Goal: Transaction & Acquisition: Purchase product/service

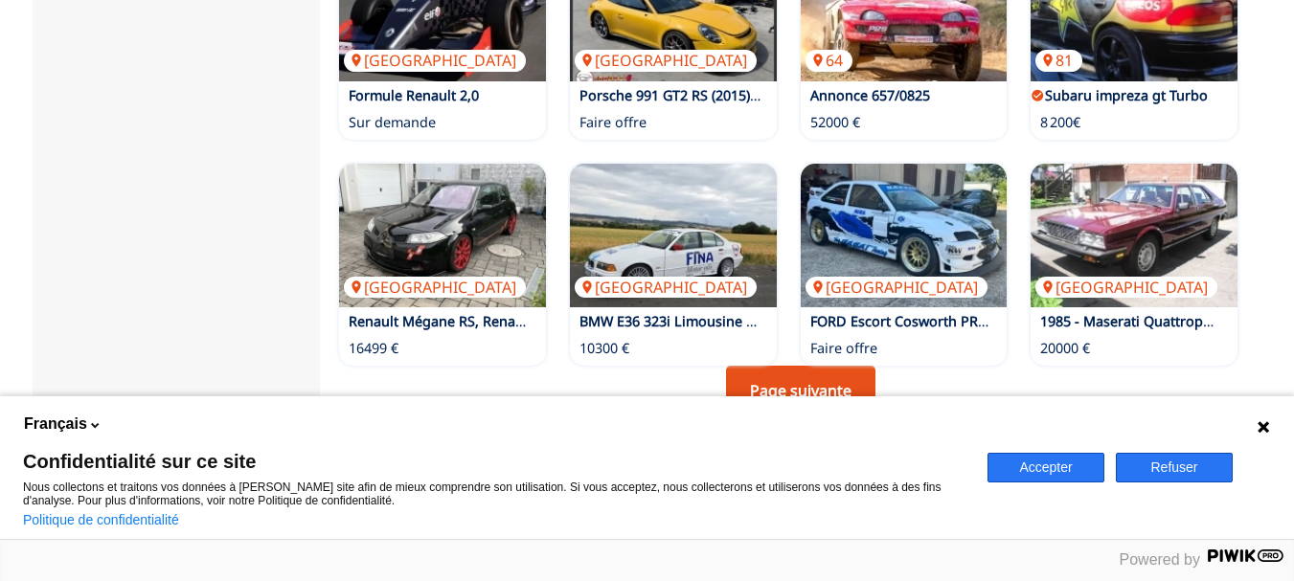
scroll to position [1470, 0]
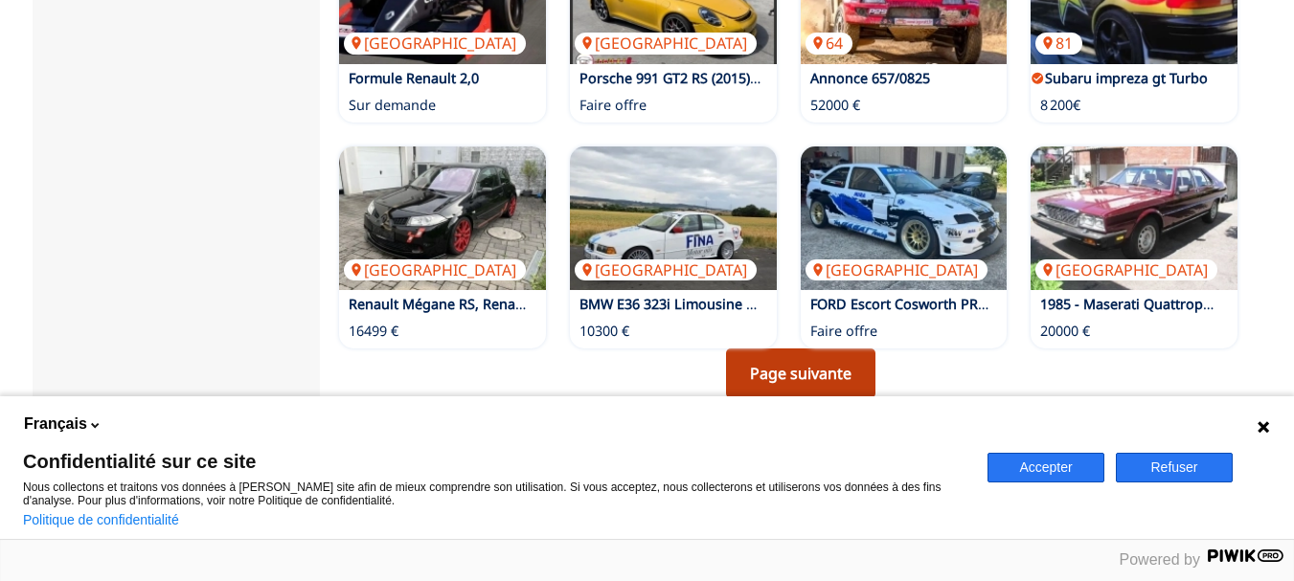
click at [806, 349] on link "Page suivante" at bounding box center [800, 374] width 149 height 50
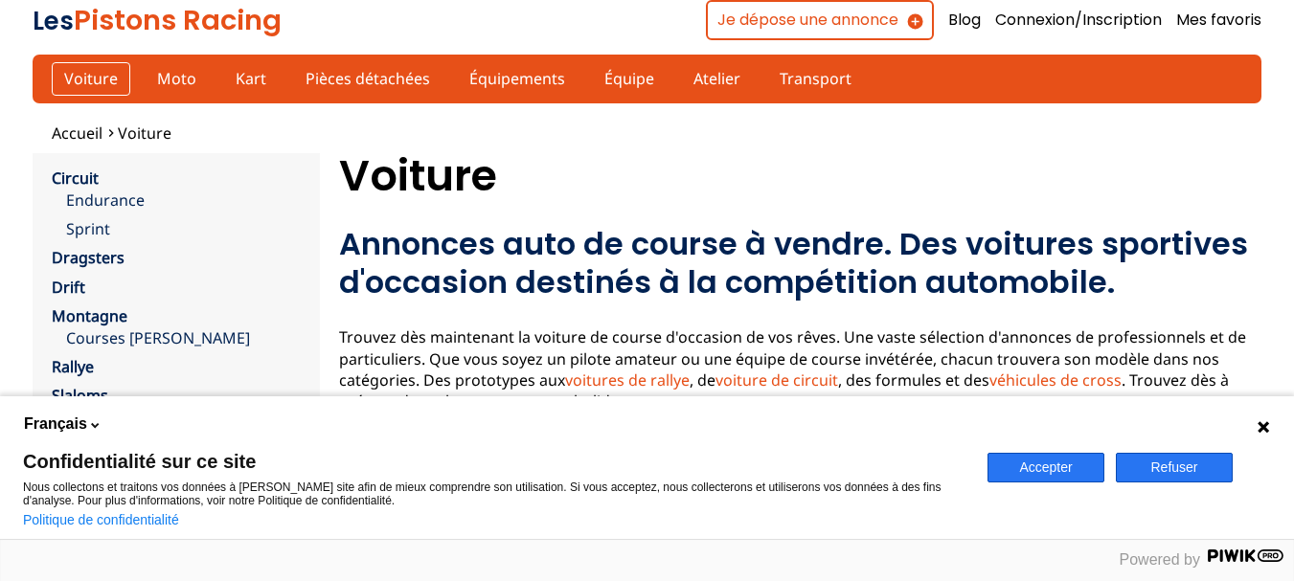
click at [82, 82] on link "Voiture" at bounding box center [91, 78] width 79 height 33
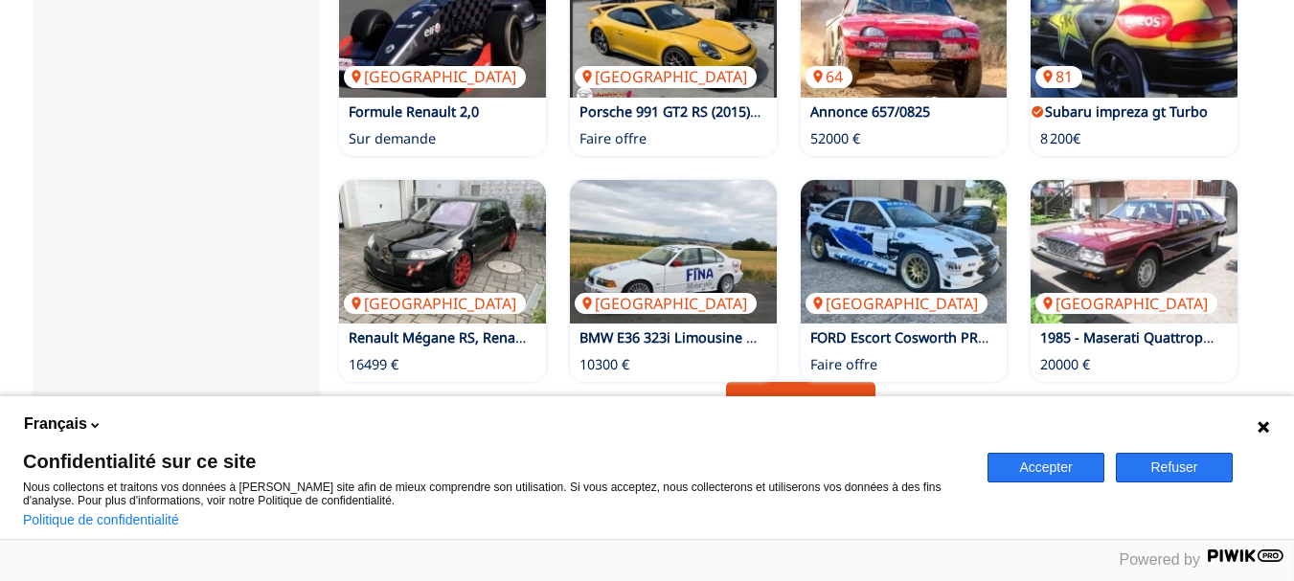
scroll to position [1724, 0]
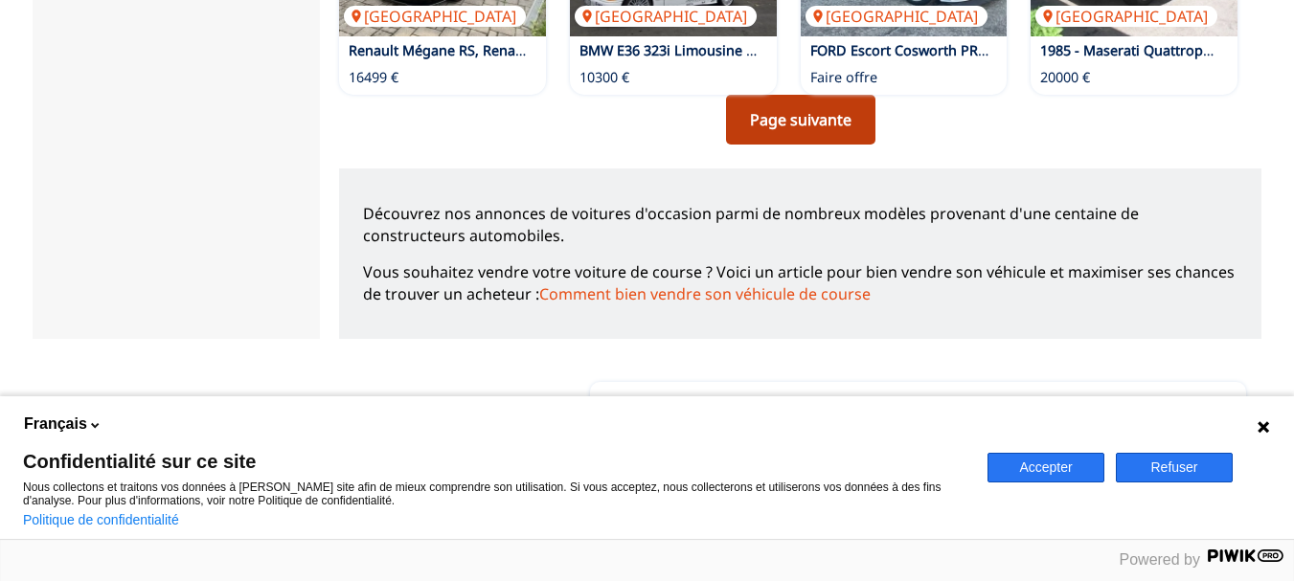
click at [847, 95] on link "Page suivante" at bounding box center [800, 120] width 149 height 50
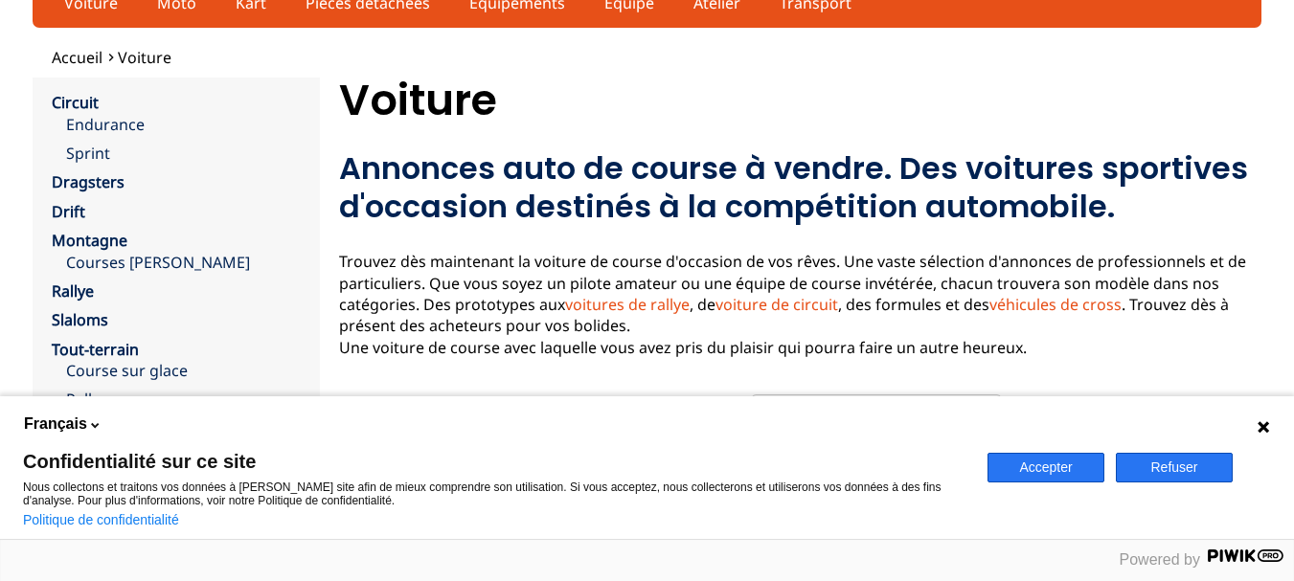
scroll to position [192, 0]
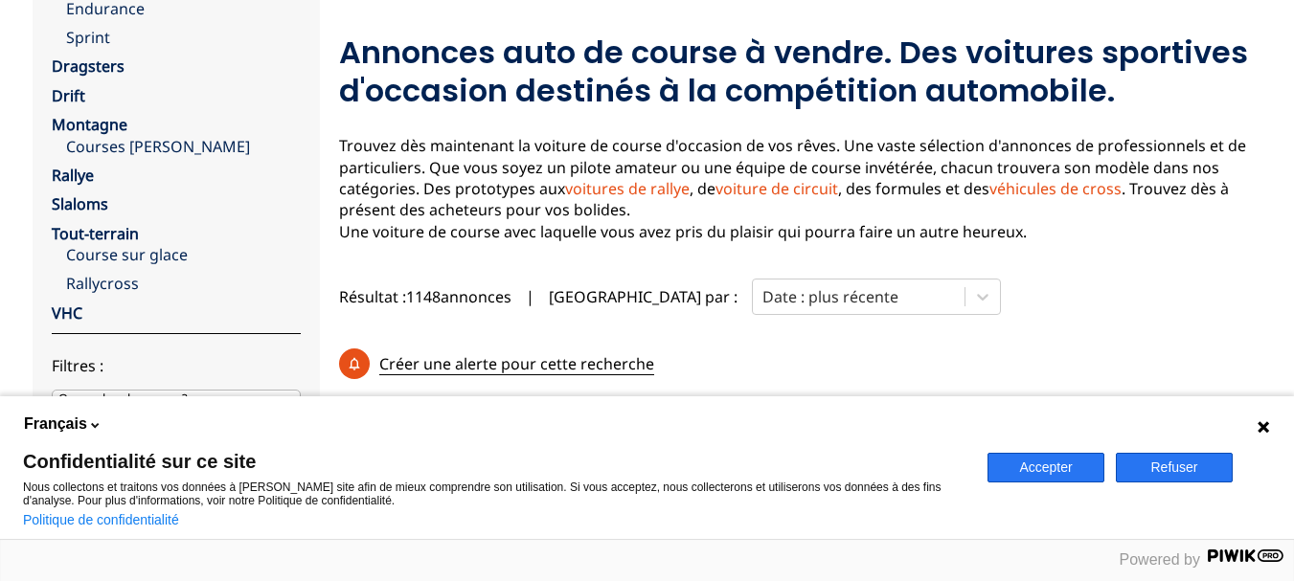
click at [1187, 475] on button "Refuser" at bounding box center [1174, 468] width 117 height 30
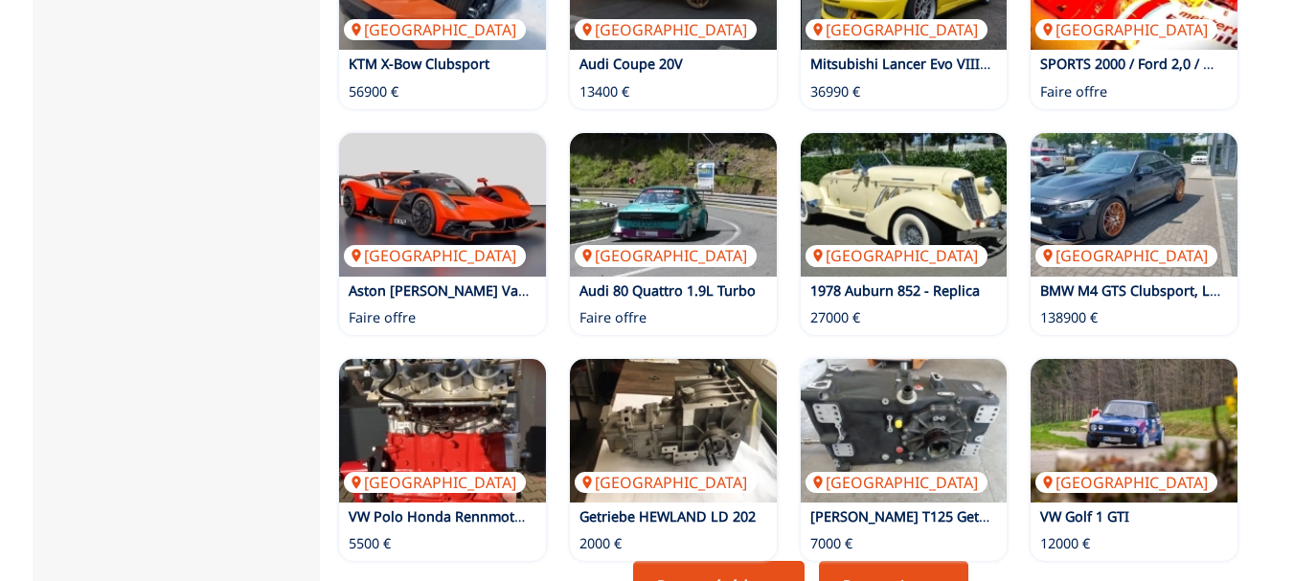
scroll to position [1341, 0]
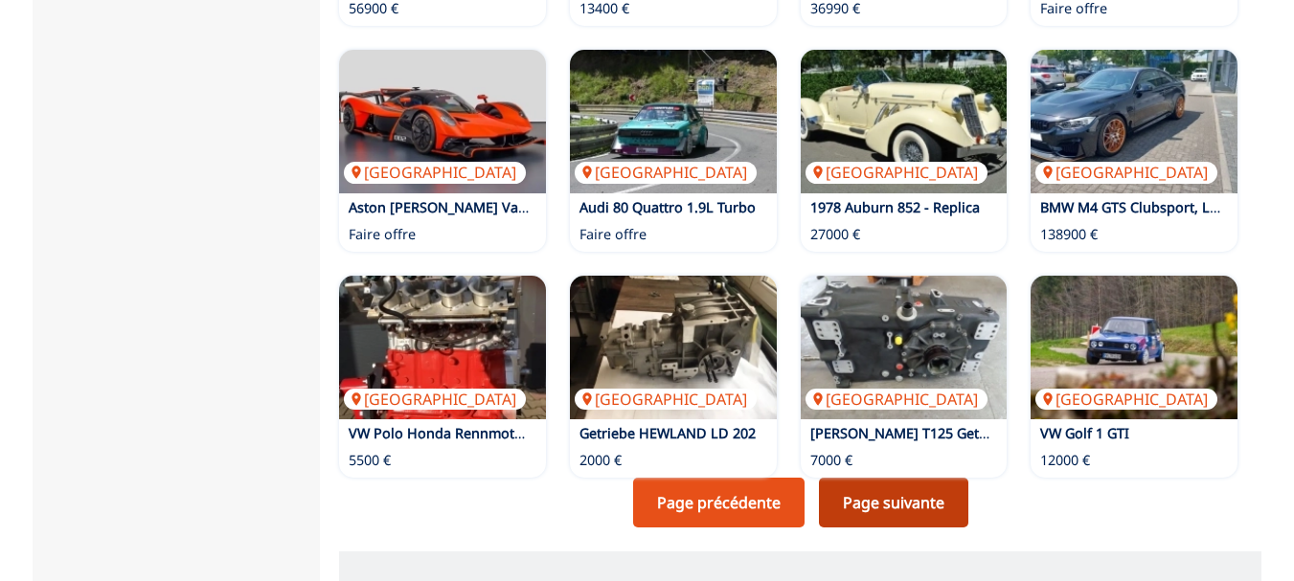
click at [914, 478] on link "Page suivante" at bounding box center [893, 503] width 149 height 50
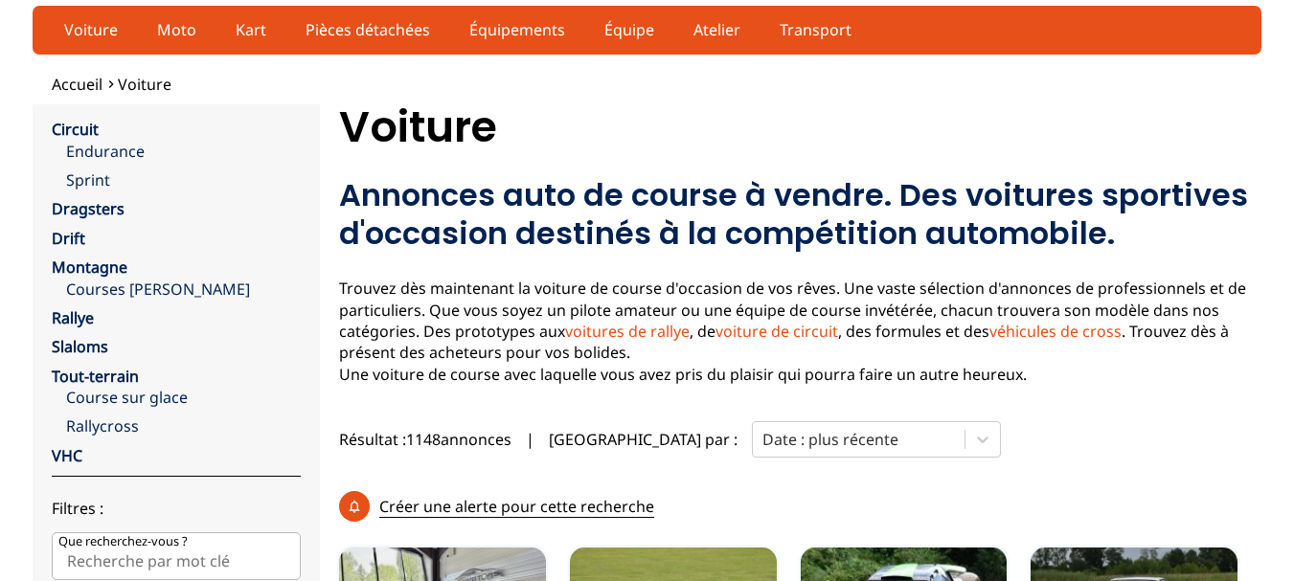
scroll to position [96, 0]
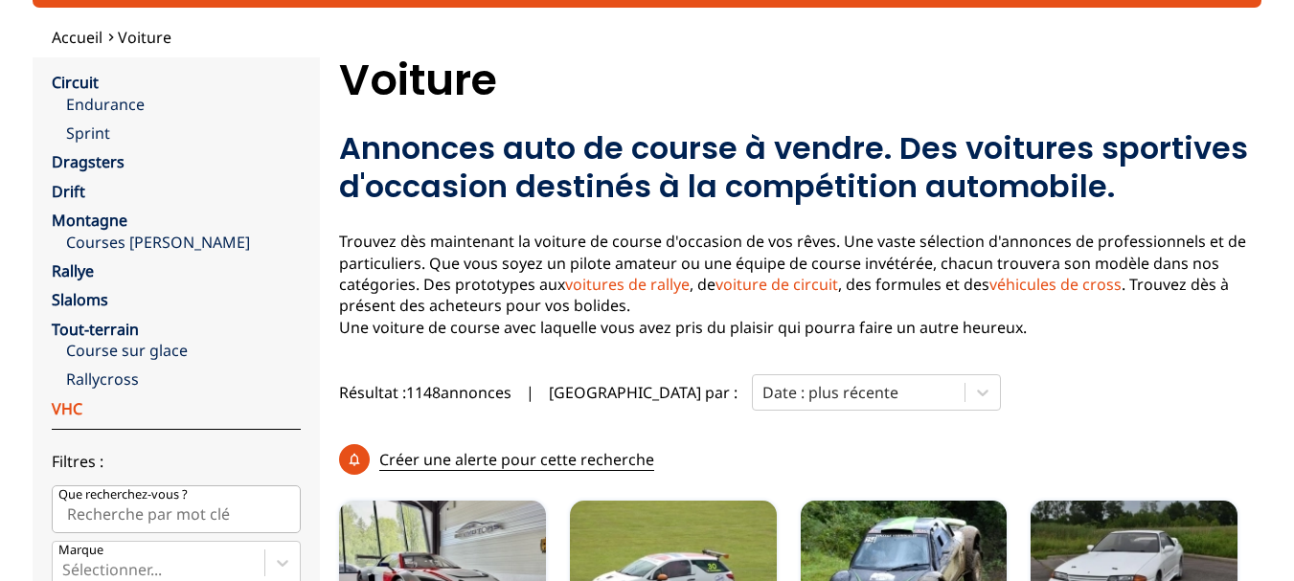
click at [61, 410] on link "VHC" at bounding box center [67, 408] width 31 height 21
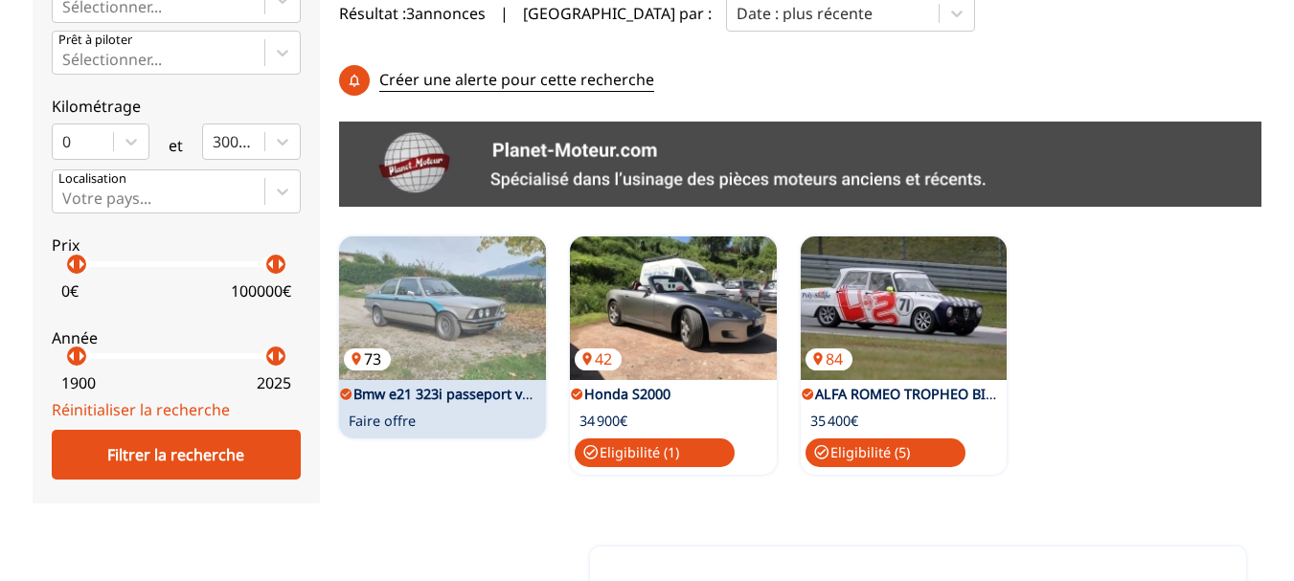
scroll to position [575, 0]
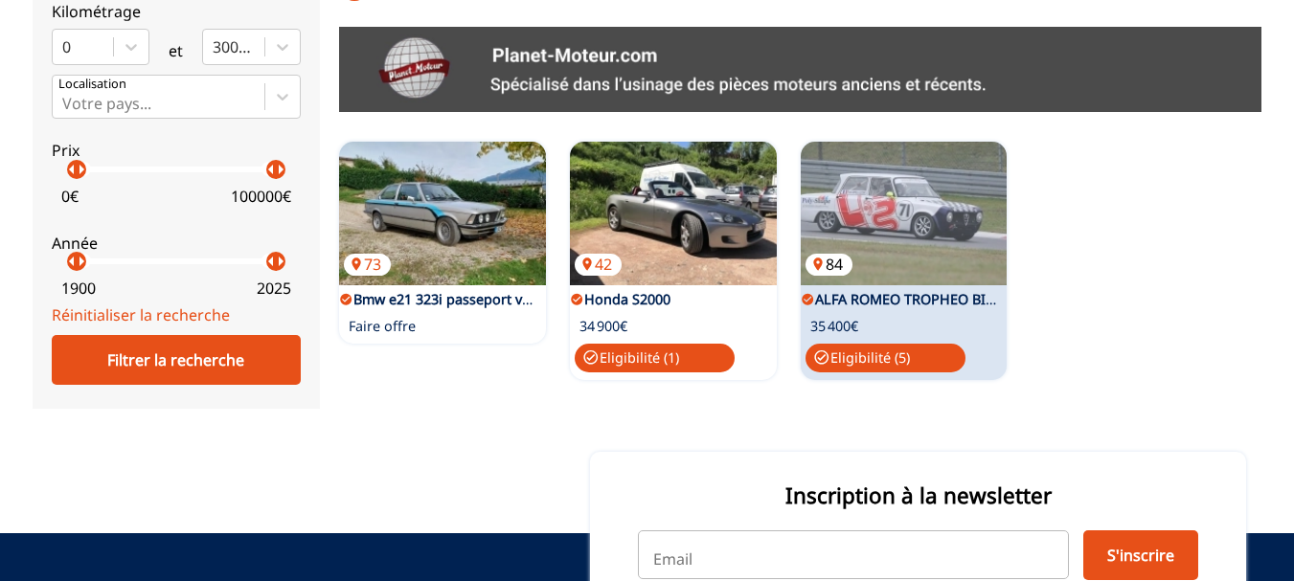
click at [896, 157] on img at bounding box center [904, 214] width 207 height 144
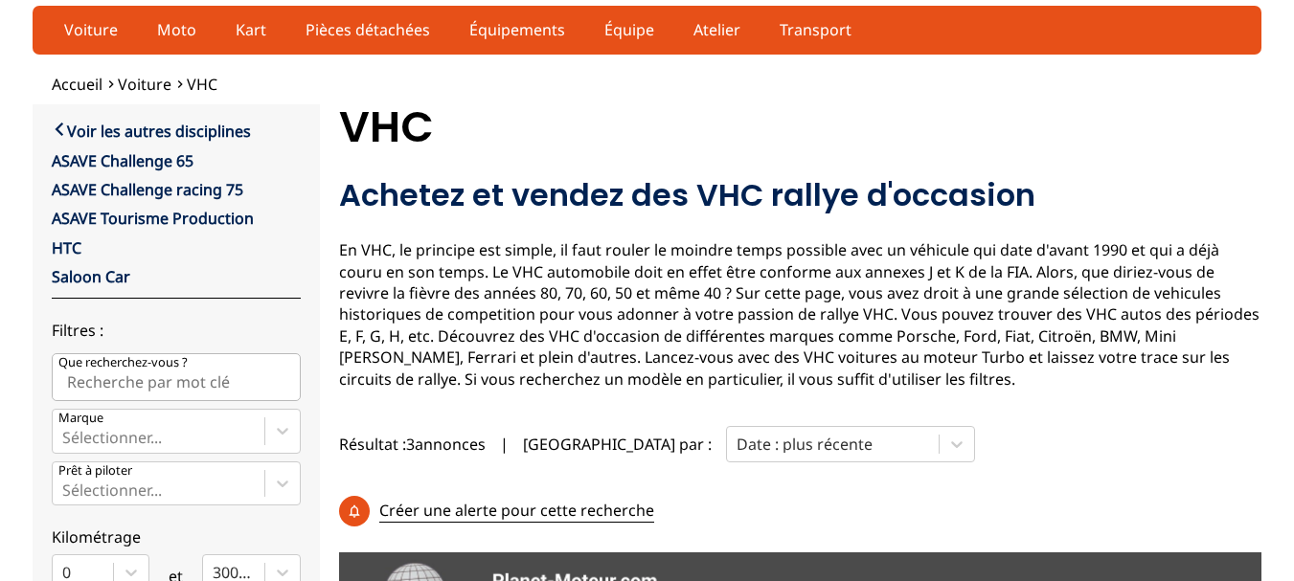
scroll to position [96, 0]
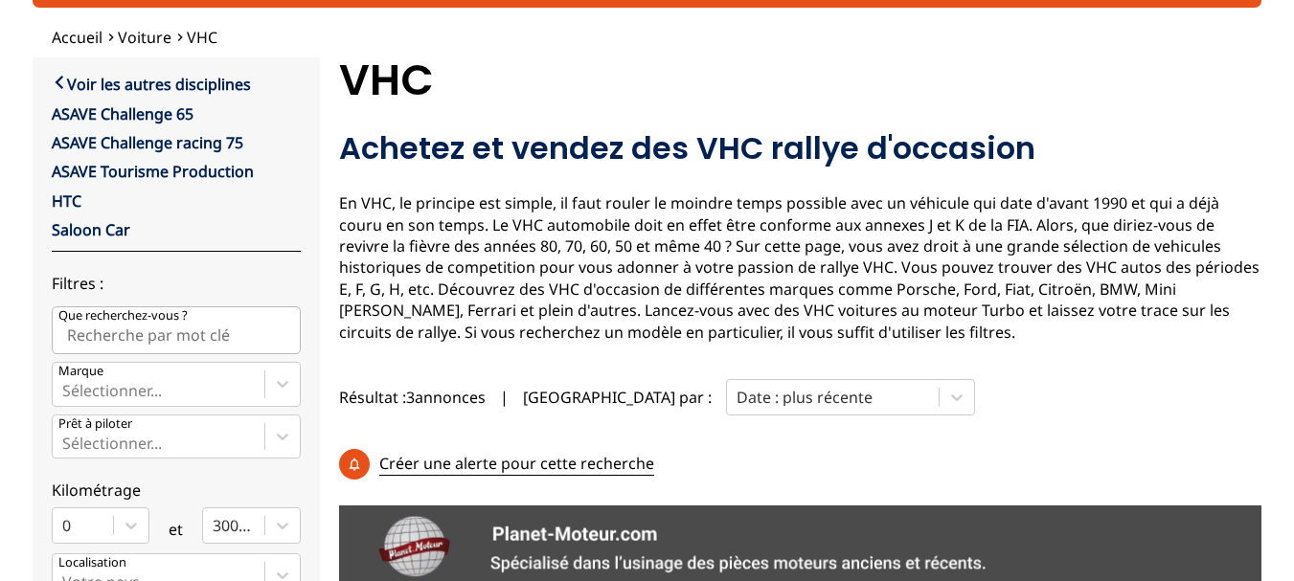
click at [234, 327] on input "Que recherchez-vous ?" at bounding box center [176, 330] width 249 height 48
type input "supertourisme"
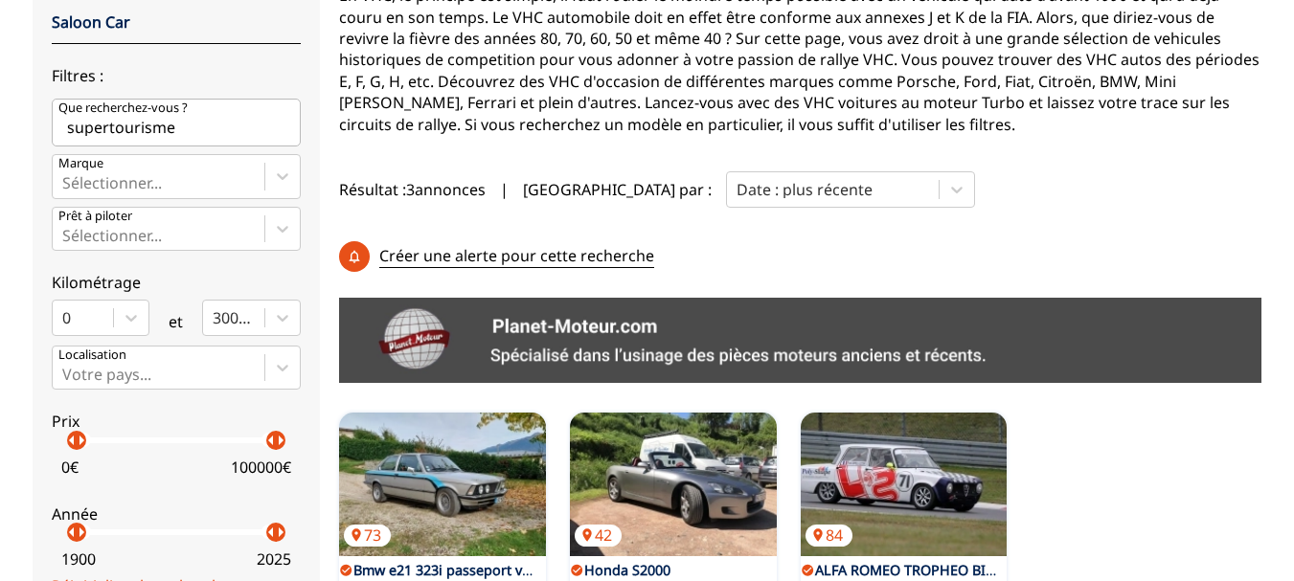
scroll to position [479, 0]
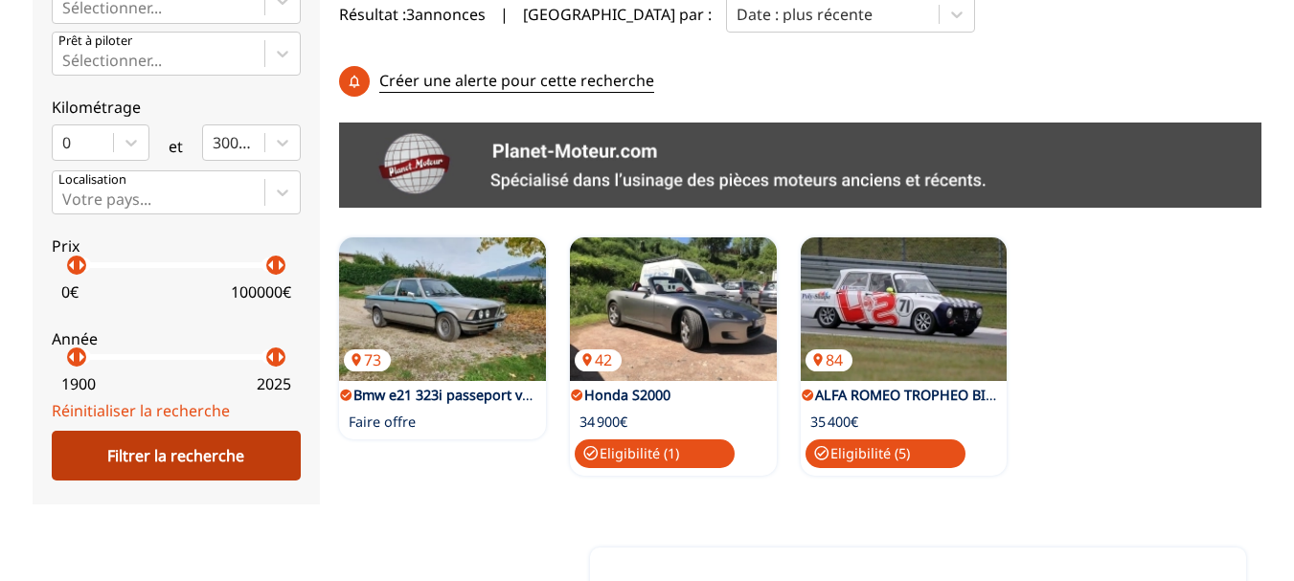
click at [202, 445] on div "Filtrer la recherche" at bounding box center [176, 456] width 249 height 50
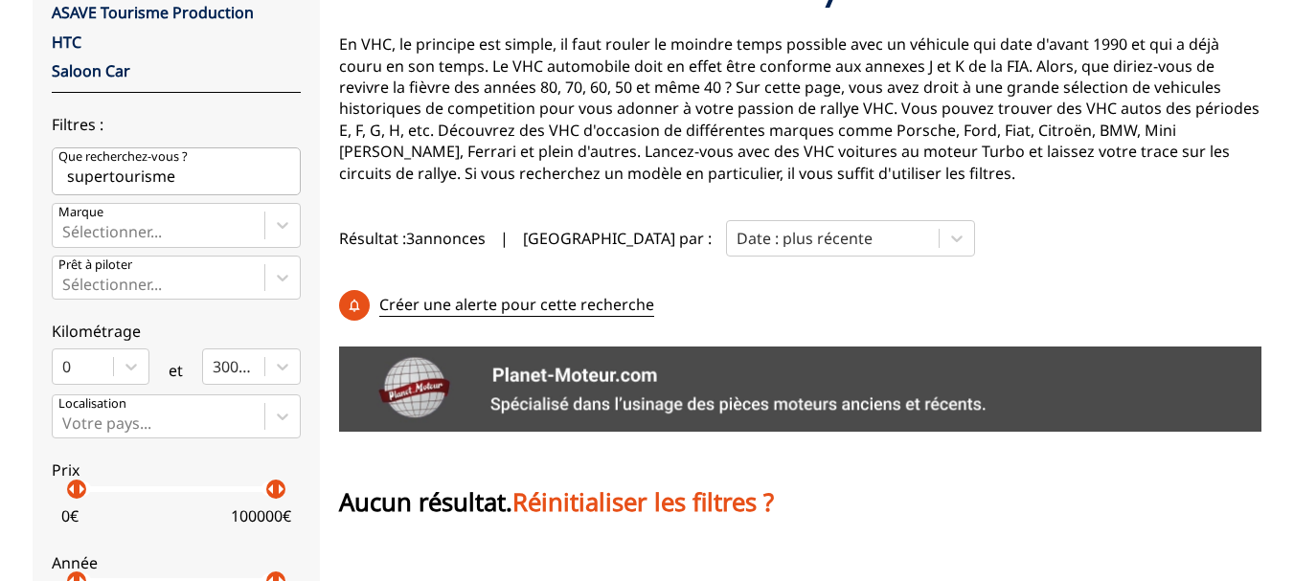
scroll to position [192, 0]
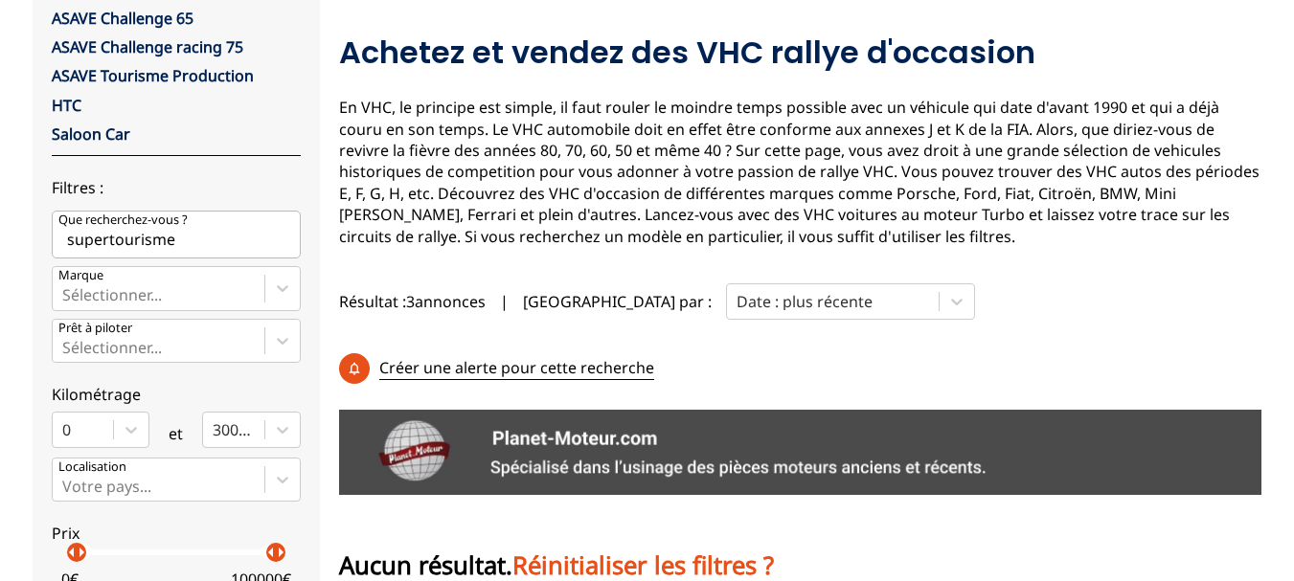
drag, startPoint x: 173, startPoint y: 243, endPoint x: 0, endPoint y: 285, distance: 178.4
click at [0, 281] on div "Accueil Voiture VHC close Voir les autres disciplines ASAVE Challenge 65 ASAVE …" at bounding box center [647, 361] width 1294 height 861
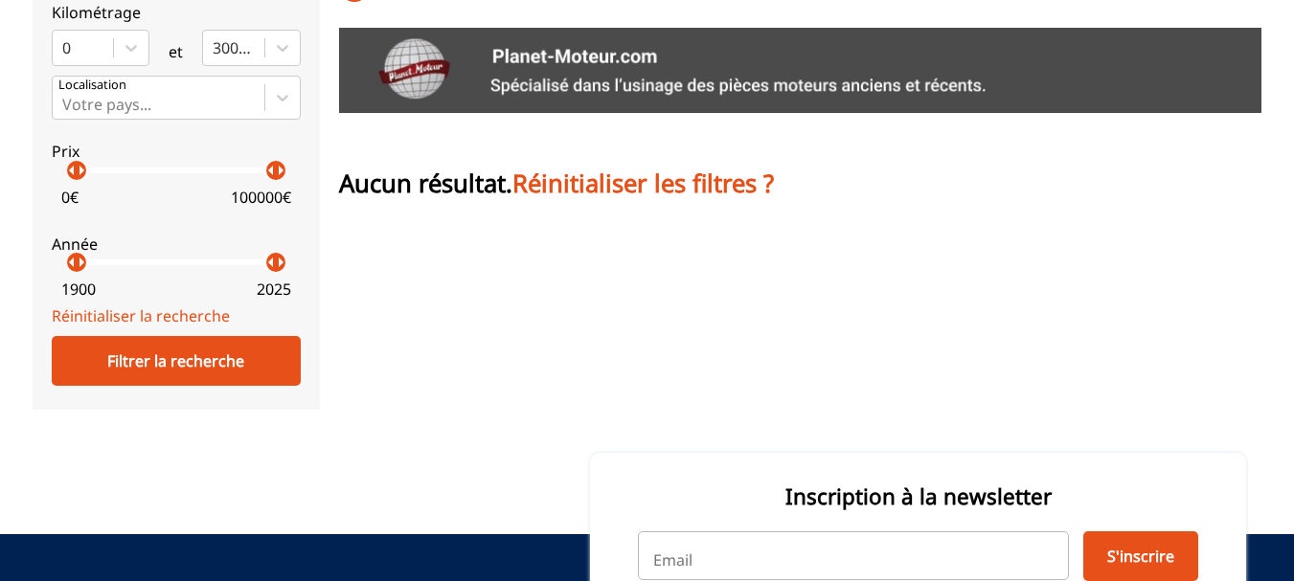
scroll to position [575, 0]
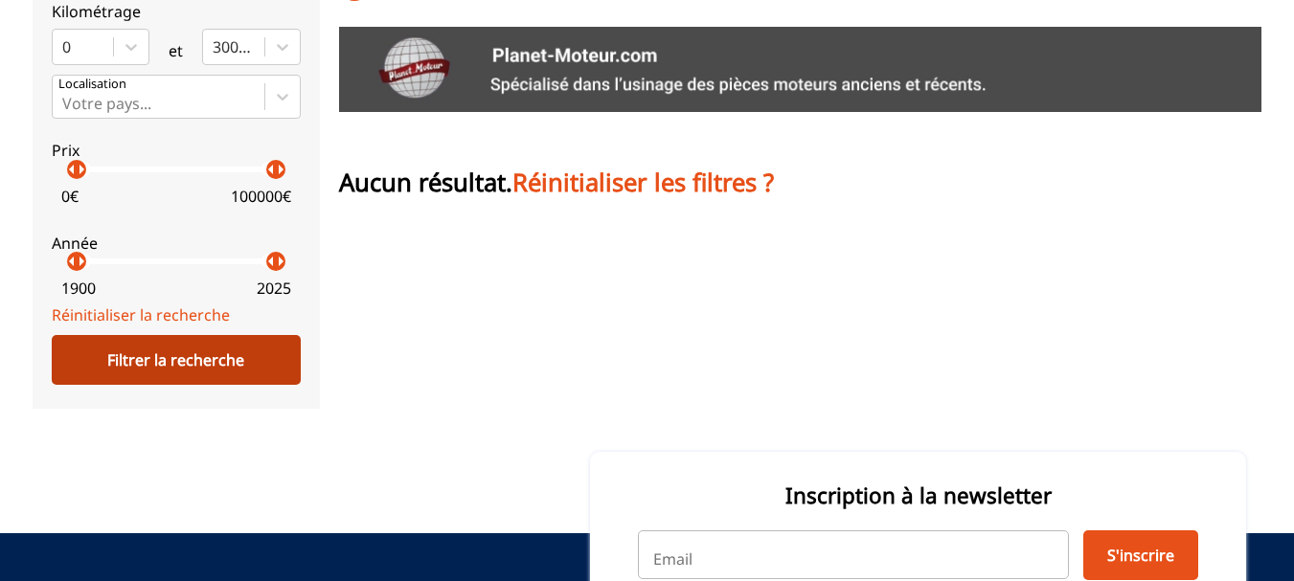
type input "peugeot"
click at [196, 375] on div "Filtrer la recherche" at bounding box center [176, 360] width 249 height 50
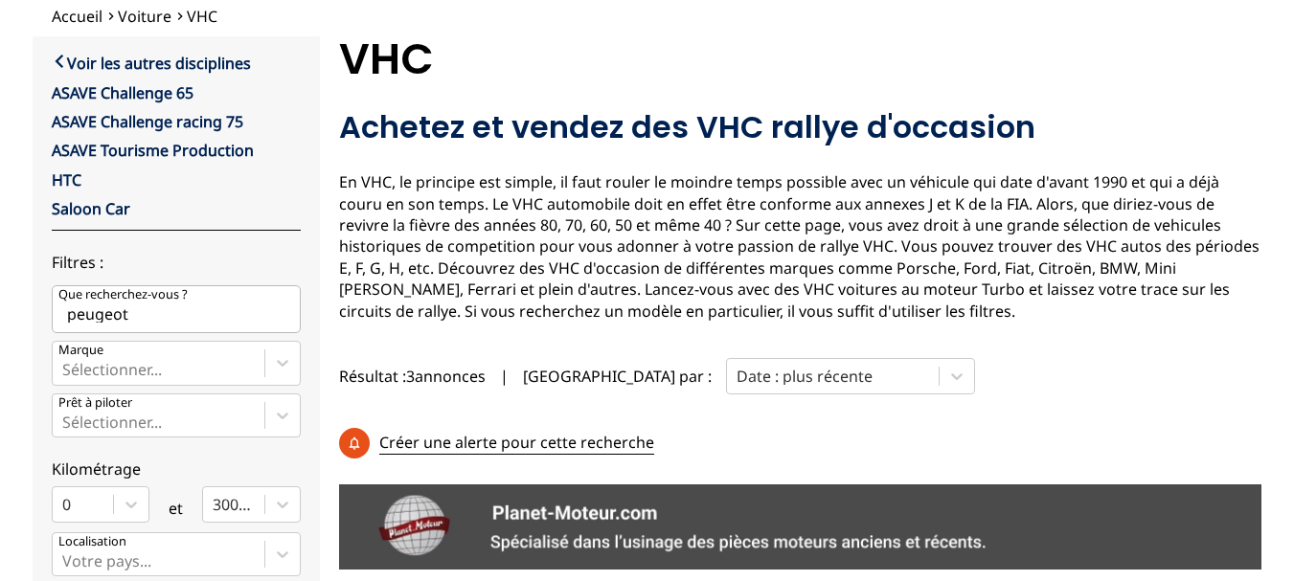
scroll to position [0, 0]
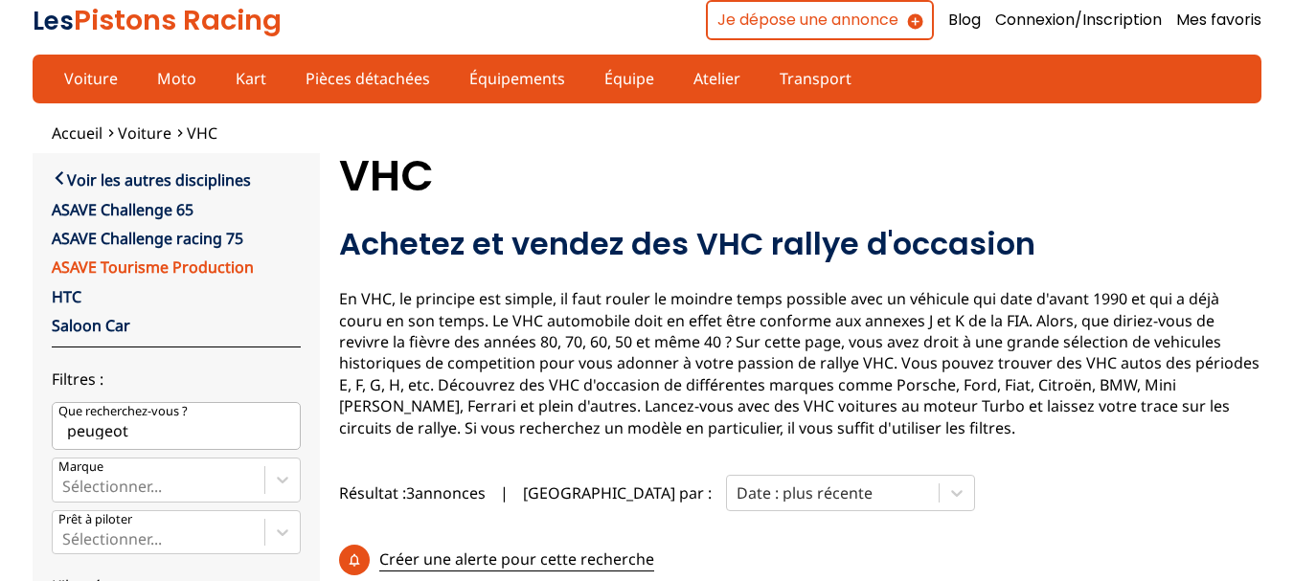
click at [134, 264] on link "ASAVE Tourisme Production" at bounding box center [153, 267] width 202 height 21
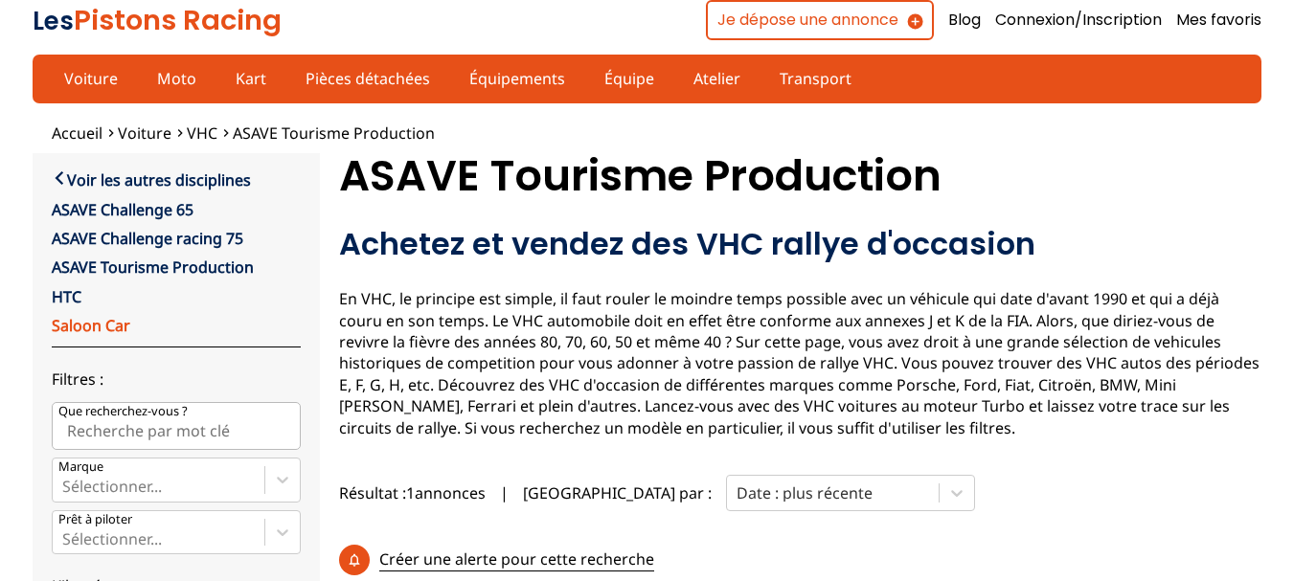
click at [89, 327] on link "Saloon Car" at bounding box center [91, 325] width 79 height 21
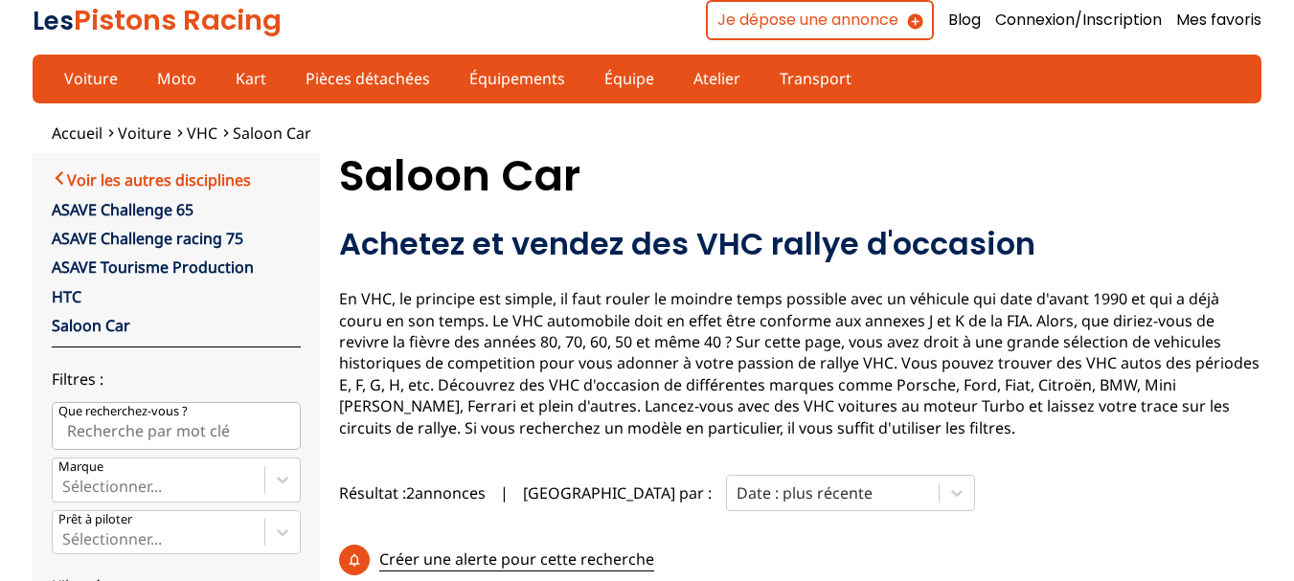
click at [117, 180] on link "Voir les autres disciplines" at bounding box center [151, 179] width 199 height 23
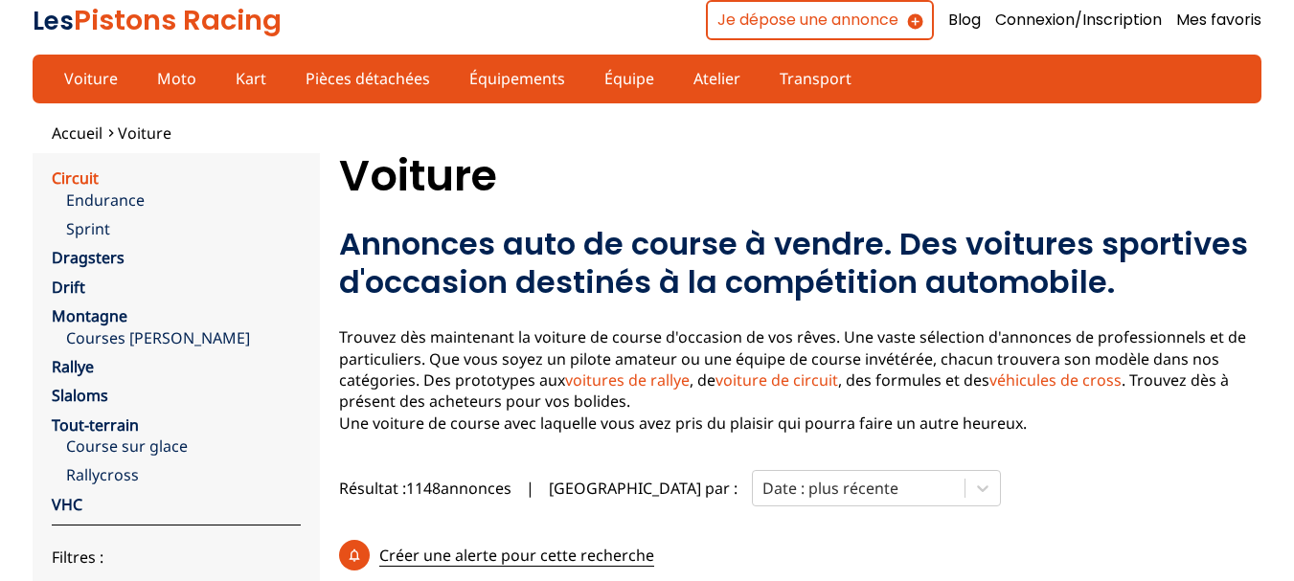
click at [75, 179] on link "Circuit" at bounding box center [75, 178] width 47 height 21
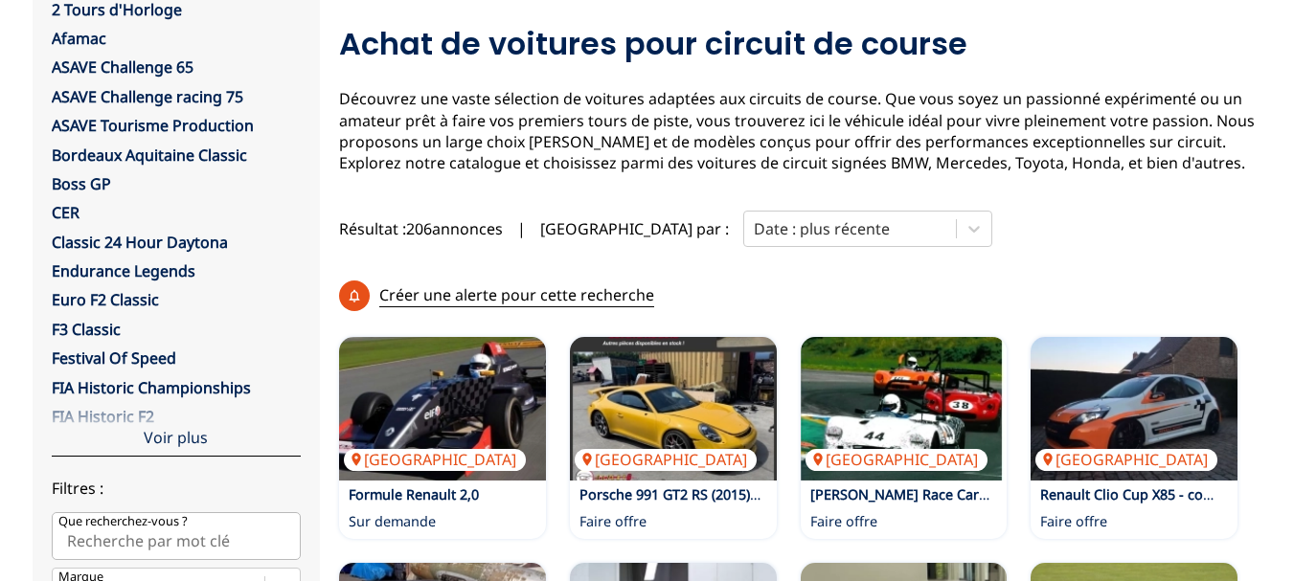
scroll to position [287, 0]
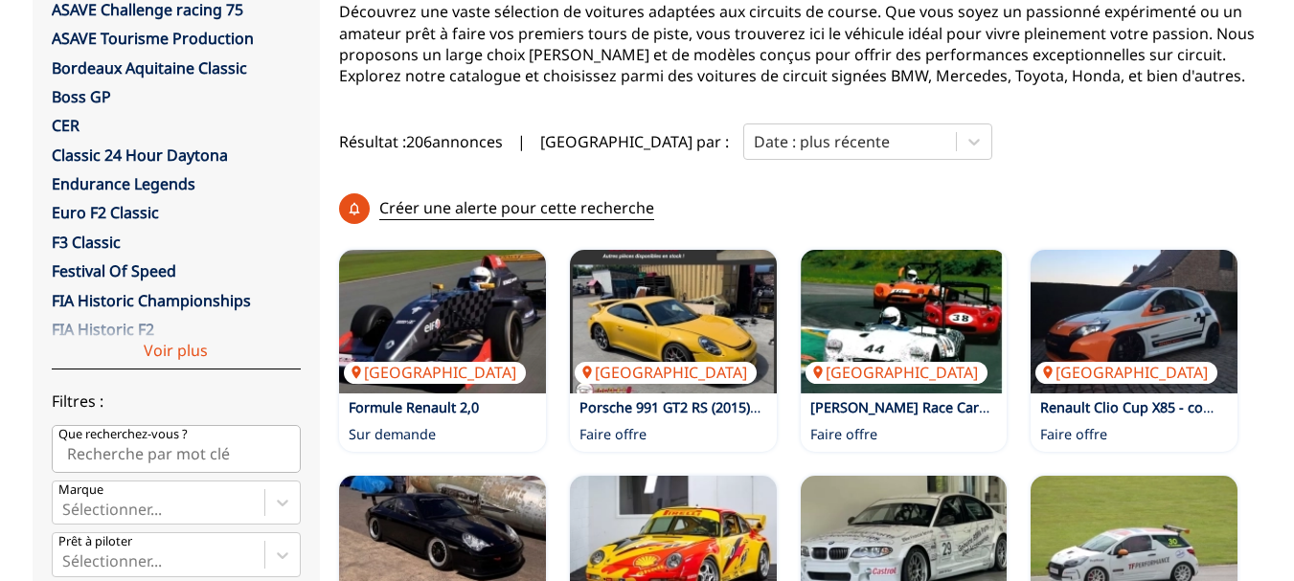
click at [174, 357] on div "Voir plus" at bounding box center [176, 337] width 249 height 64
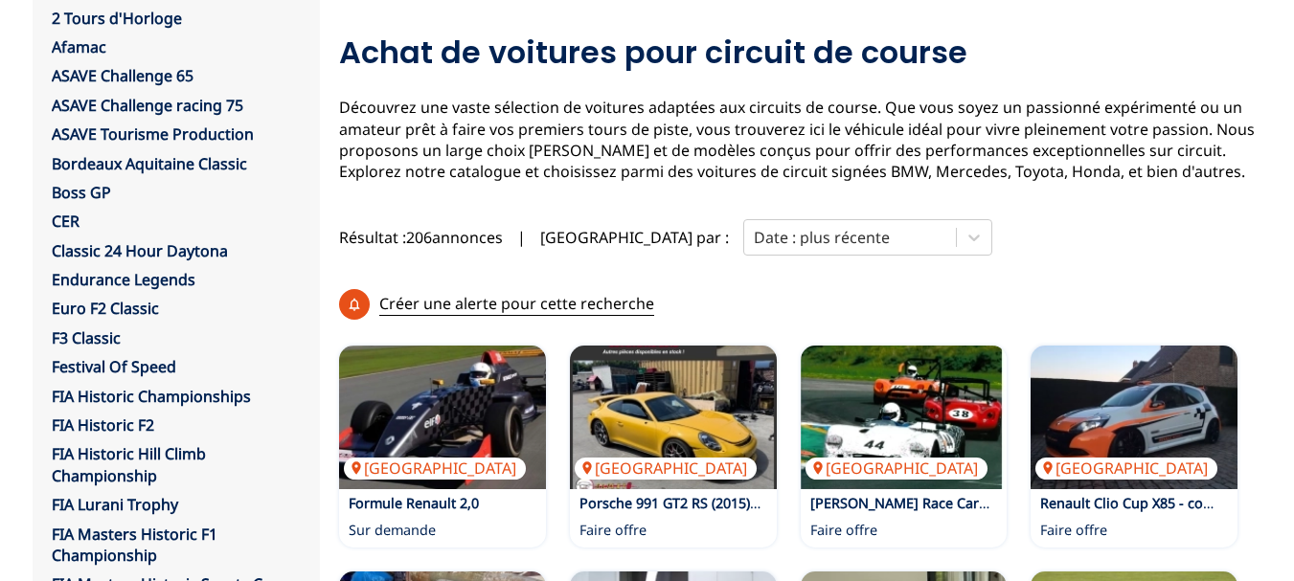
scroll to position [96, 0]
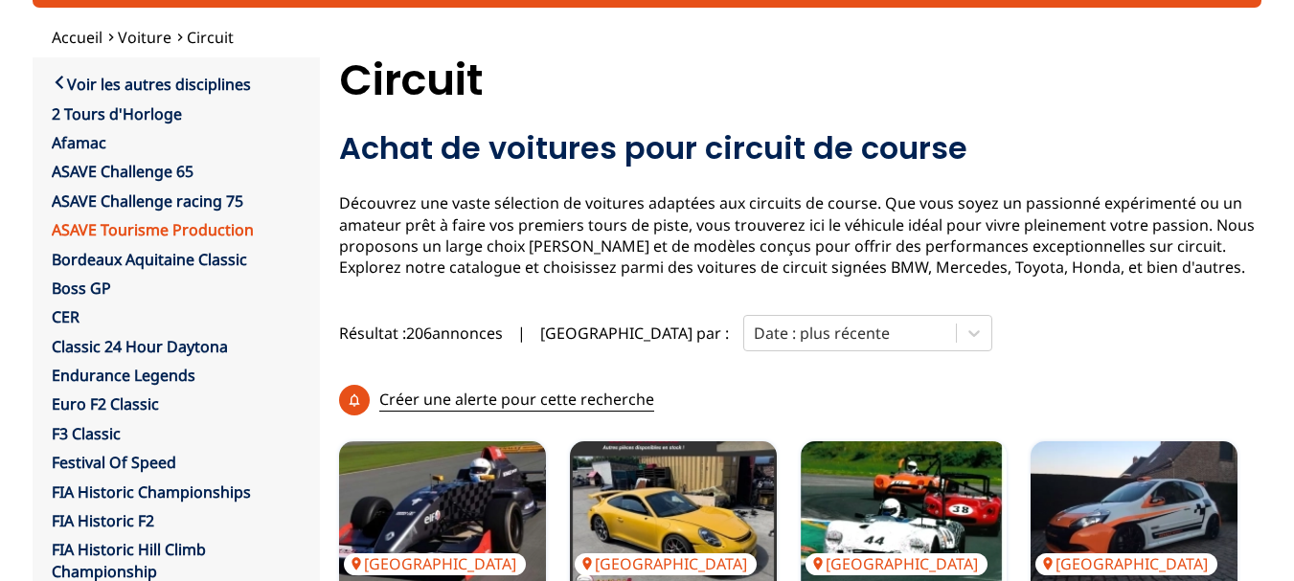
click at [185, 234] on link "ASAVE Tourisme Production" at bounding box center [153, 229] width 202 height 21
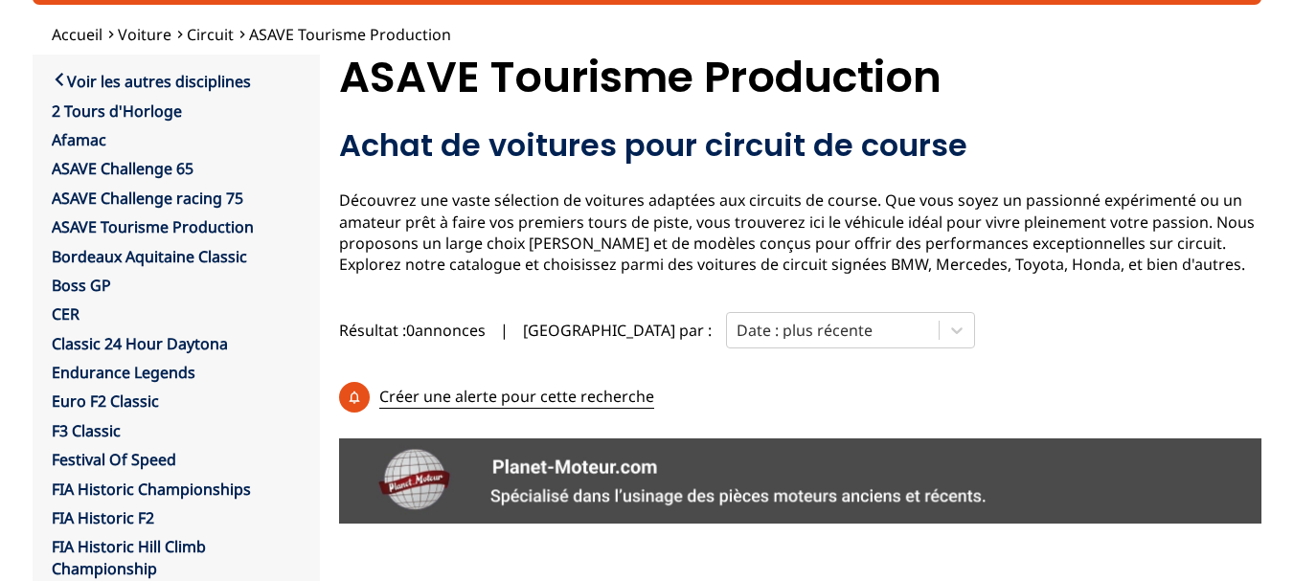
scroll to position [96, 0]
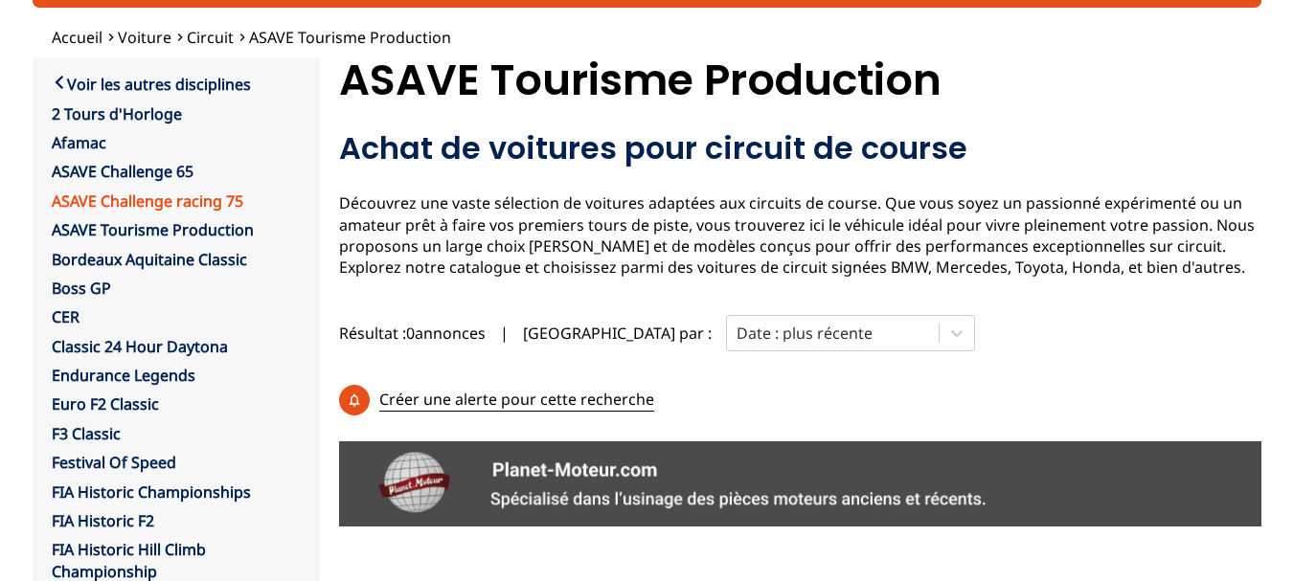
click at [222, 208] on link "ASAVE Challenge racing 75" at bounding box center [148, 201] width 192 height 21
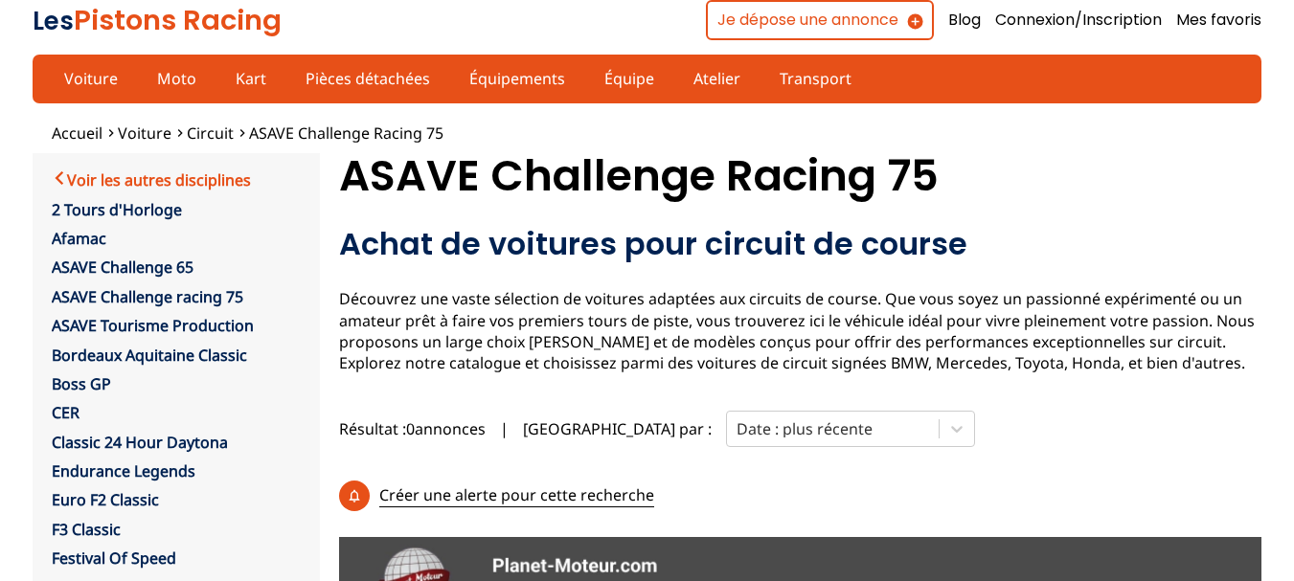
click at [90, 182] on link "Voir les autres disciplines" at bounding box center [151, 179] width 199 height 23
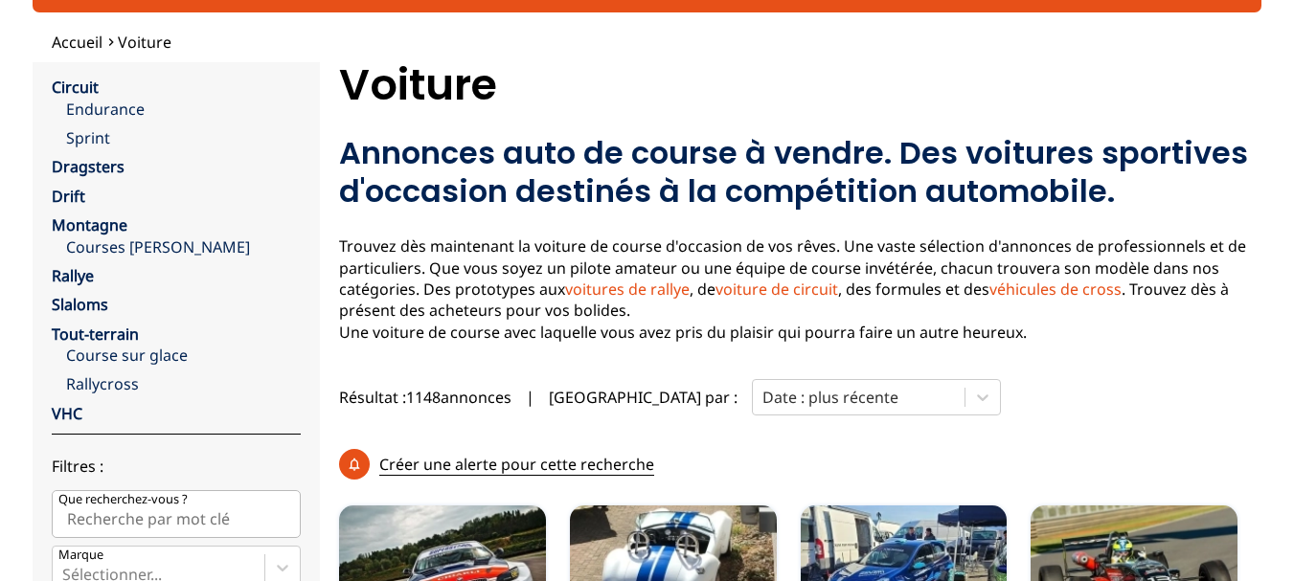
scroll to position [96, 0]
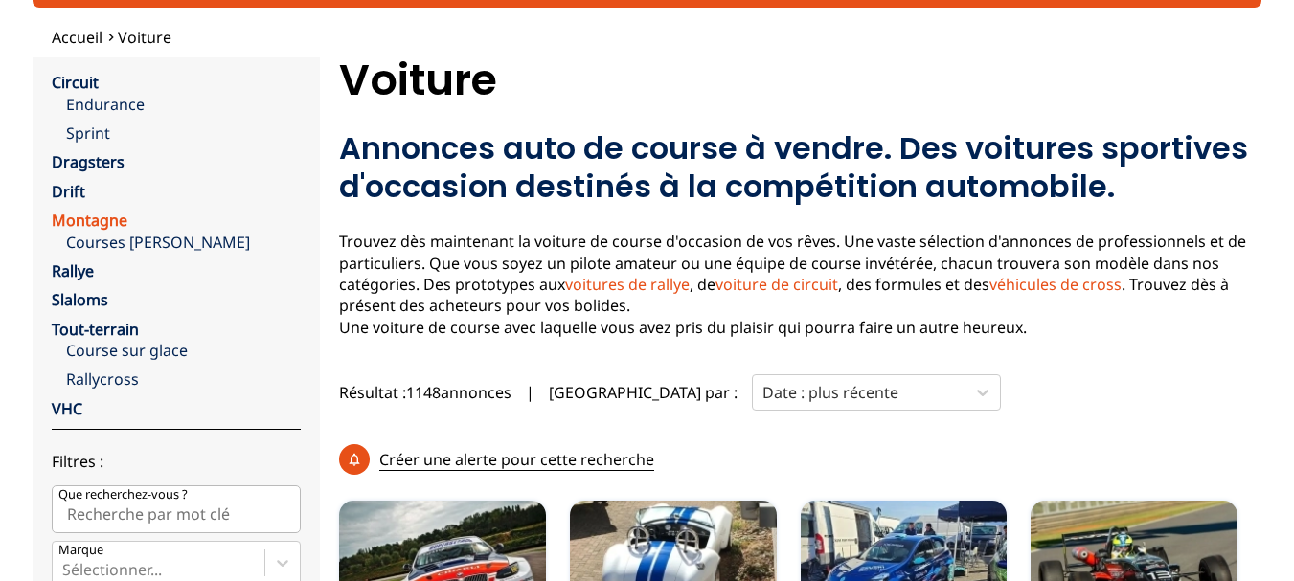
click at [101, 223] on link "Montagne" at bounding box center [90, 220] width 76 height 21
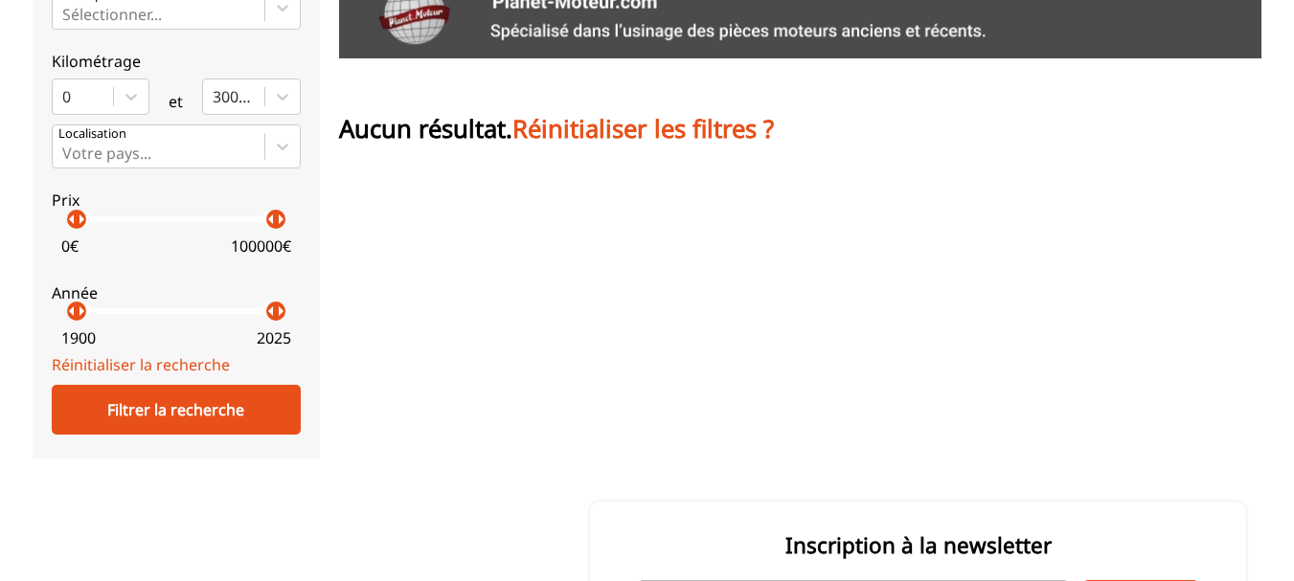
scroll to position [383, 0]
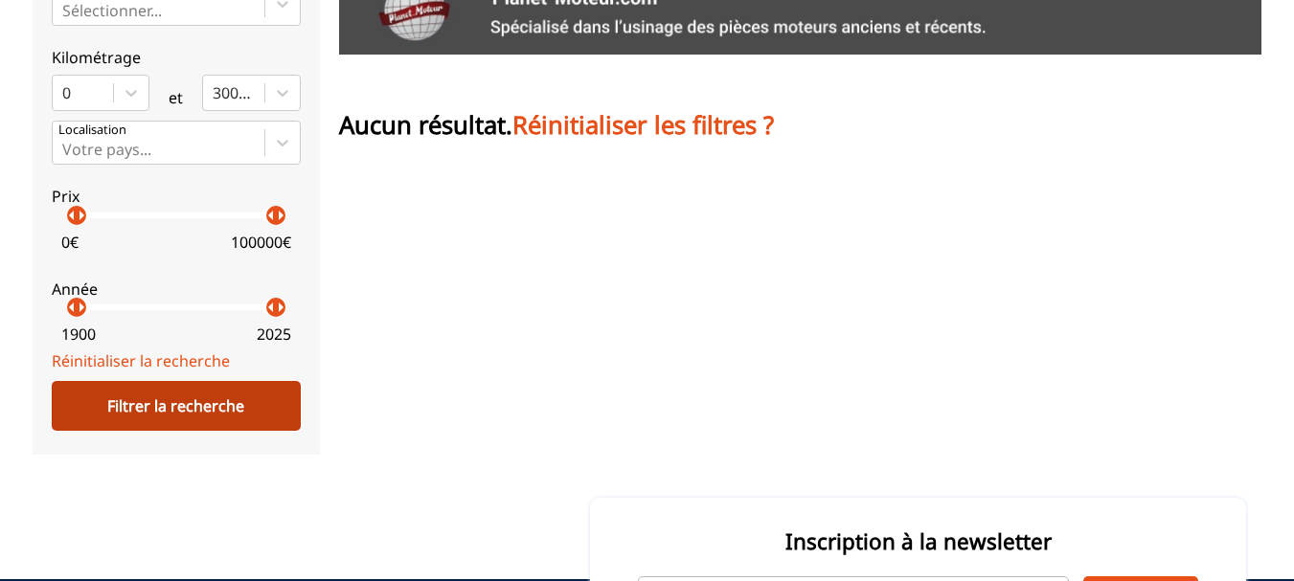
click at [156, 420] on div "Filtrer la recherche" at bounding box center [176, 406] width 249 height 50
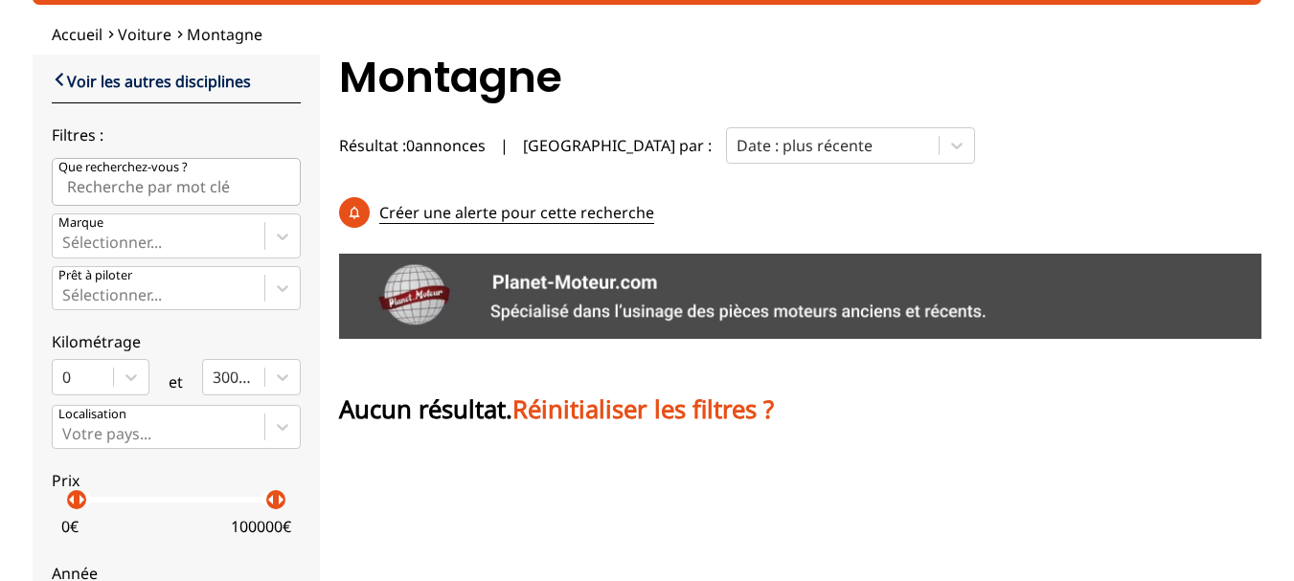
scroll to position [0, 0]
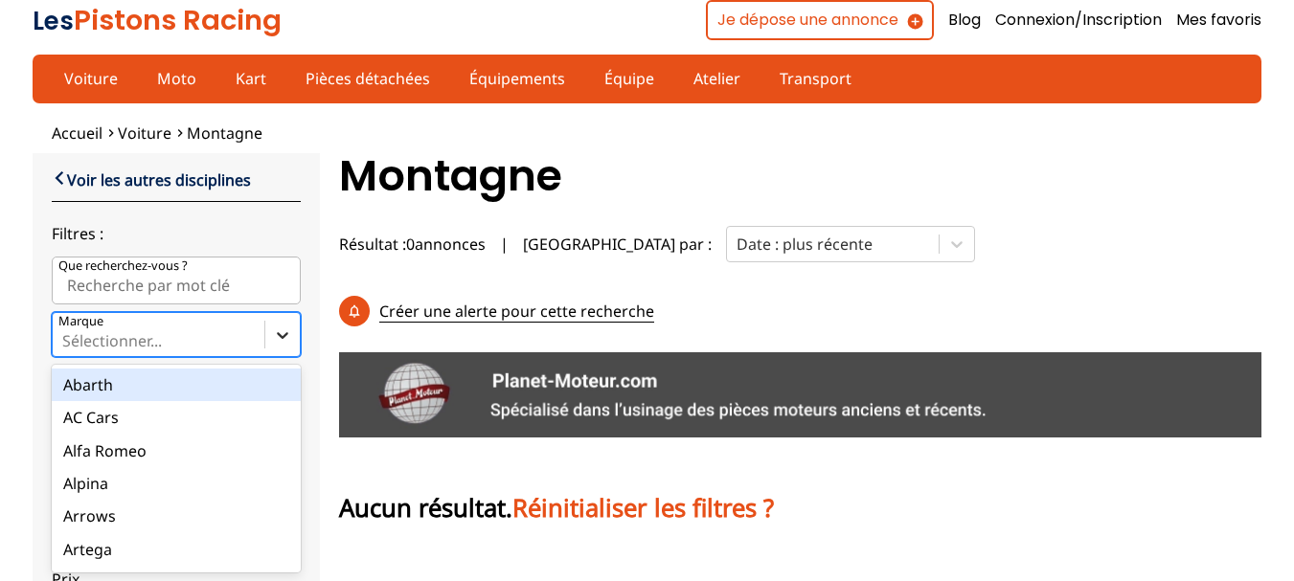
click at [278, 339] on icon at bounding box center [282, 335] width 19 height 19
click at [66, 339] on input "Marque option Abarth focused, 1 of 90. 90 results available. Use Up and Down to…" at bounding box center [64, 340] width 4 height 17
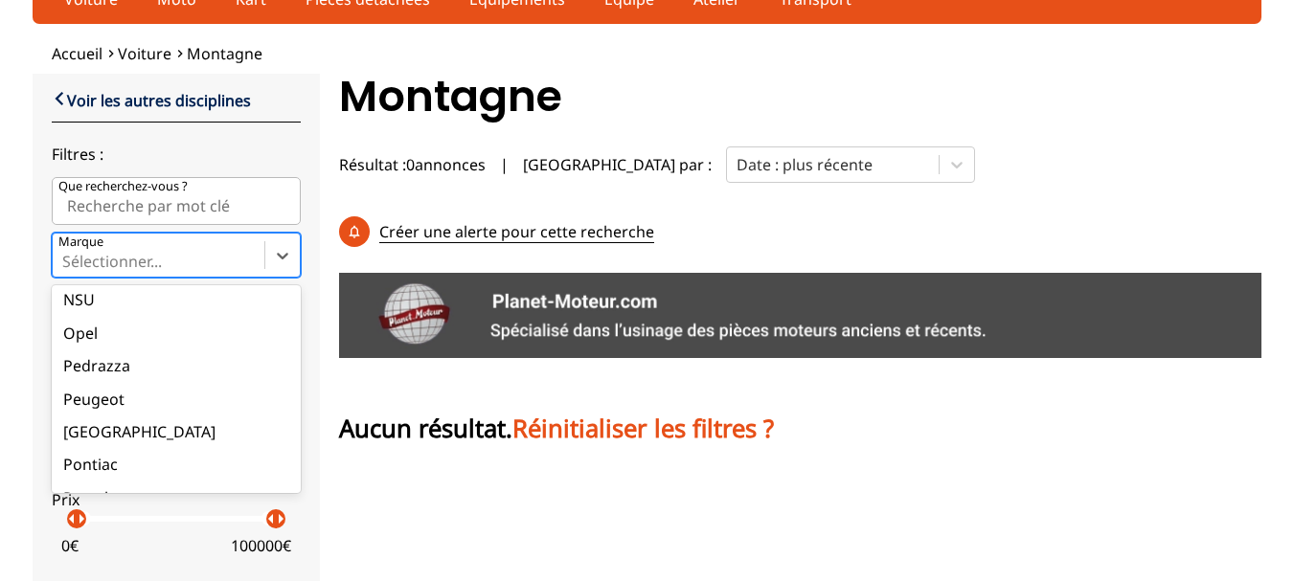
scroll to position [2011, 0]
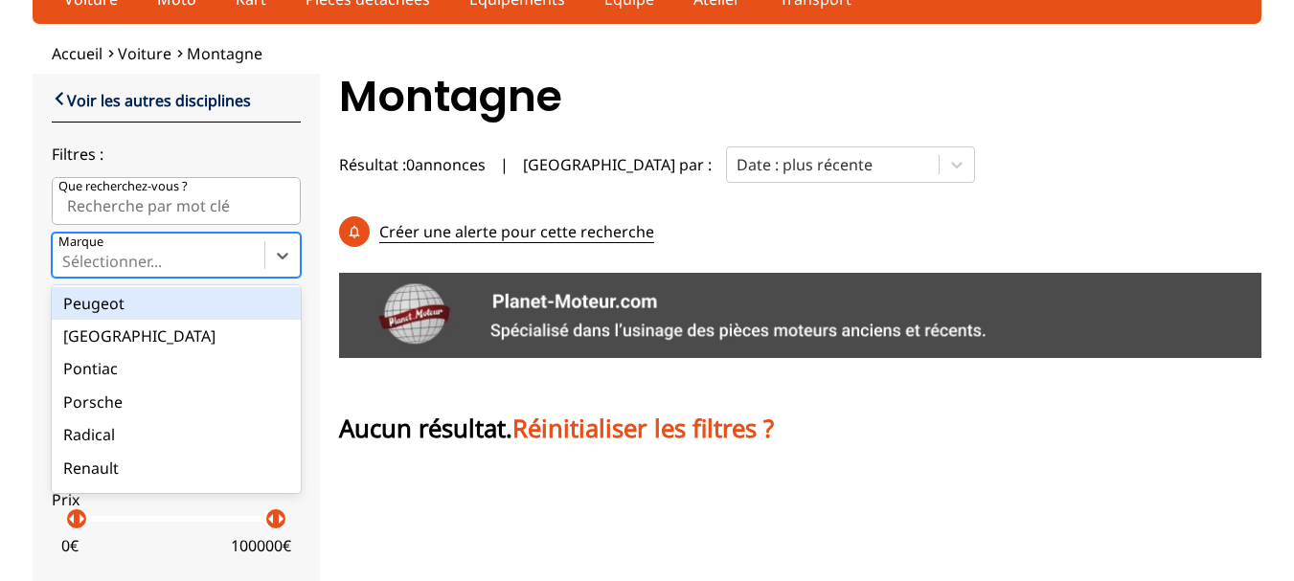
click at [86, 305] on div "Peugeot" at bounding box center [176, 303] width 249 height 33
click at [66, 270] on input "Marque option Peugeot focused, 62 of 90. 90 results available. Use Up and Down …" at bounding box center [64, 261] width 4 height 17
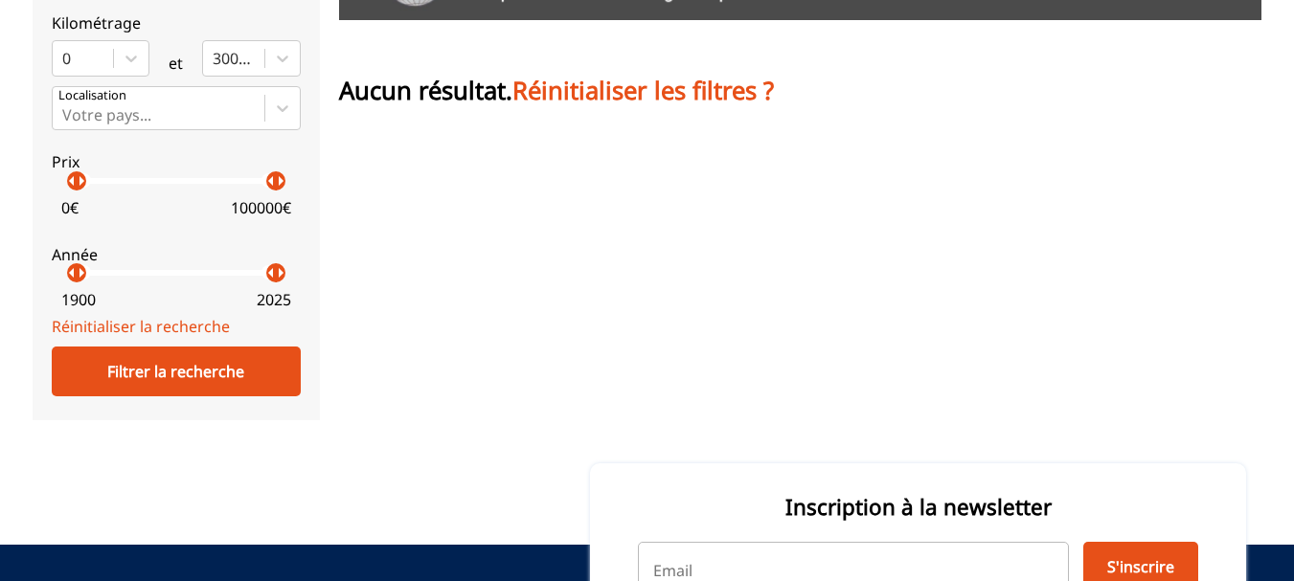
scroll to position [463, 0]
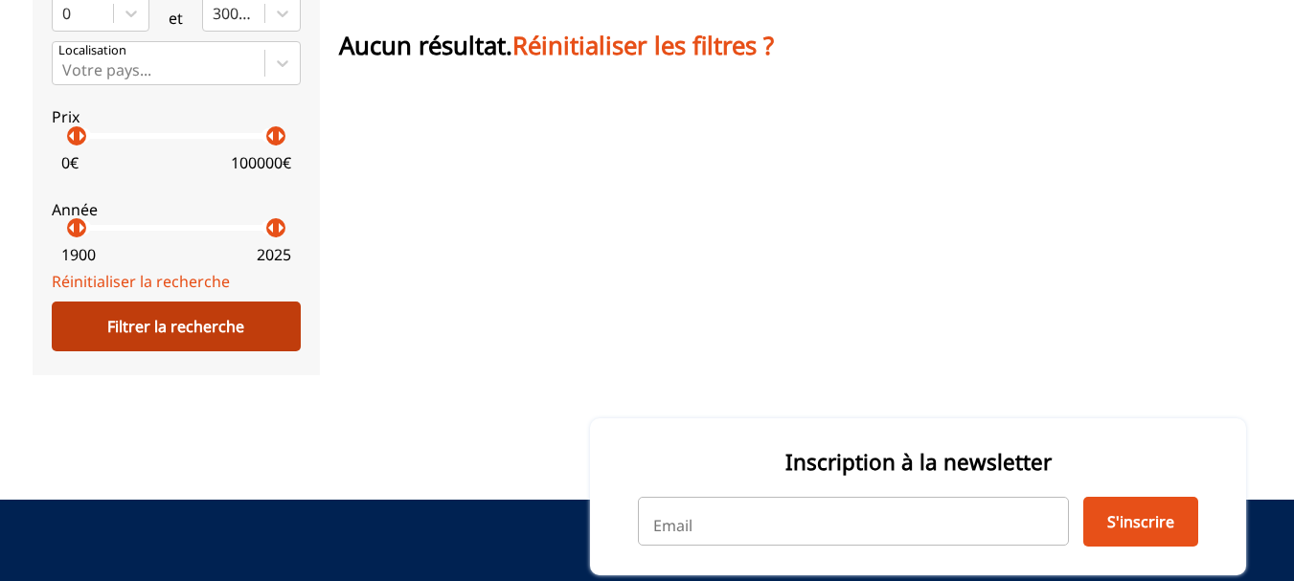
click at [166, 340] on div "Filtrer la recherche" at bounding box center [176, 327] width 249 height 50
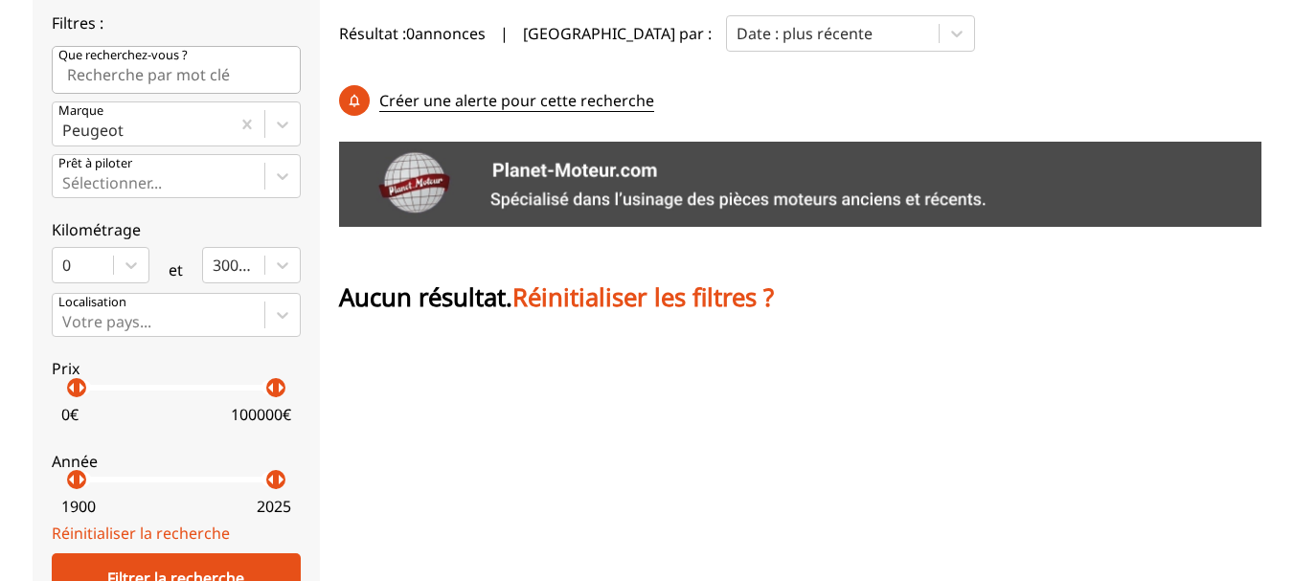
scroll to position [0, 0]
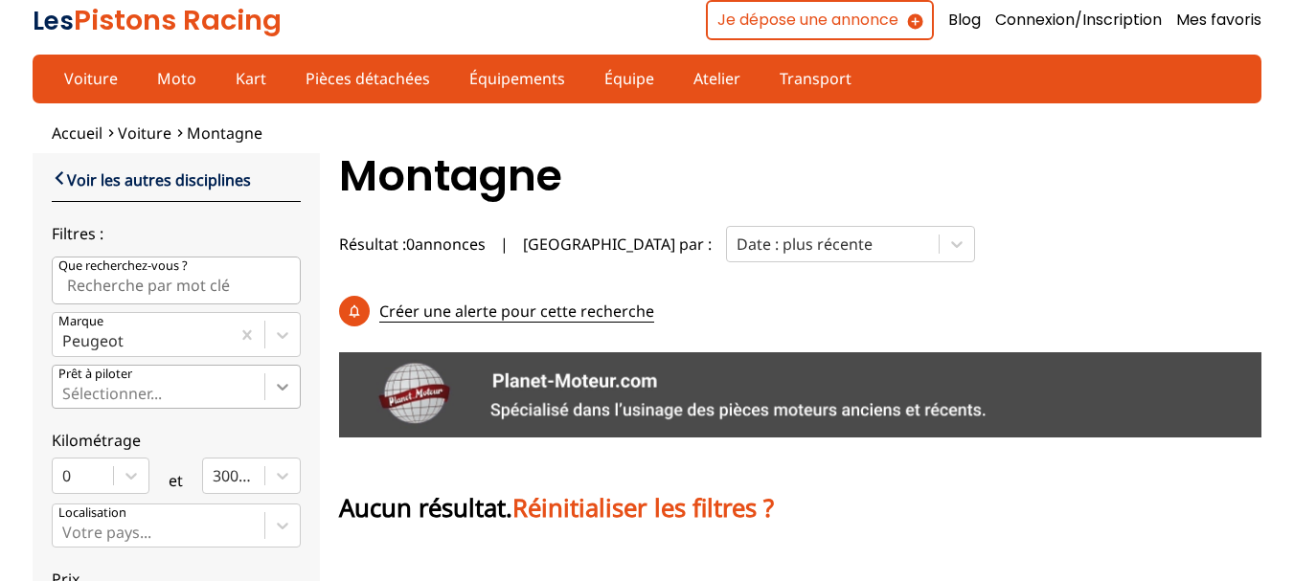
click at [273, 387] on icon at bounding box center [282, 386] width 19 height 19
click at [66, 387] on input "Prêt à piloter Sélectionner..." at bounding box center [64, 393] width 4 height 17
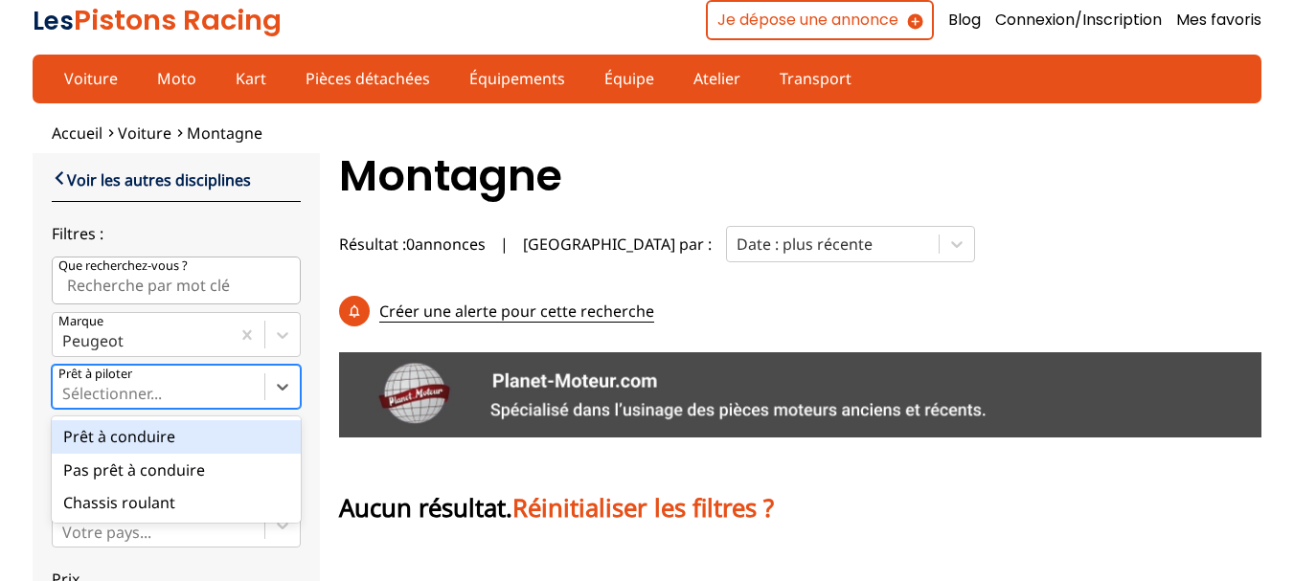
click at [151, 440] on div "Prêt à conduire" at bounding box center [176, 436] width 249 height 33
click at [66, 402] on input "Prêt à piloter option Prêt à conduire focused, 1 of 3. 3 results available. Use…" at bounding box center [64, 393] width 4 height 17
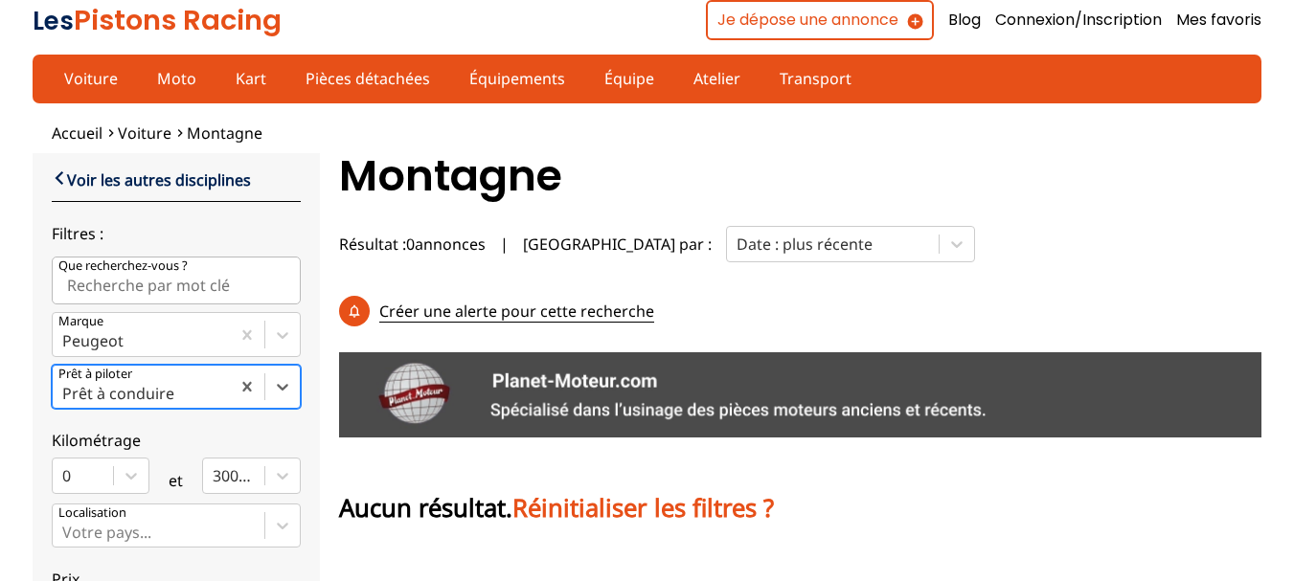
click at [194, 295] on input "Que recherchez-vous ?" at bounding box center [176, 281] width 249 height 48
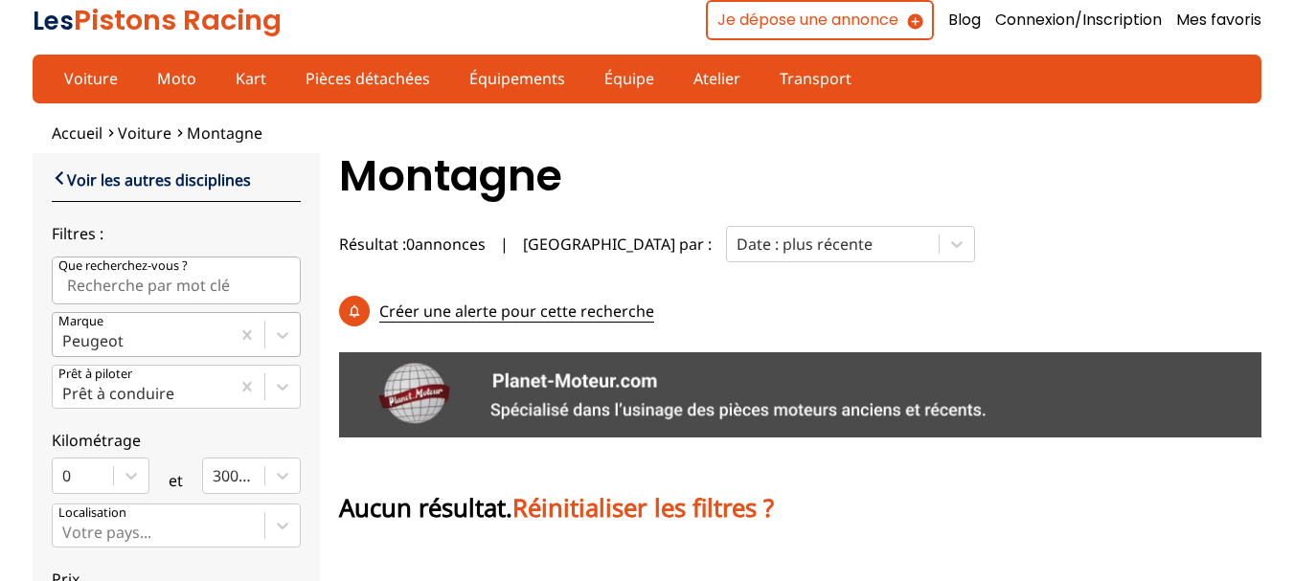
type input "production"
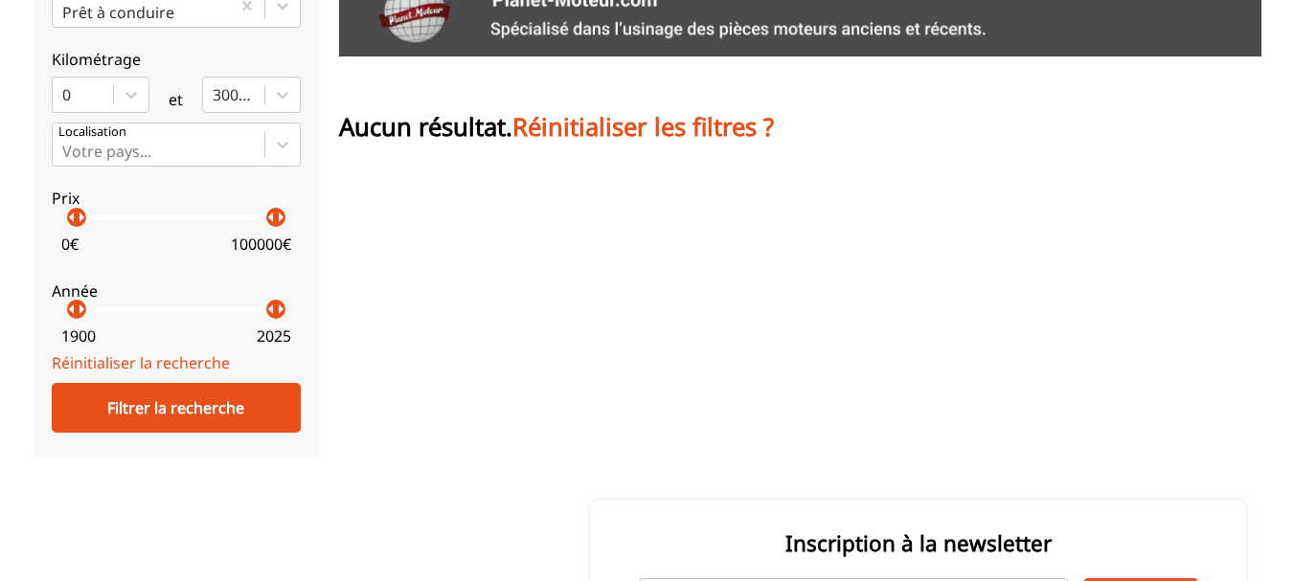
scroll to position [383, 0]
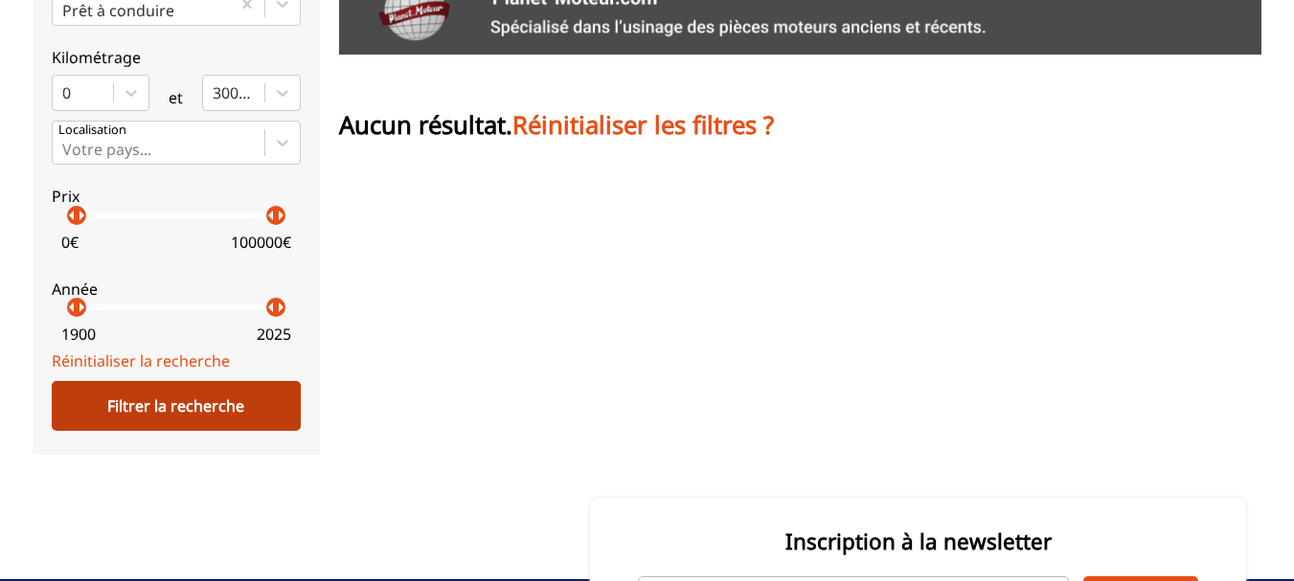
click at [155, 416] on div "Filtrer la recherche" at bounding box center [176, 406] width 249 height 50
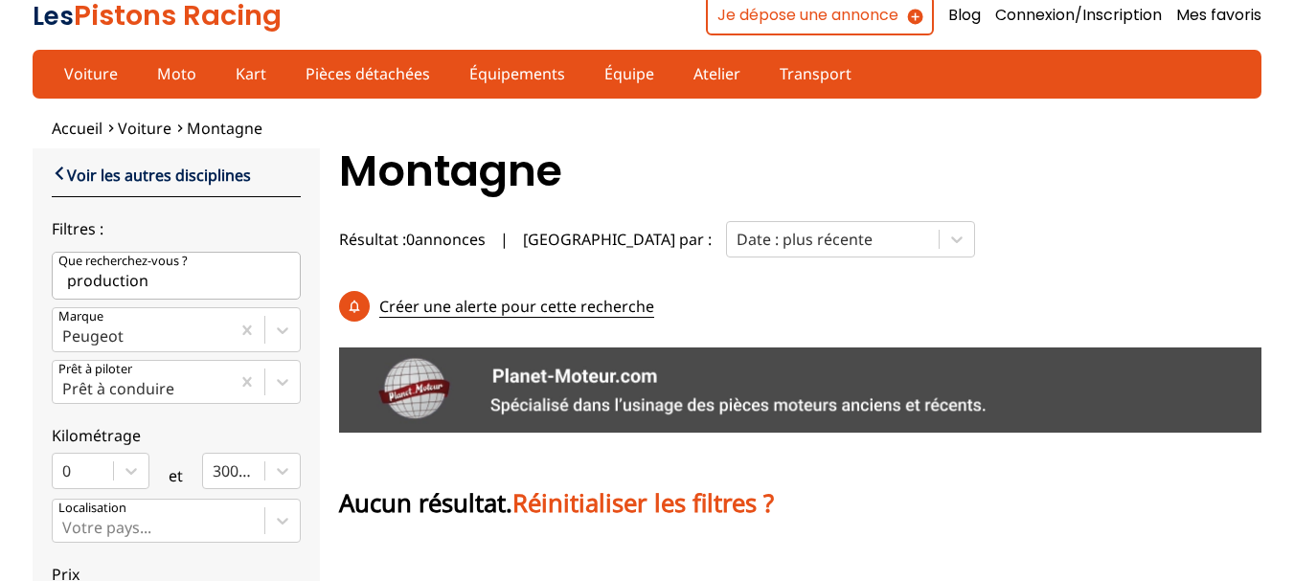
scroll to position [0, 0]
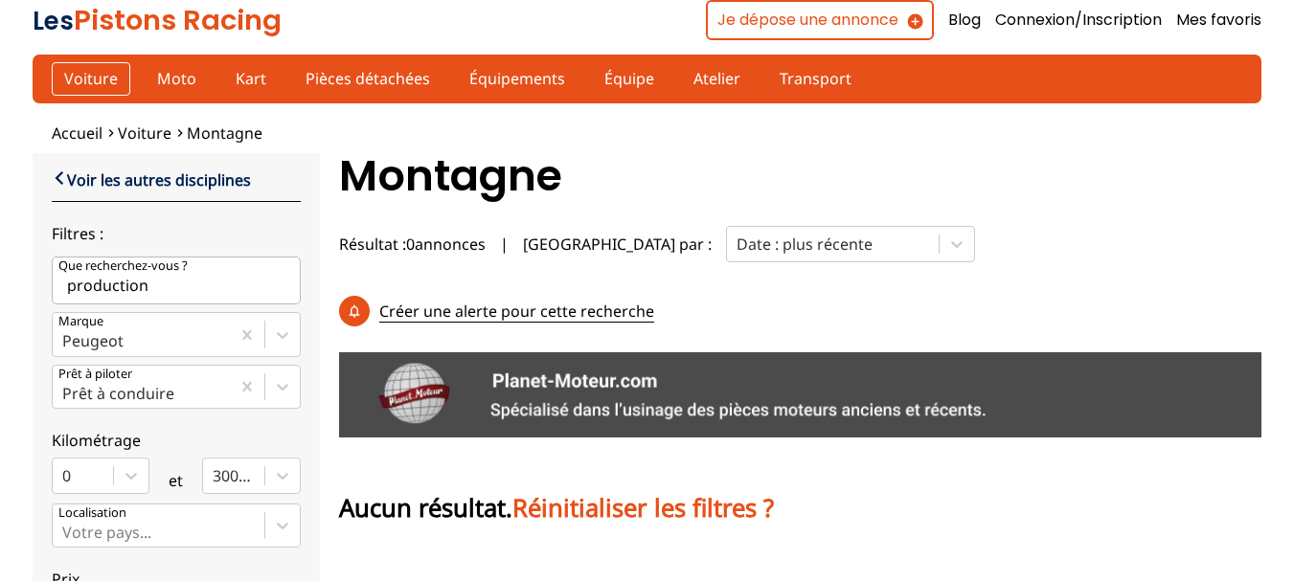
click at [84, 76] on link "Voiture" at bounding box center [91, 78] width 79 height 33
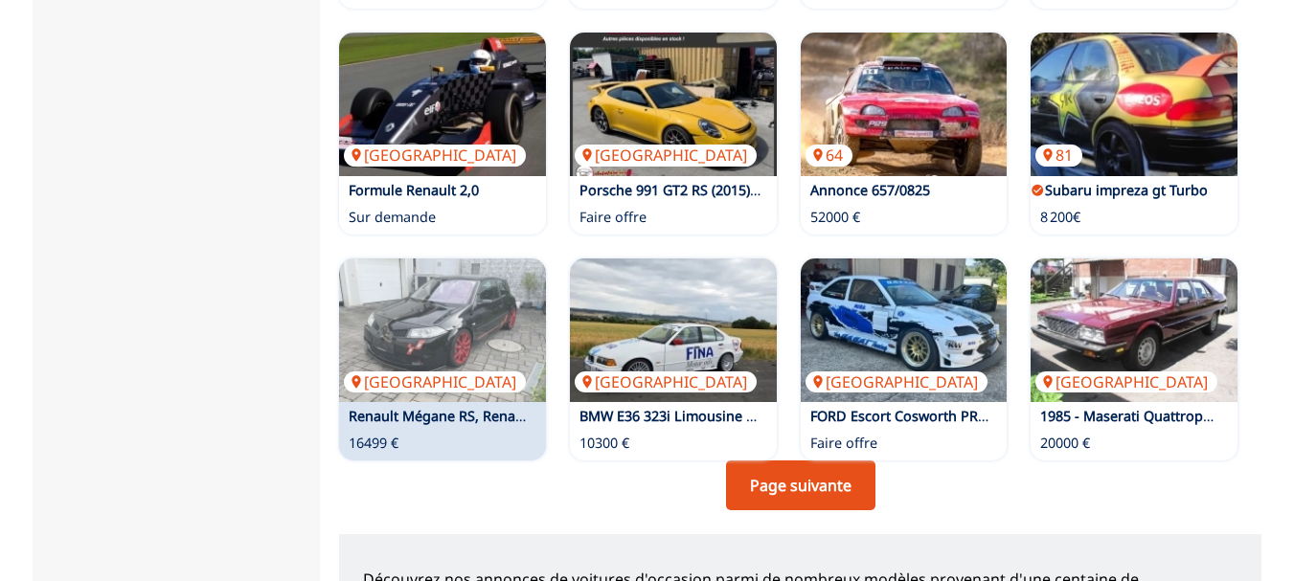
scroll to position [1628, 0]
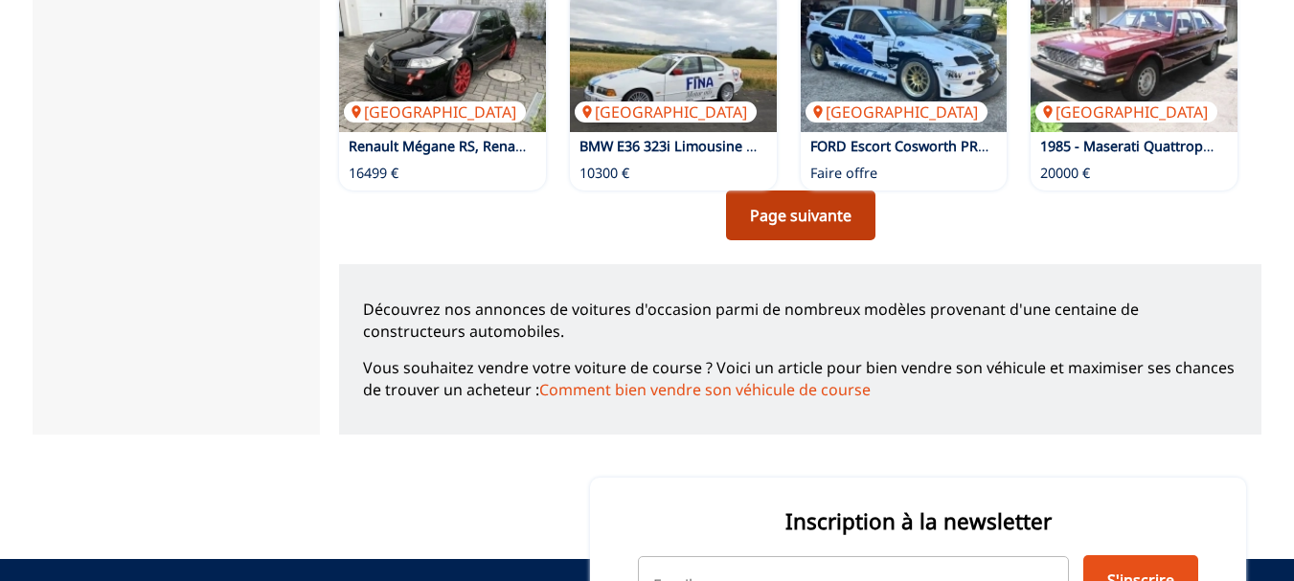
click at [826, 191] on link "Page suivante" at bounding box center [800, 216] width 149 height 50
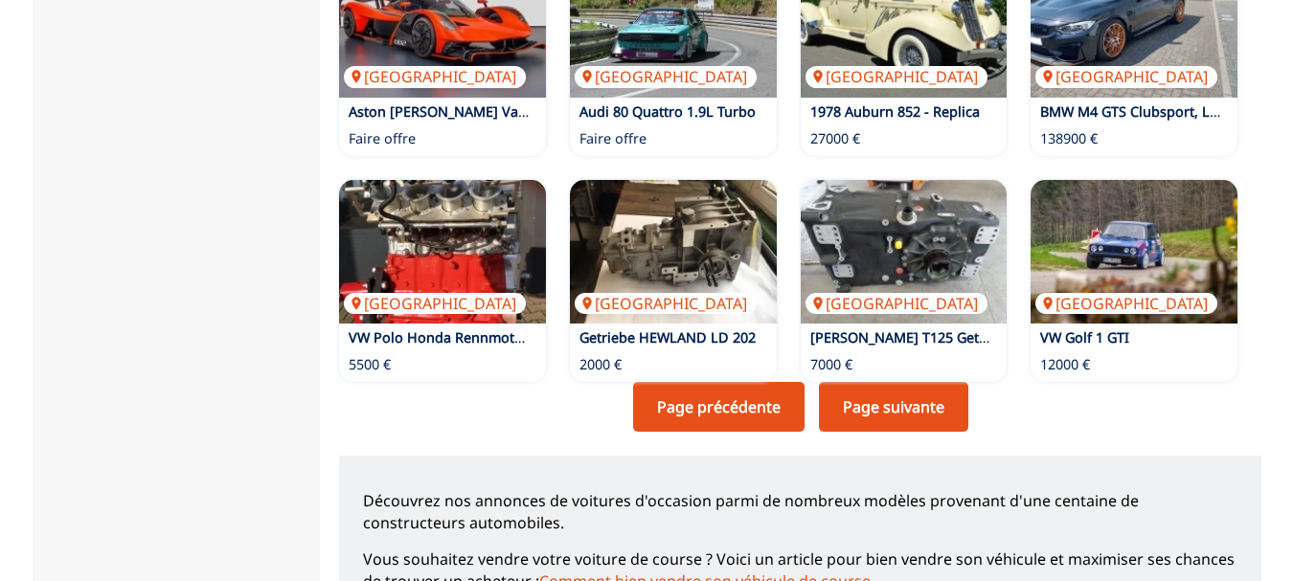
scroll to position [1532, 0]
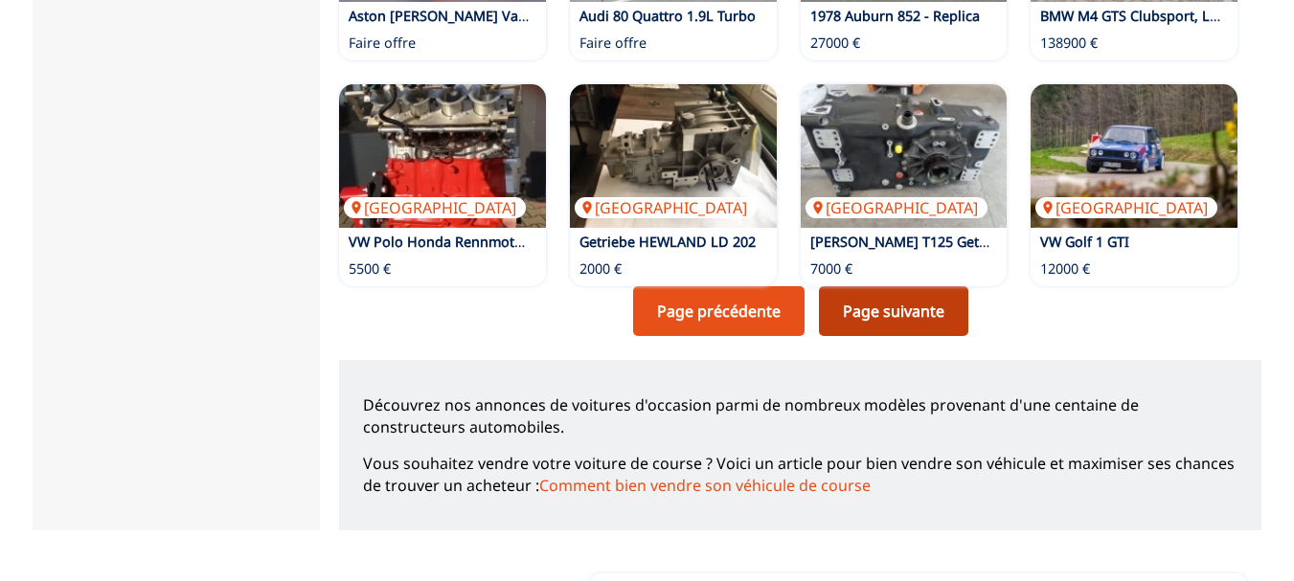
click at [899, 286] on link "Page suivante" at bounding box center [893, 311] width 149 height 50
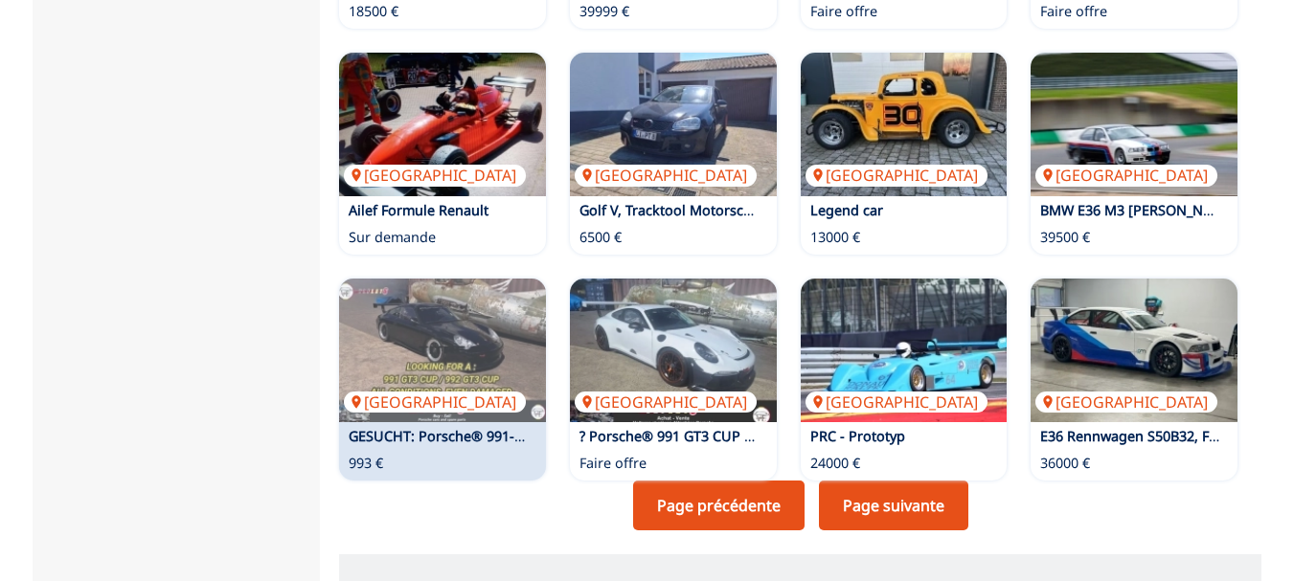
scroll to position [1341, 0]
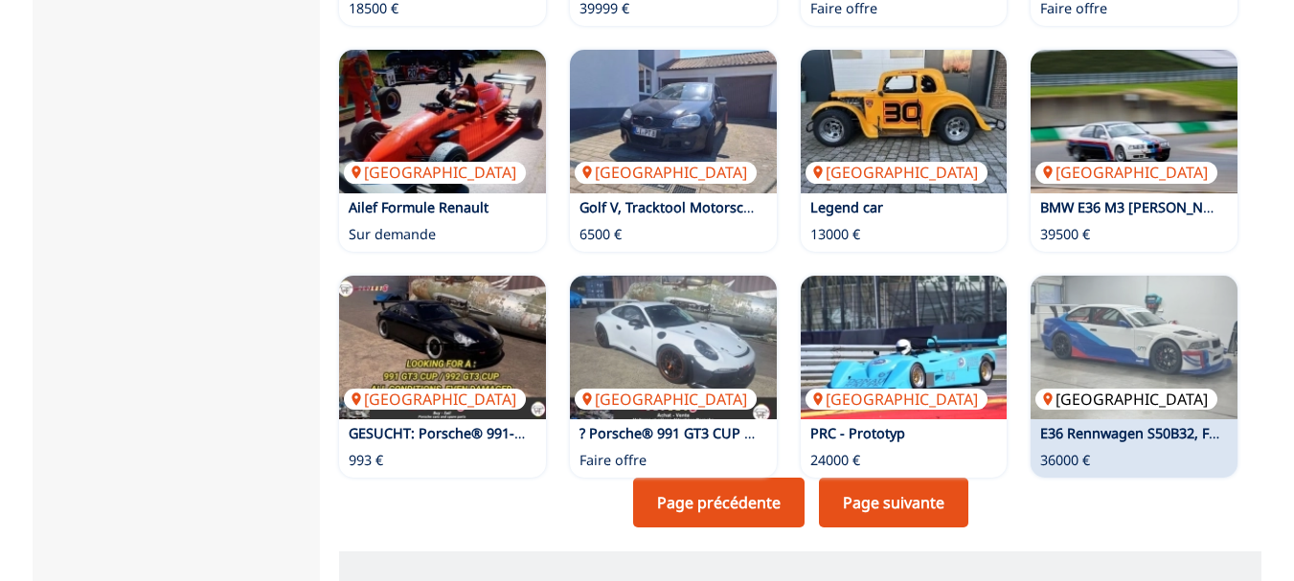
click at [1136, 276] on img at bounding box center [1133, 348] width 207 height 144
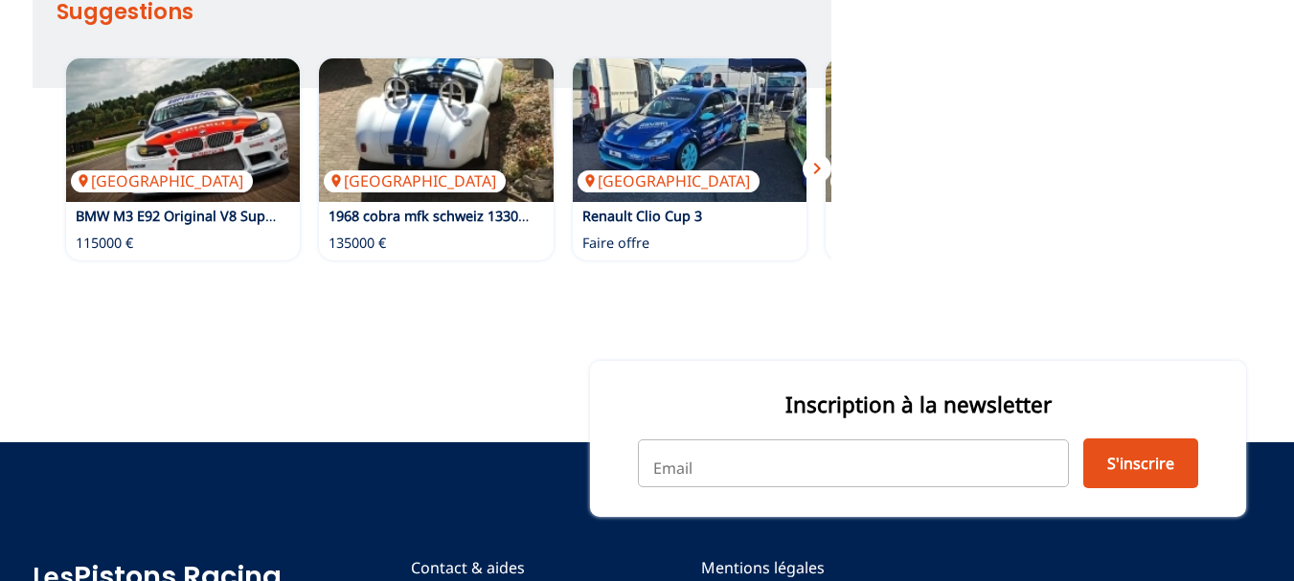
scroll to position [2394, 0]
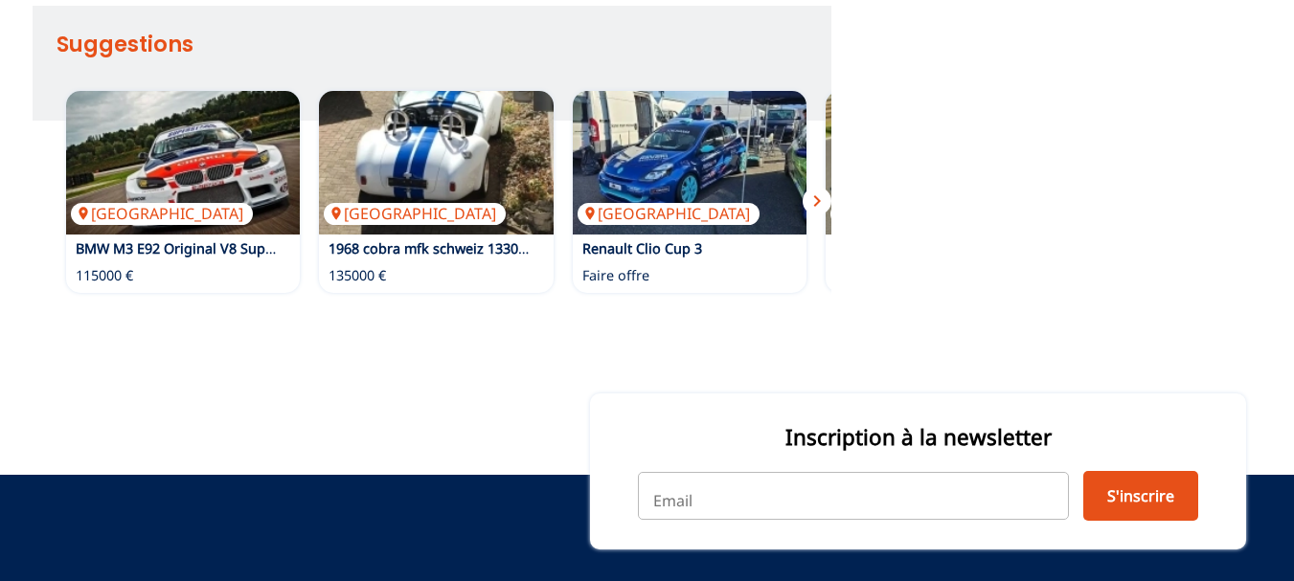
click at [820, 204] on span "chevron_right" at bounding box center [816, 201] width 23 height 23
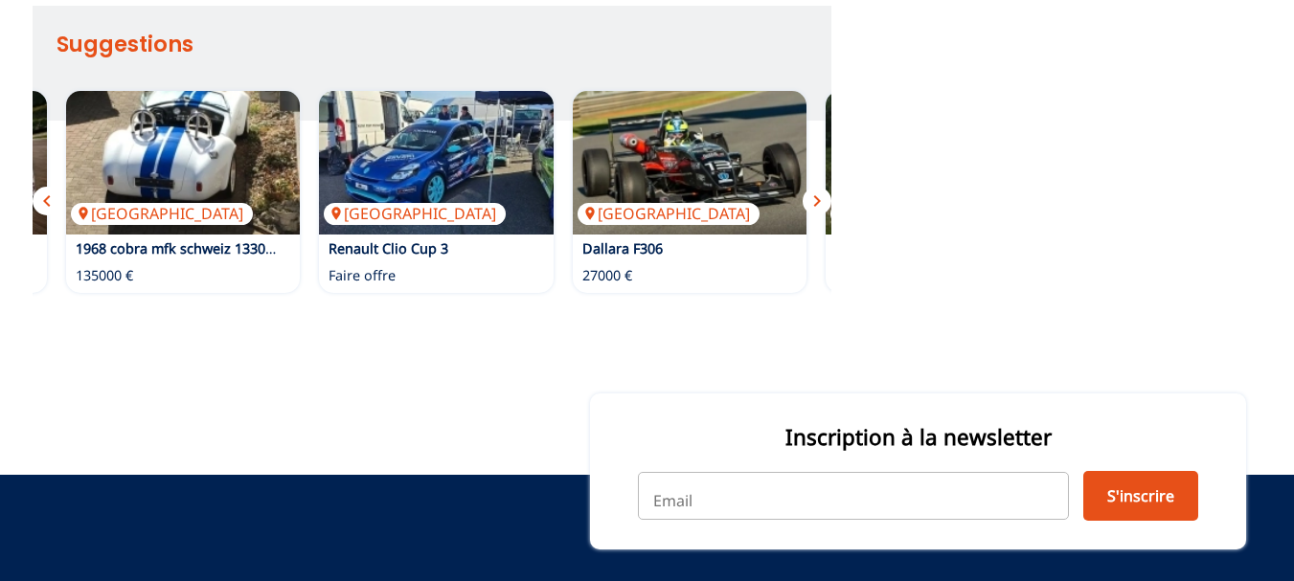
click at [820, 204] on span "chevron_right" at bounding box center [816, 201] width 23 height 23
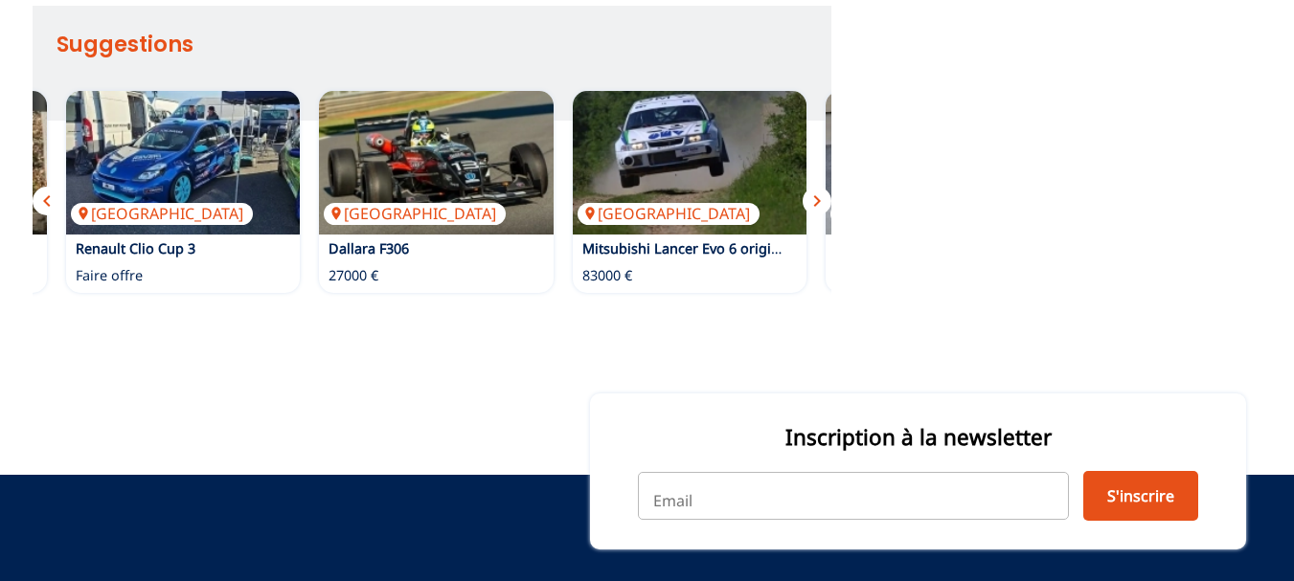
click at [820, 204] on span "chevron_right" at bounding box center [816, 201] width 23 height 23
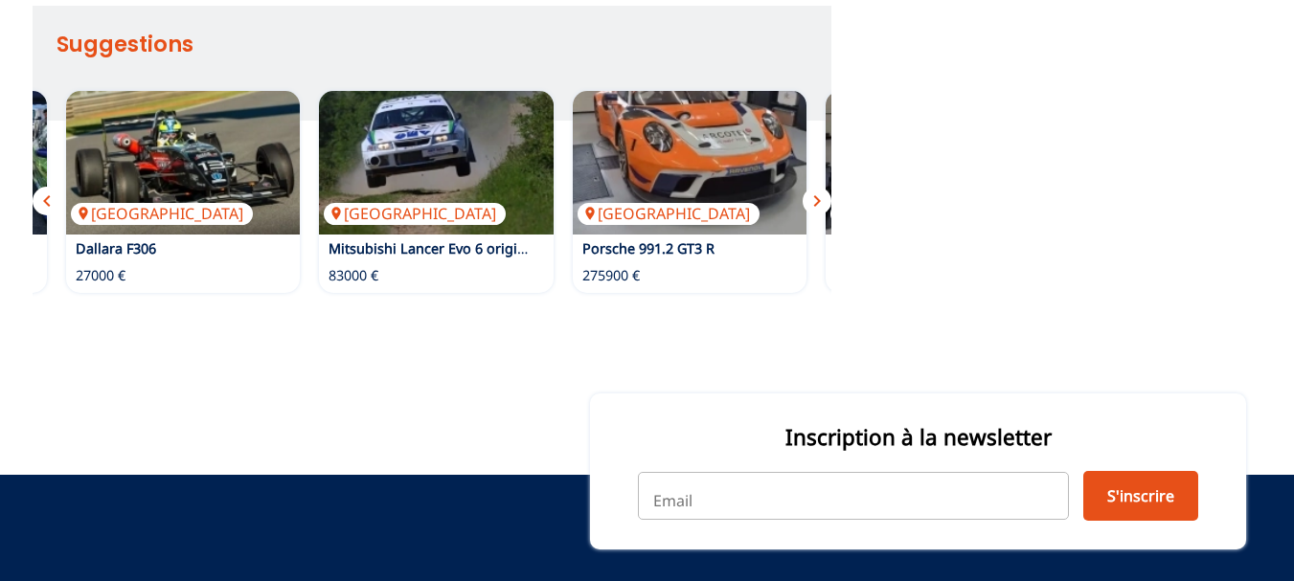
click at [820, 204] on span "chevron_right" at bounding box center [816, 201] width 23 height 23
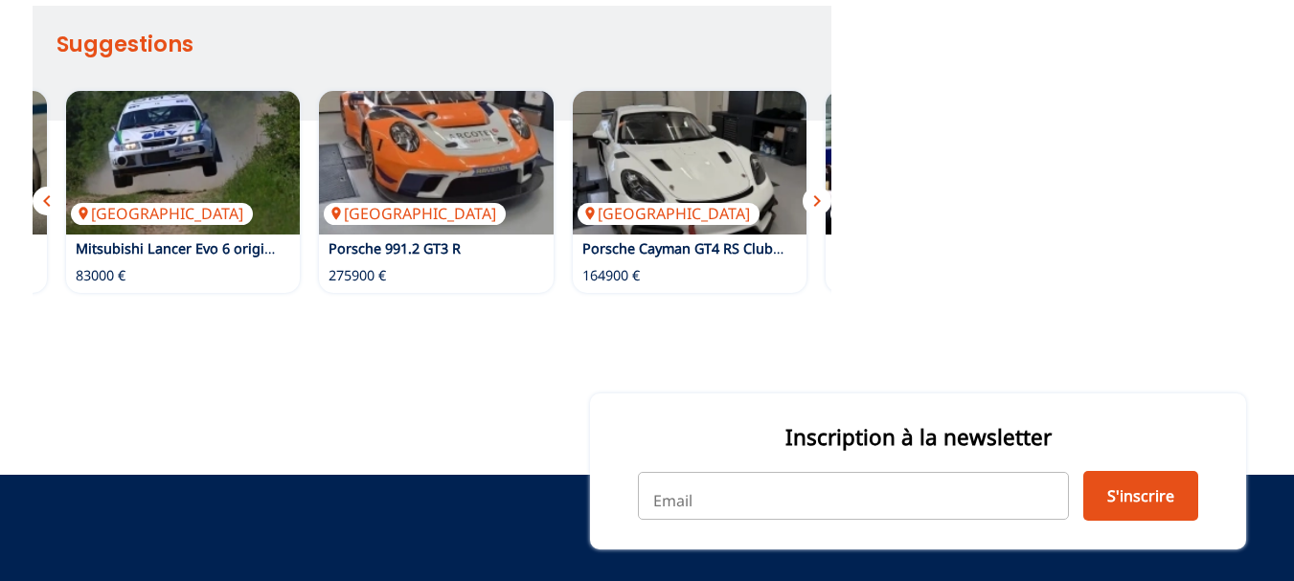
click at [820, 204] on span "chevron_right" at bounding box center [816, 201] width 23 height 23
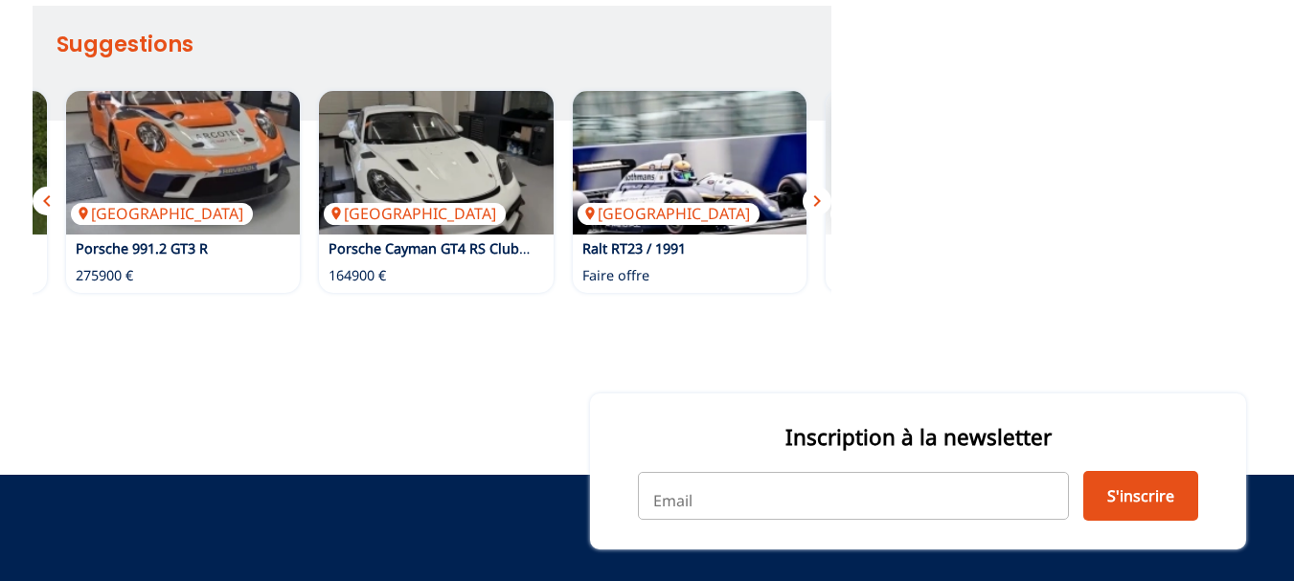
click at [820, 204] on span "chevron_right" at bounding box center [816, 201] width 23 height 23
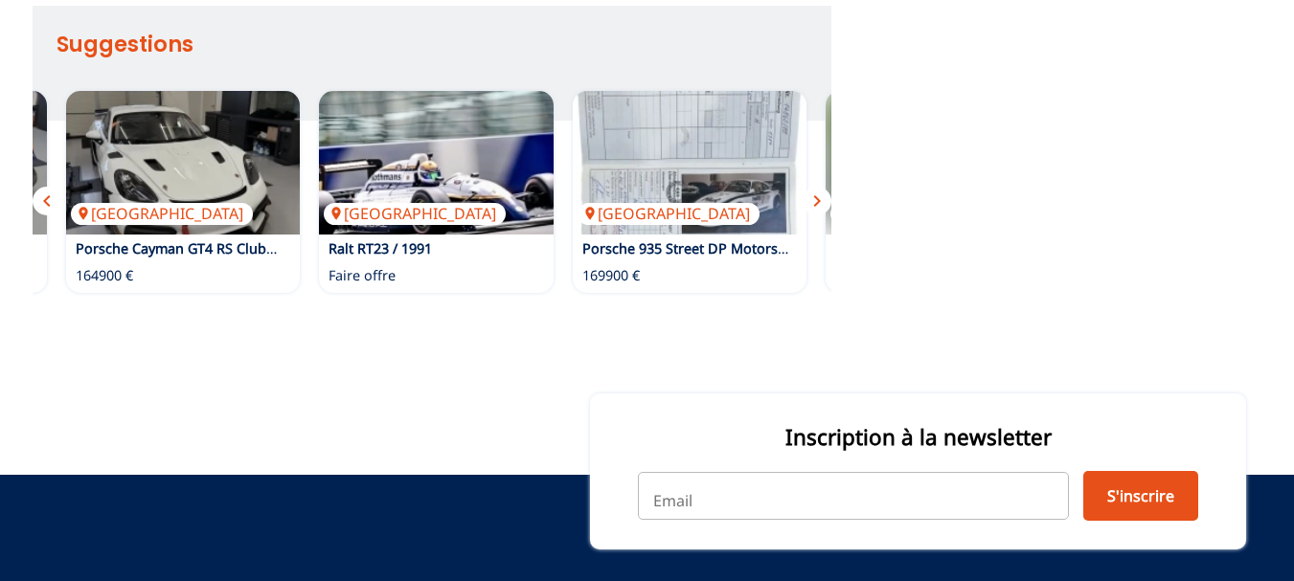
click at [820, 204] on span "chevron_right" at bounding box center [816, 201] width 23 height 23
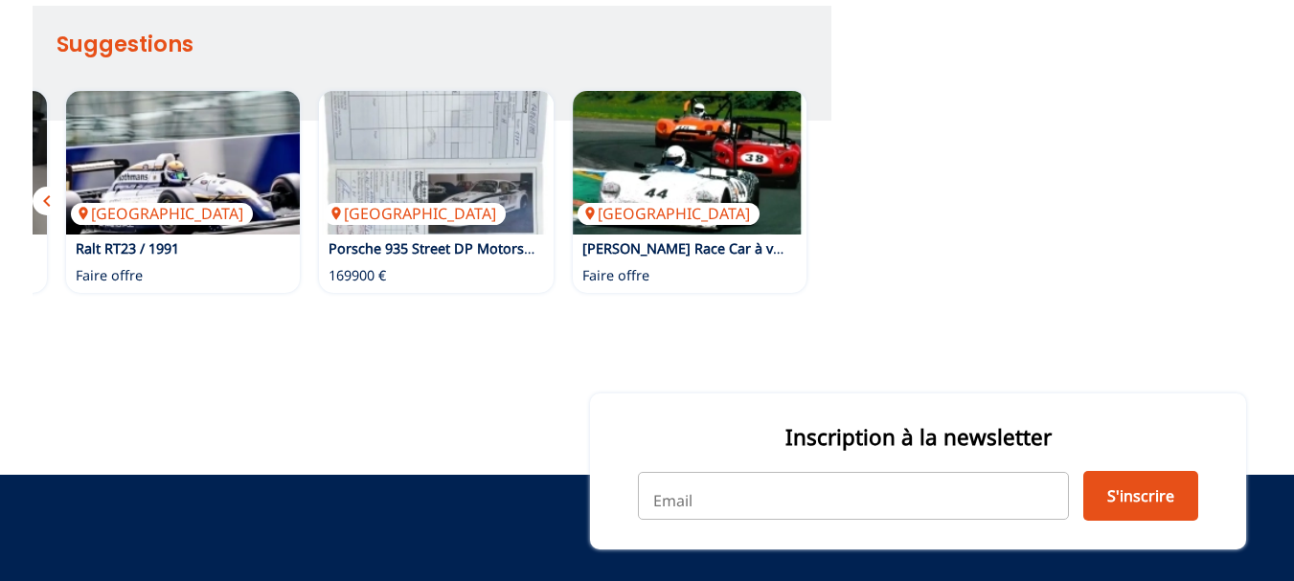
click at [816, 204] on div "Royaume-Uni Sylva Phoenix Race Car à vendre avec remorque et Day Camper Faire o…" at bounding box center [689, 191] width 253 height 221
click at [820, 204] on div "Allemagne BMW M3 E92 Original V8 Superstars + Minisattel - Paket 115000 € Suiss…" at bounding box center [432, 191] width 799 height 221
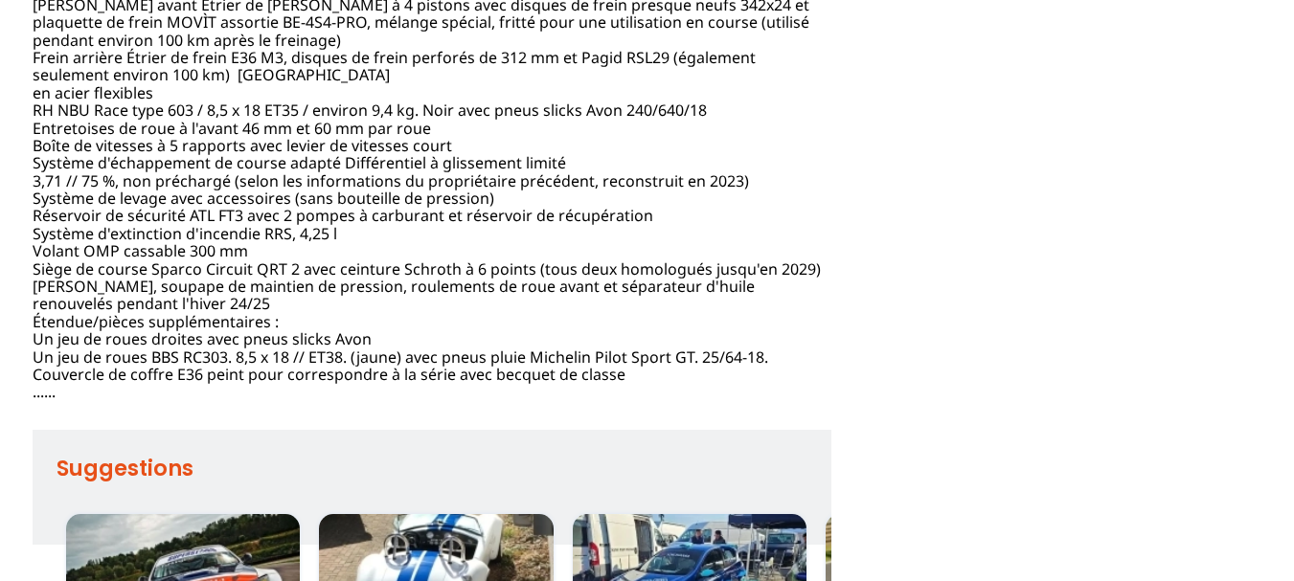
scroll to position [1341, 0]
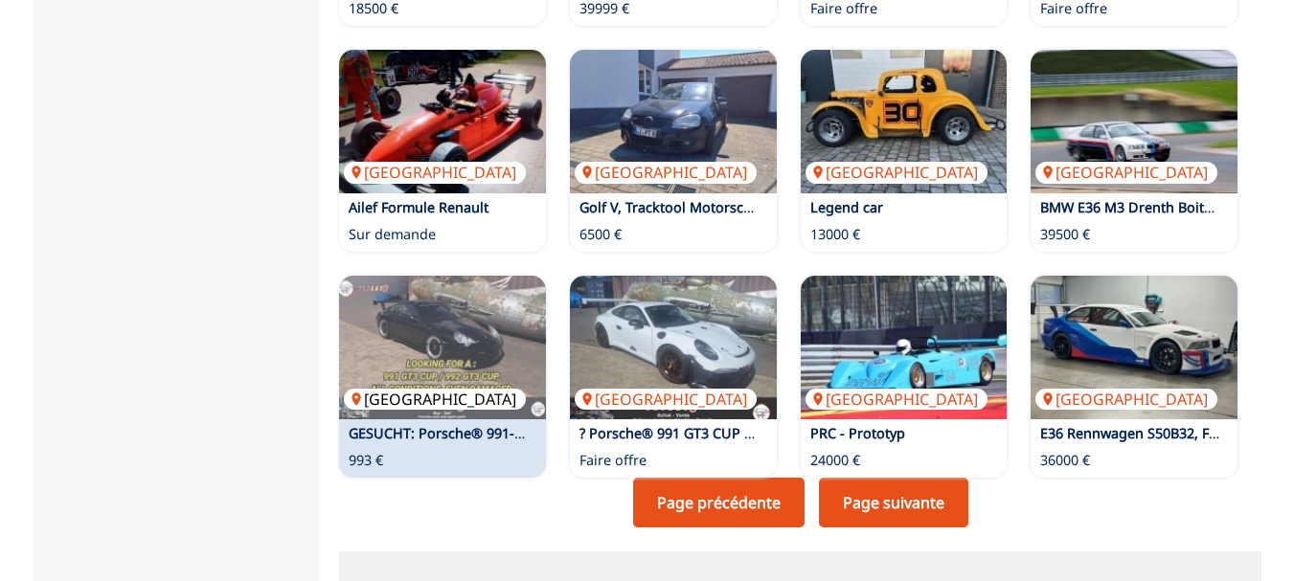
scroll to position [1436, 0]
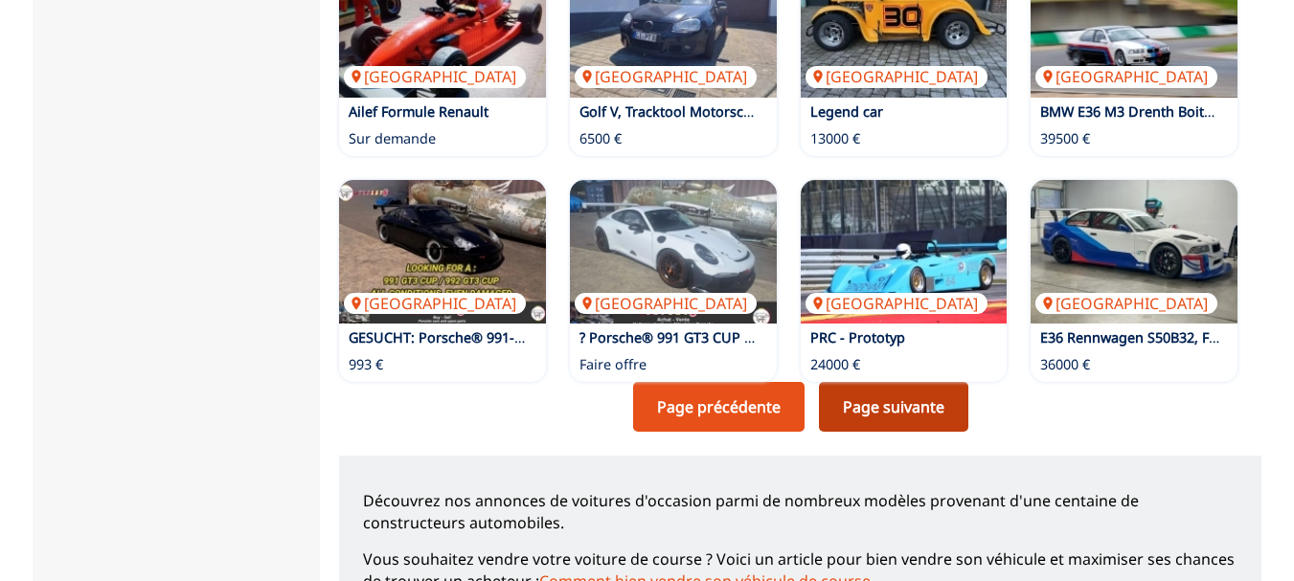
click at [923, 382] on link "Page suivante" at bounding box center [893, 407] width 149 height 50
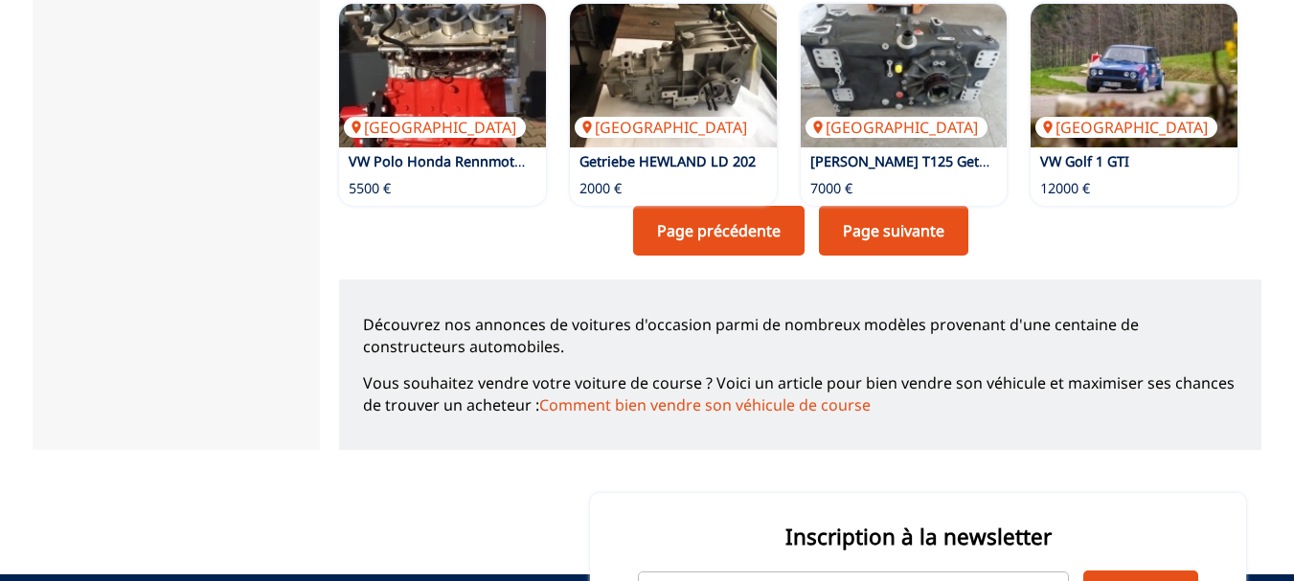
scroll to position [1628, 0]
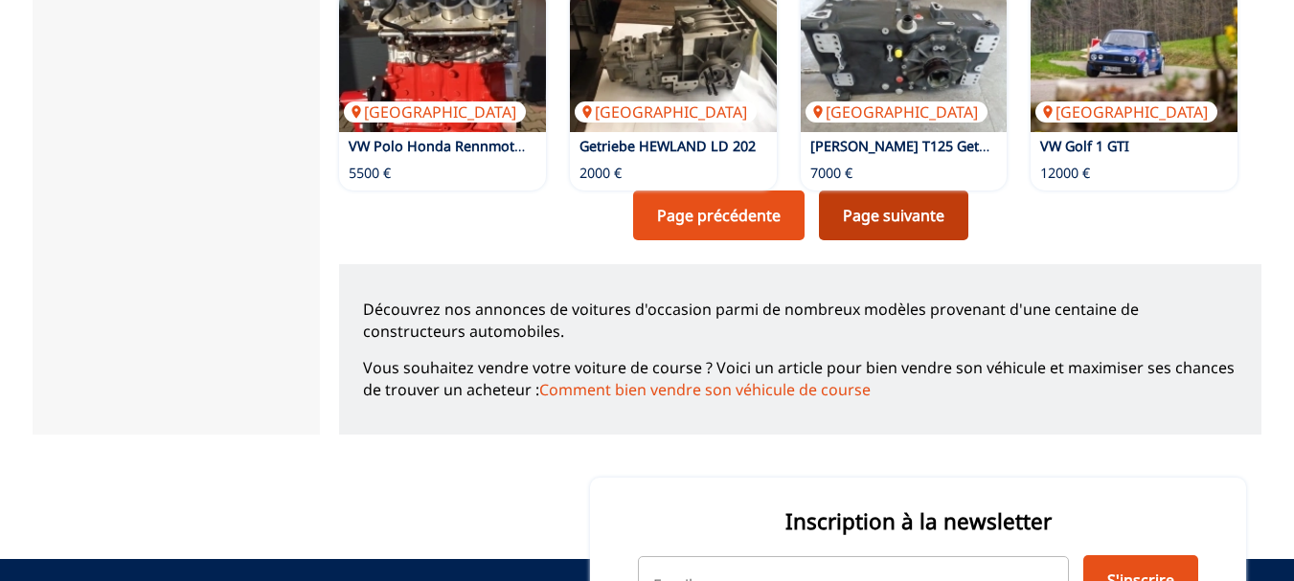
click at [891, 191] on link "Page suivante" at bounding box center [893, 216] width 149 height 50
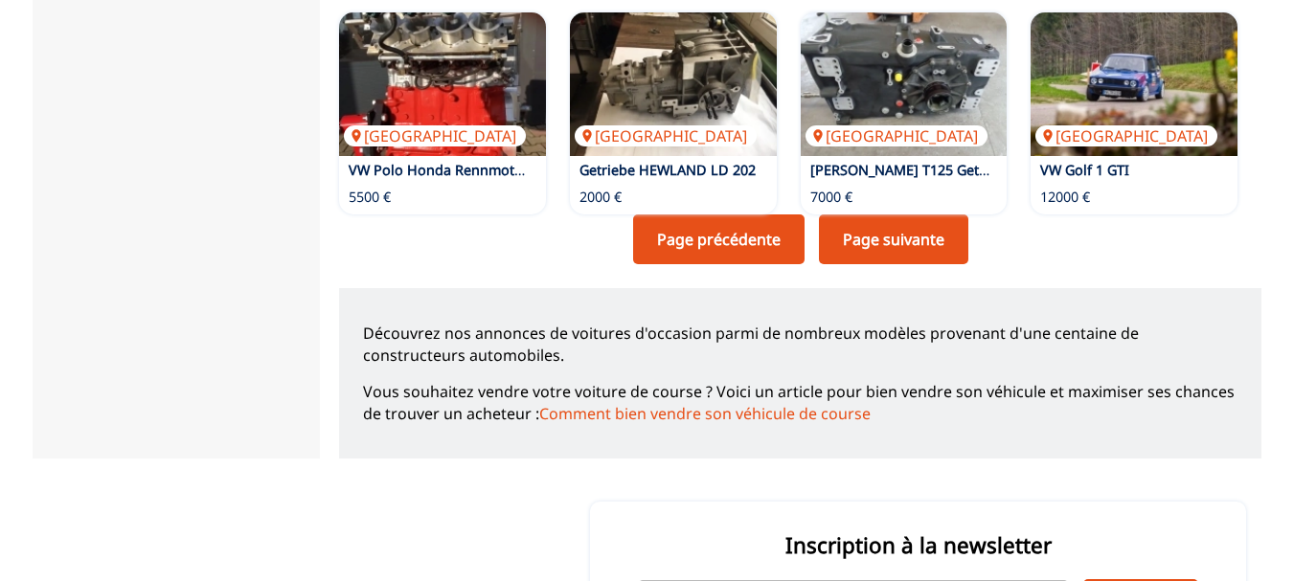
scroll to position [1662, 0]
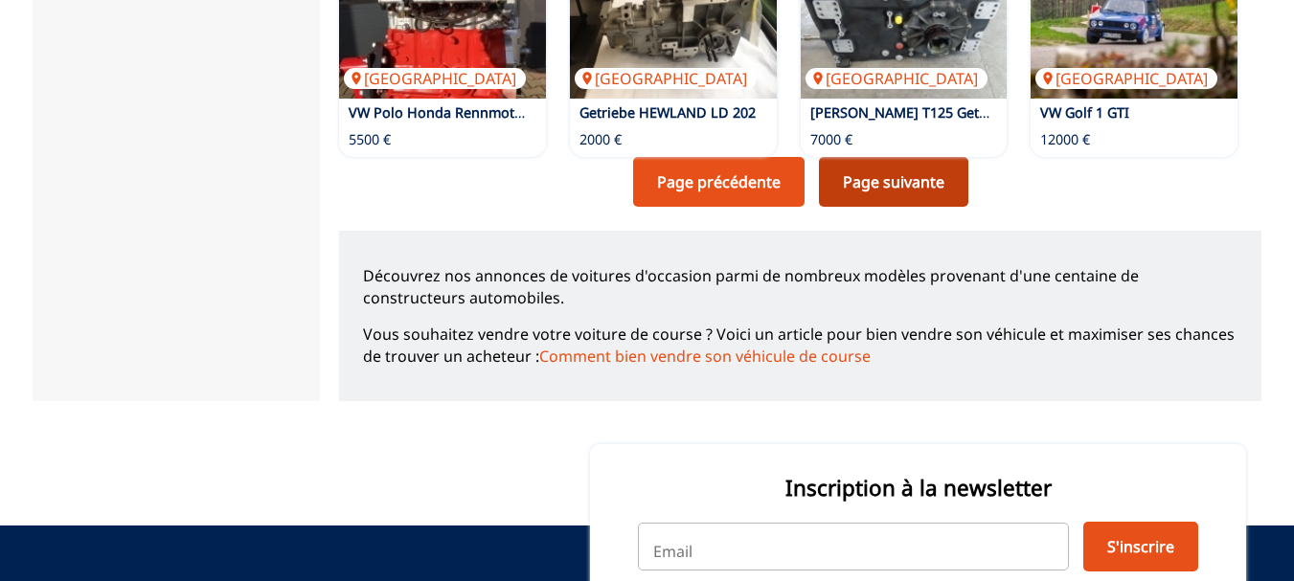
click at [903, 157] on link "Page suivante" at bounding box center [893, 182] width 149 height 50
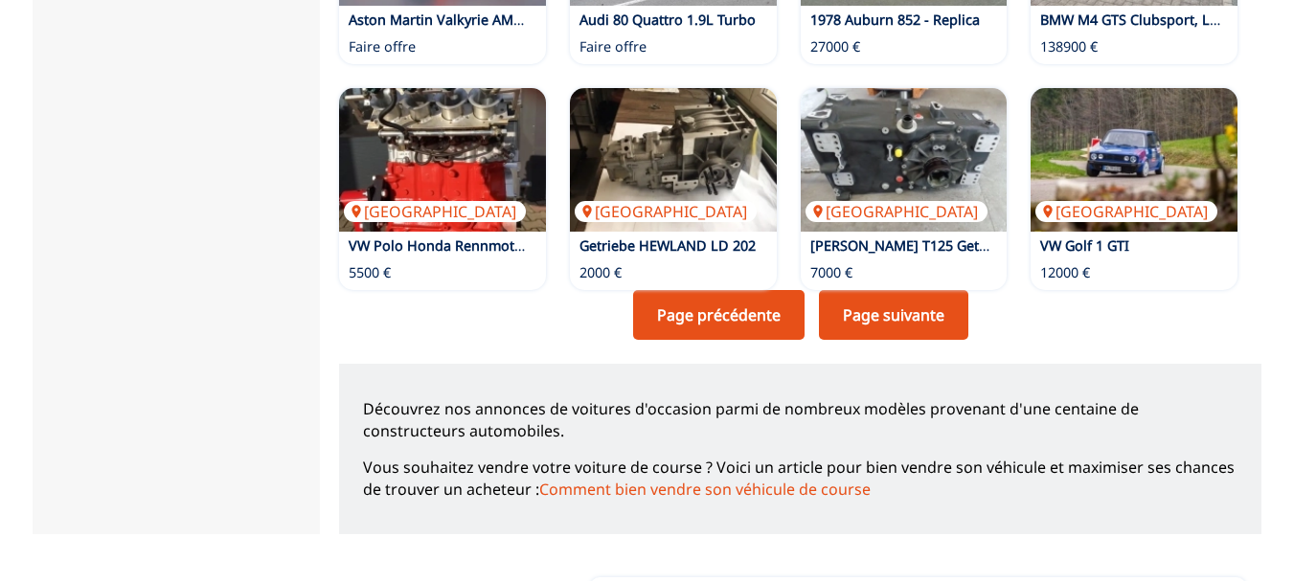
scroll to position [1532, 0]
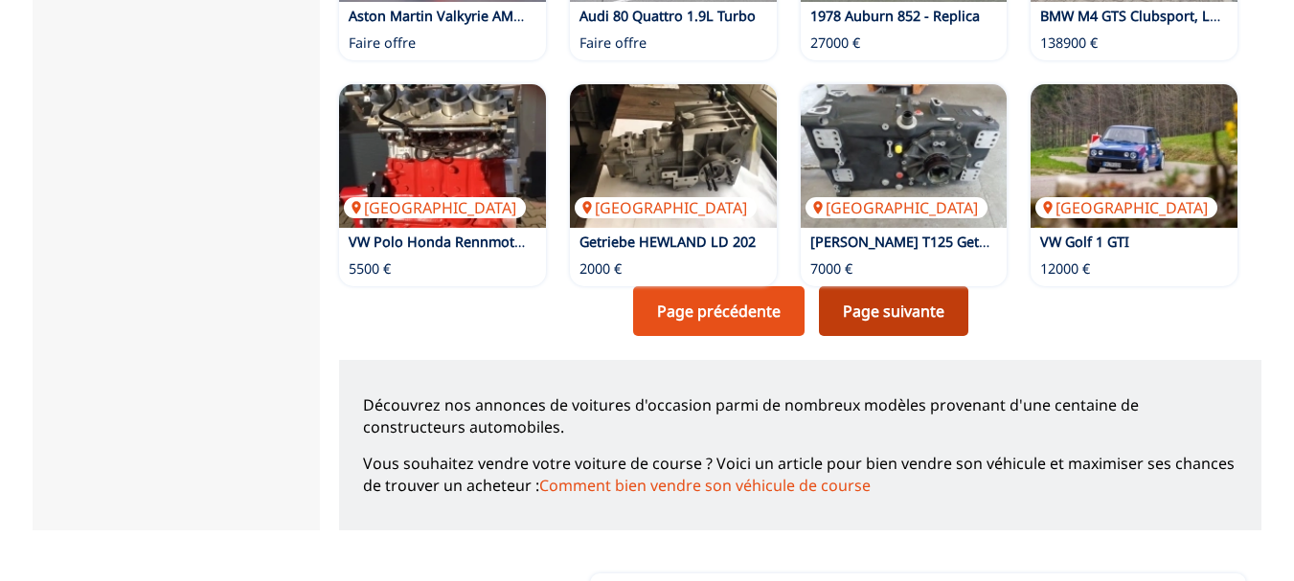
click at [913, 286] on link "Page suivante" at bounding box center [893, 311] width 149 height 50
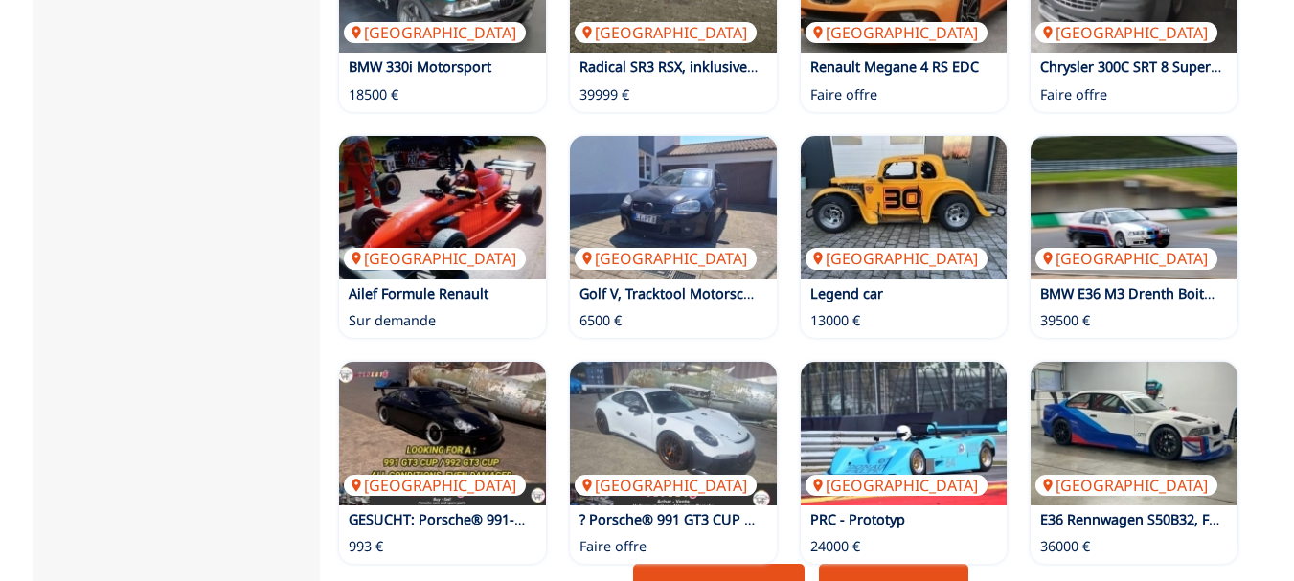
scroll to position [1341, 0]
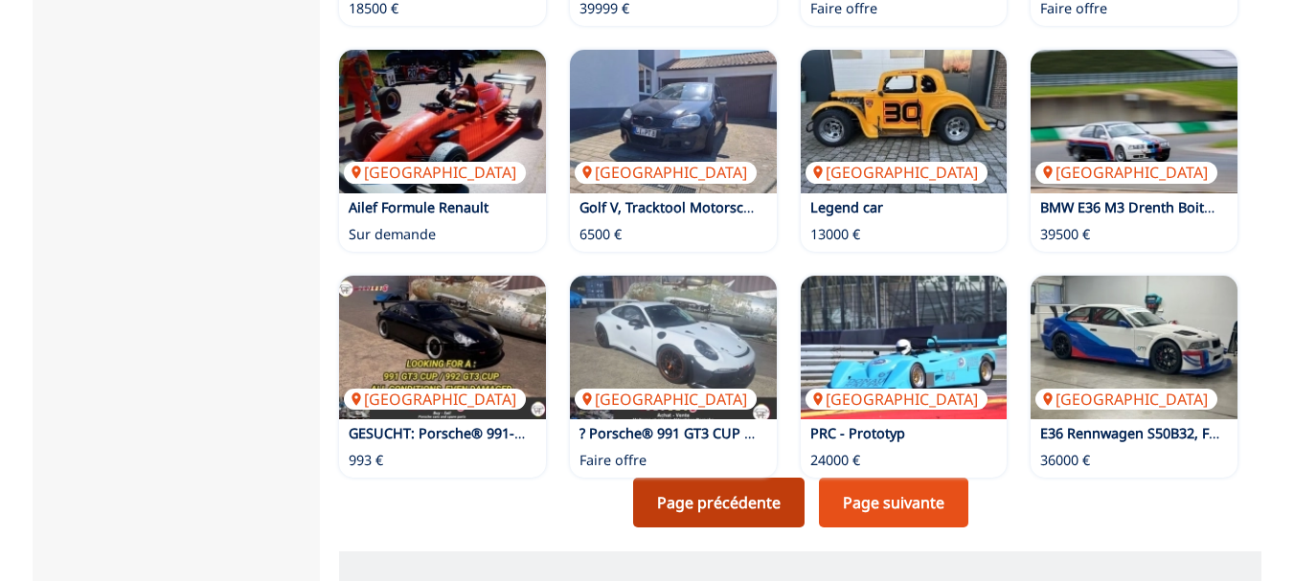
click at [709, 478] on link "Page précédente" at bounding box center [718, 503] width 171 height 50
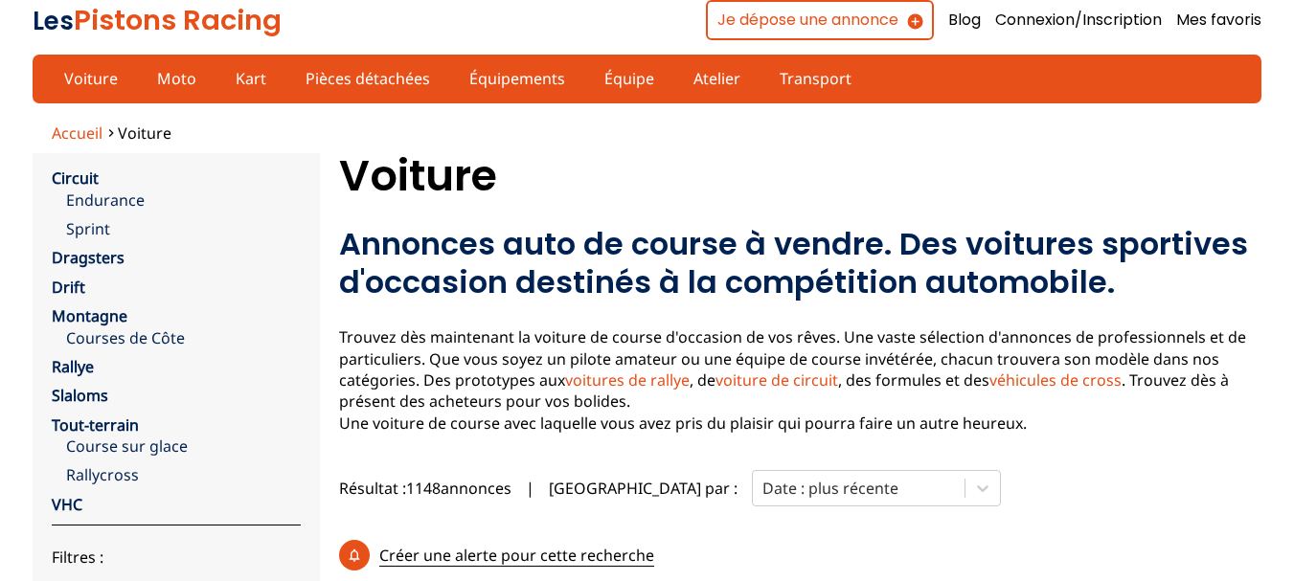
click at [69, 130] on span "Accueil" at bounding box center [77, 133] width 51 height 21
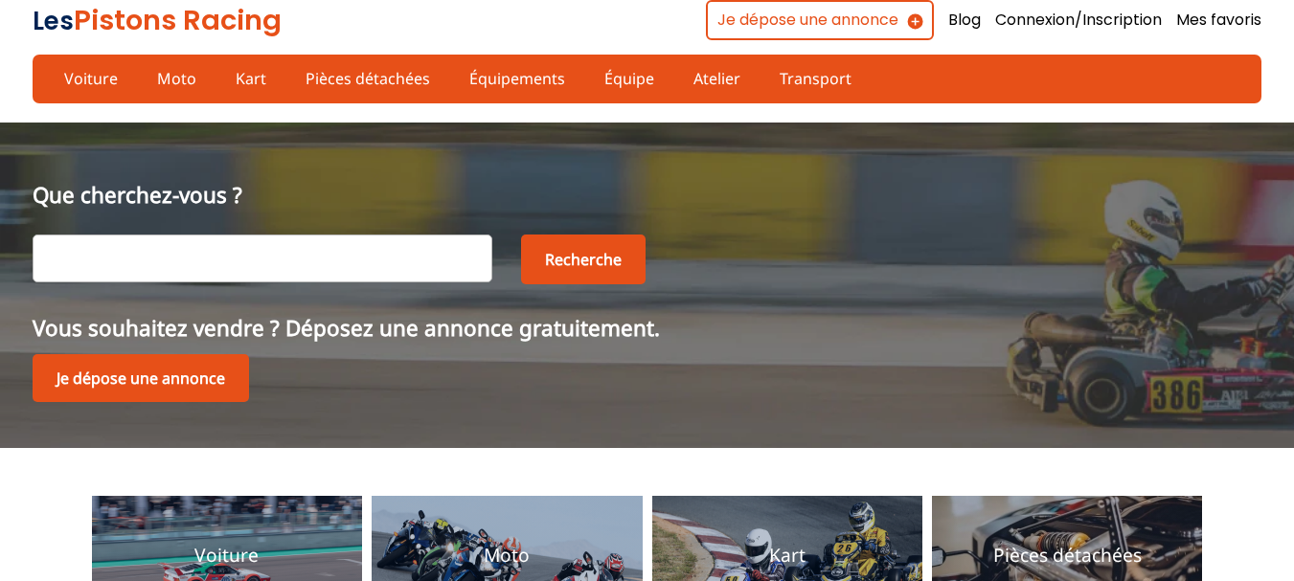
click at [205, 263] on input "text" at bounding box center [263, 259] width 460 height 48
type input "supertourisme"
click at [586, 256] on button "Recherche" at bounding box center [583, 260] width 124 height 50
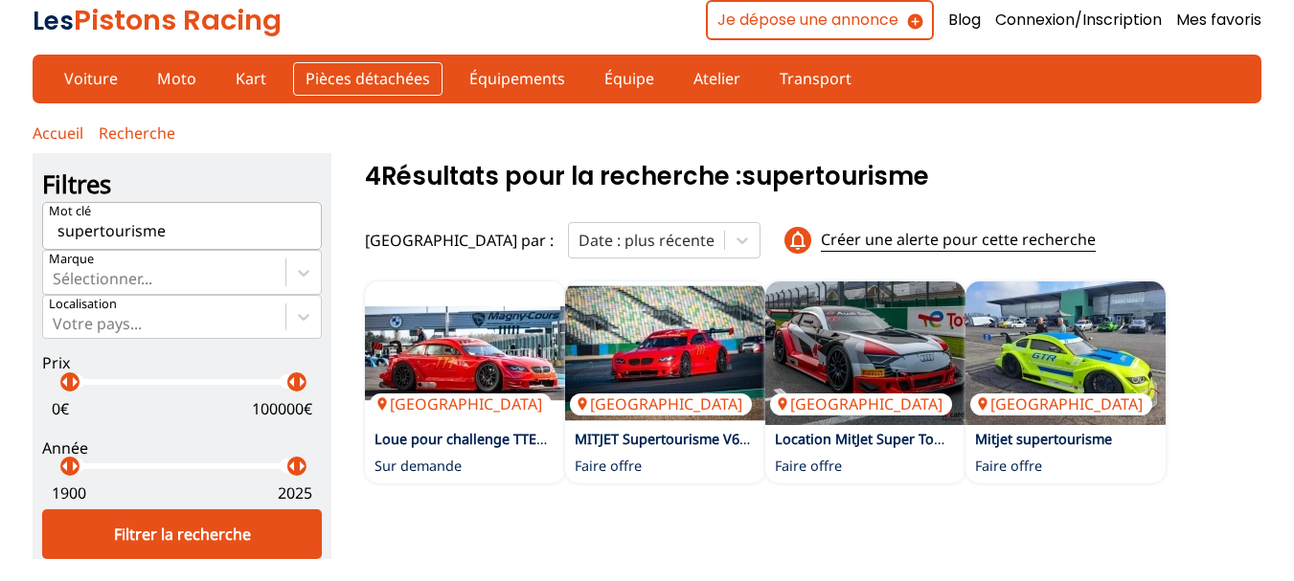
click at [364, 88] on link "Pièces détachées" at bounding box center [367, 78] width 149 height 33
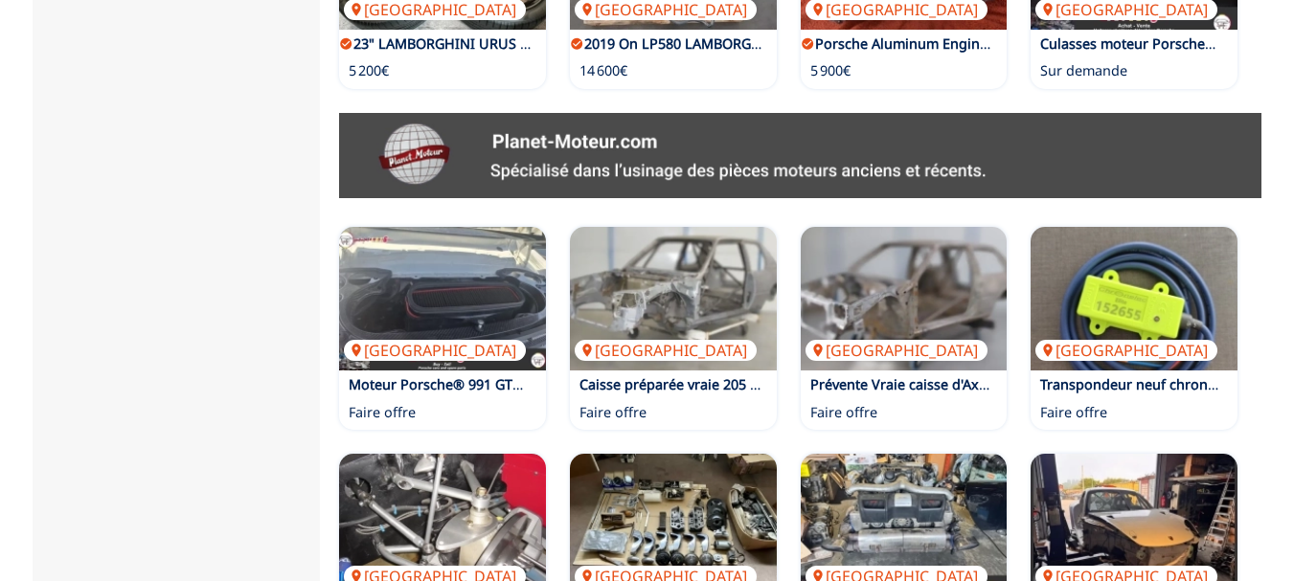
scroll to position [1053, 0]
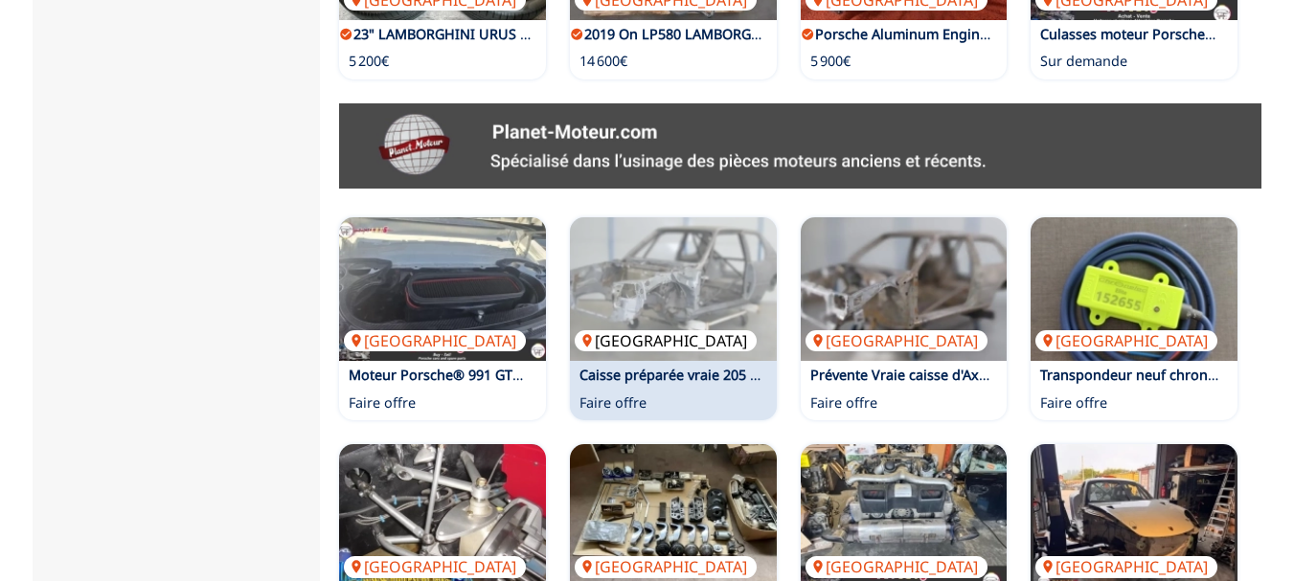
click at [640, 217] on img at bounding box center [673, 289] width 207 height 144
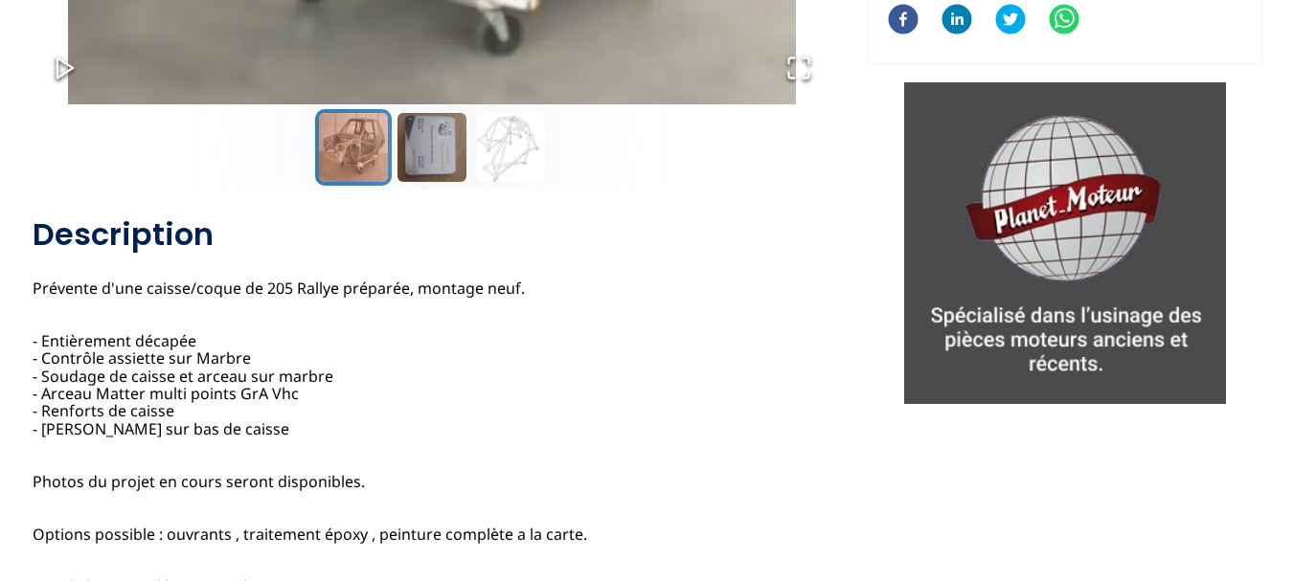
scroll to position [192, 0]
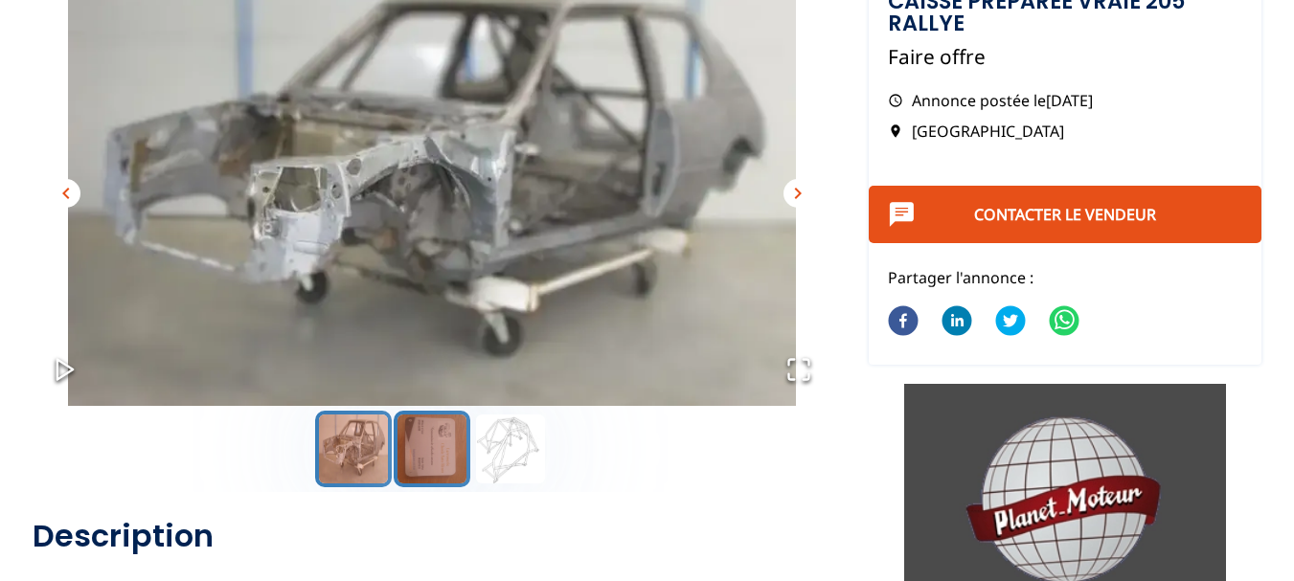
click at [436, 454] on button "Go to Slide 2" at bounding box center [432, 449] width 77 height 77
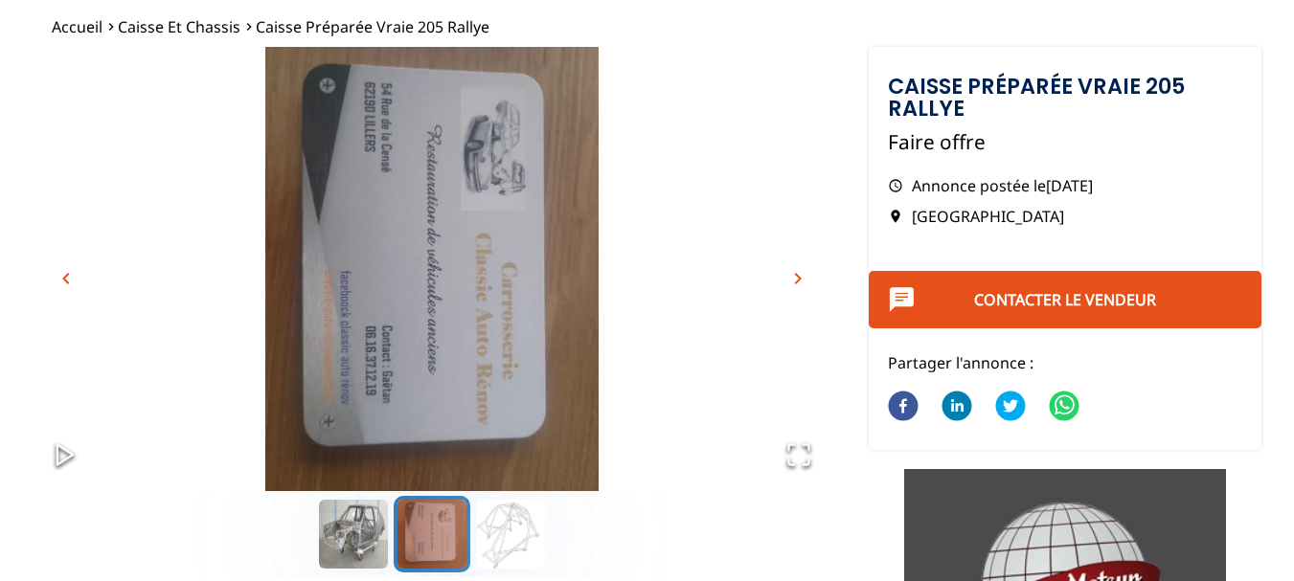
scroll to position [0, 0]
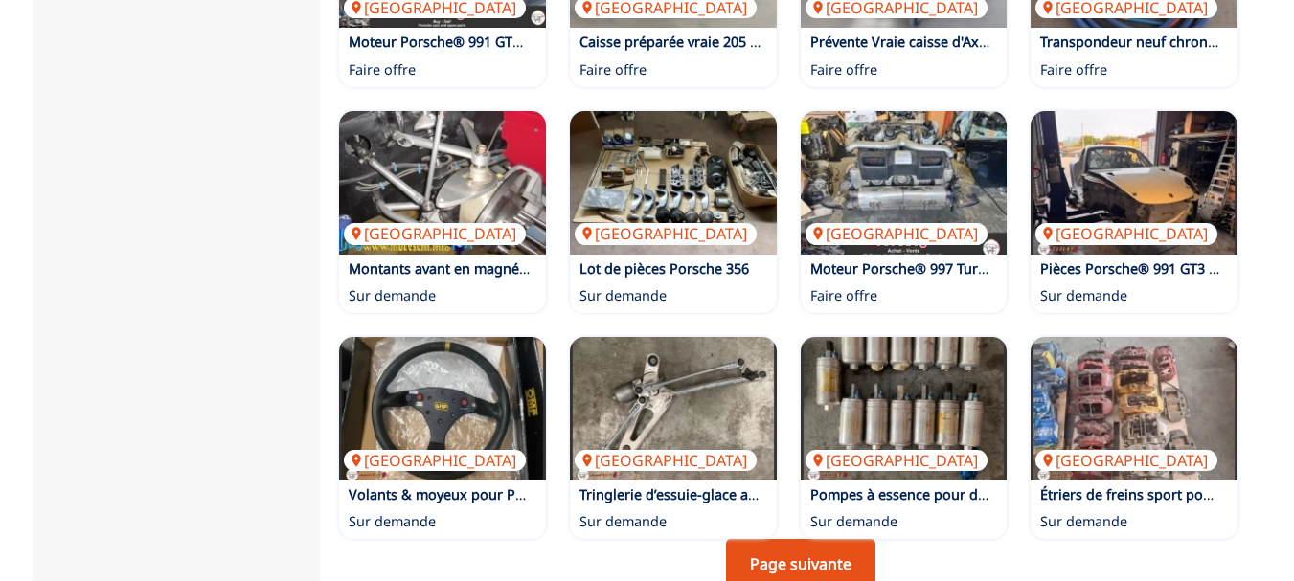
scroll to position [1436, 0]
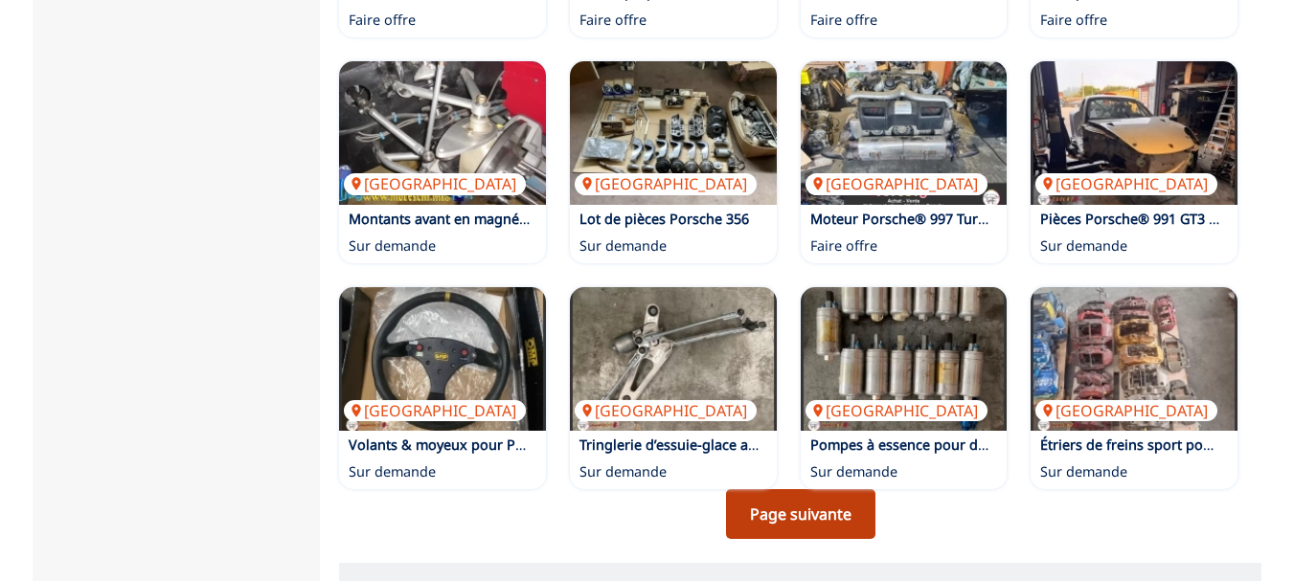
click at [789, 489] on link "Page suivante" at bounding box center [800, 514] width 149 height 50
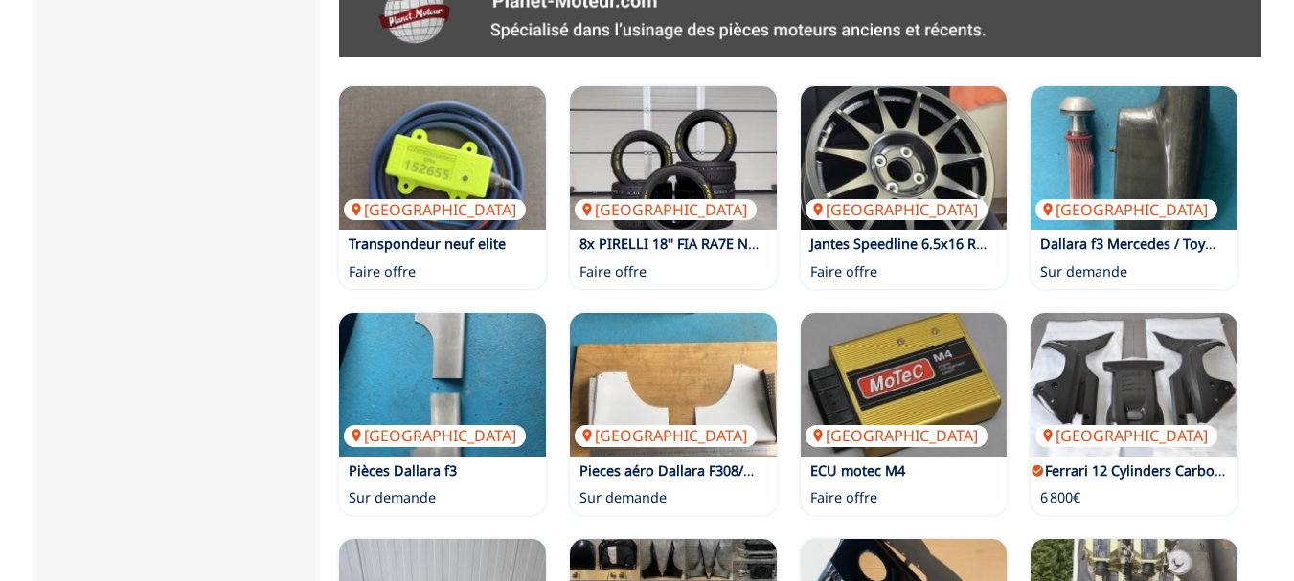
scroll to position [1245, 0]
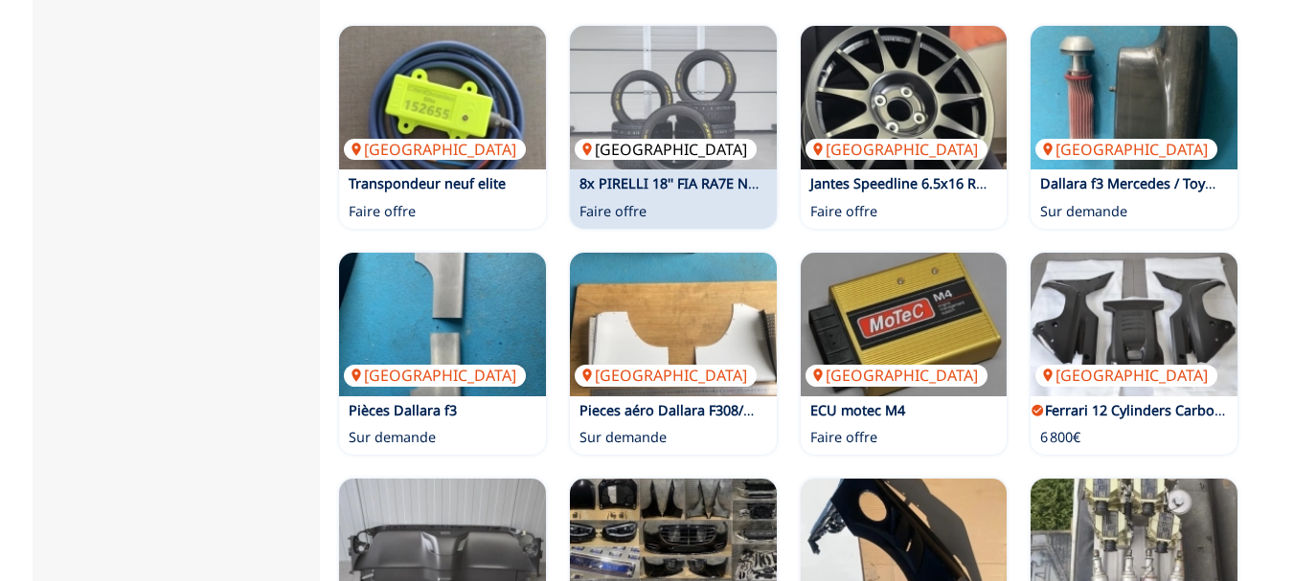
click at [747, 44] on img at bounding box center [673, 98] width 207 height 144
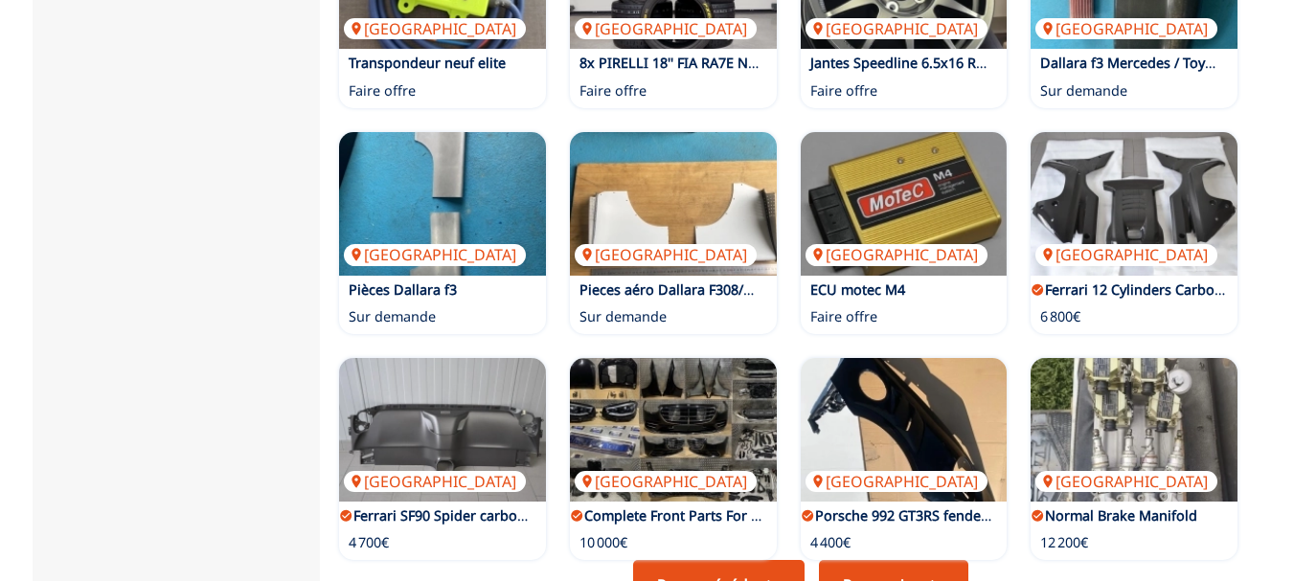
scroll to position [1436, 0]
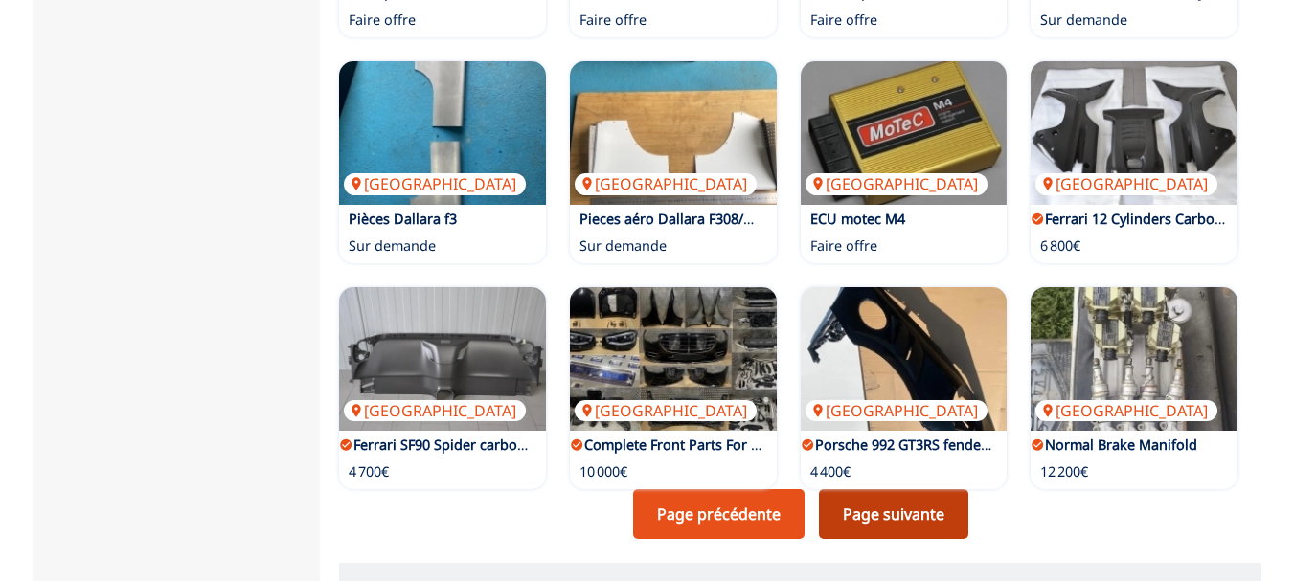
click at [884, 489] on link "Page suivante" at bounding box center [893, 514] width 149 height 50
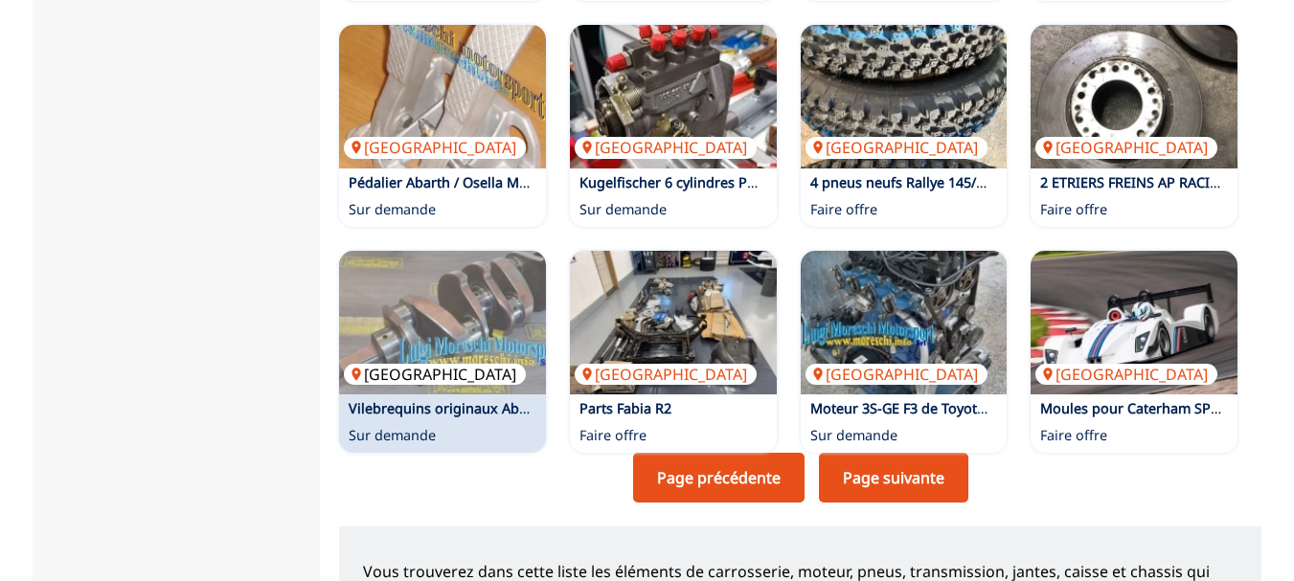
scroll to position [1532, 0]
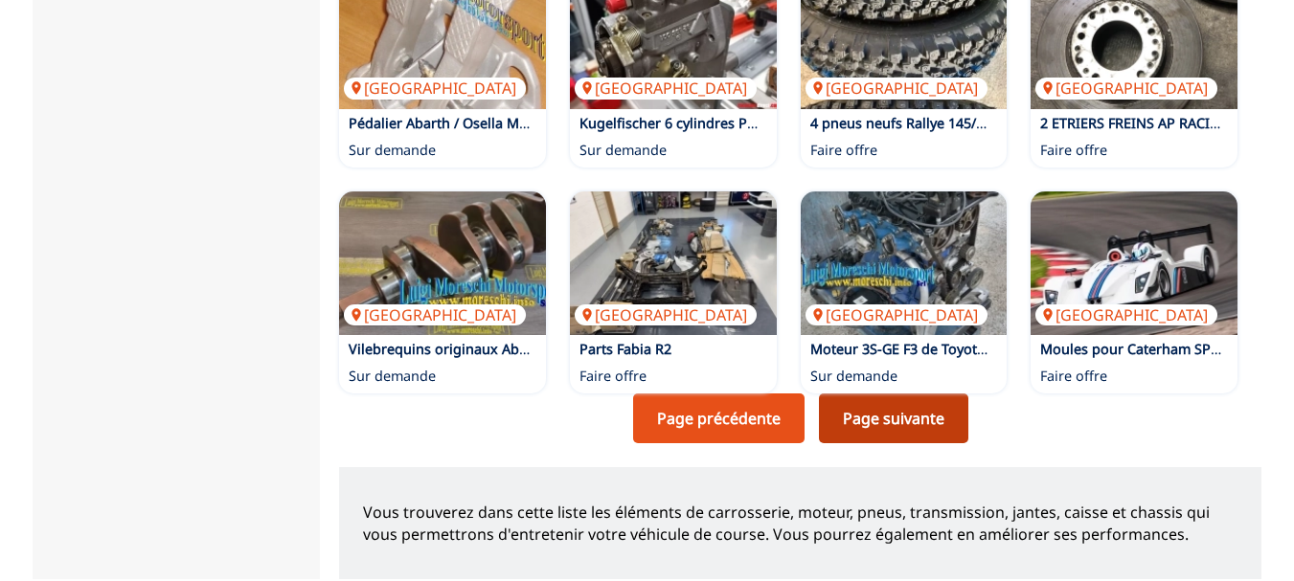
click at [861, 394] on link "Page suivante" at bounding box center [893, 419] width 149 height 50
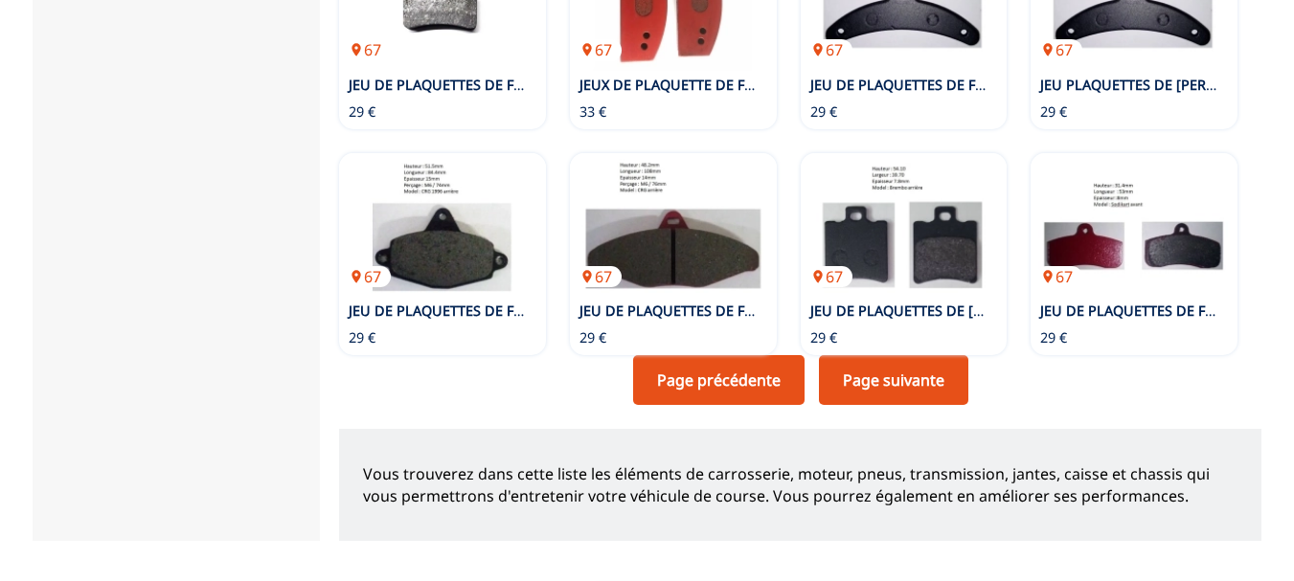
scroll to position [1628, 0]
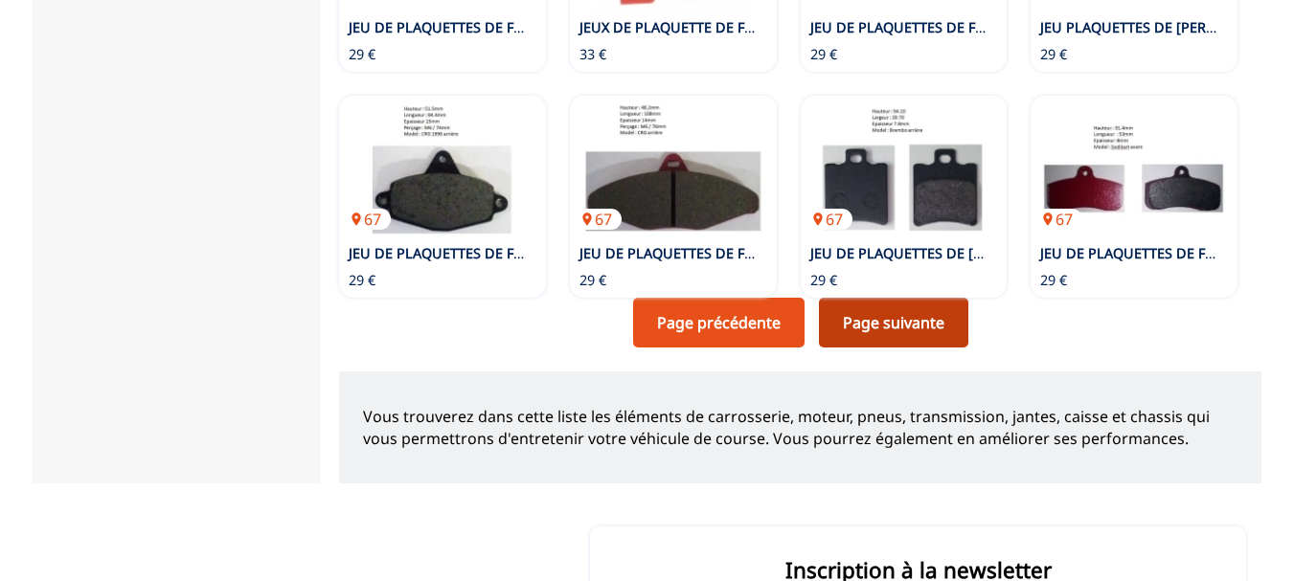
click at [905, 298] on link "Page suivante" at bounding box center [893, 323] width 149 height 50
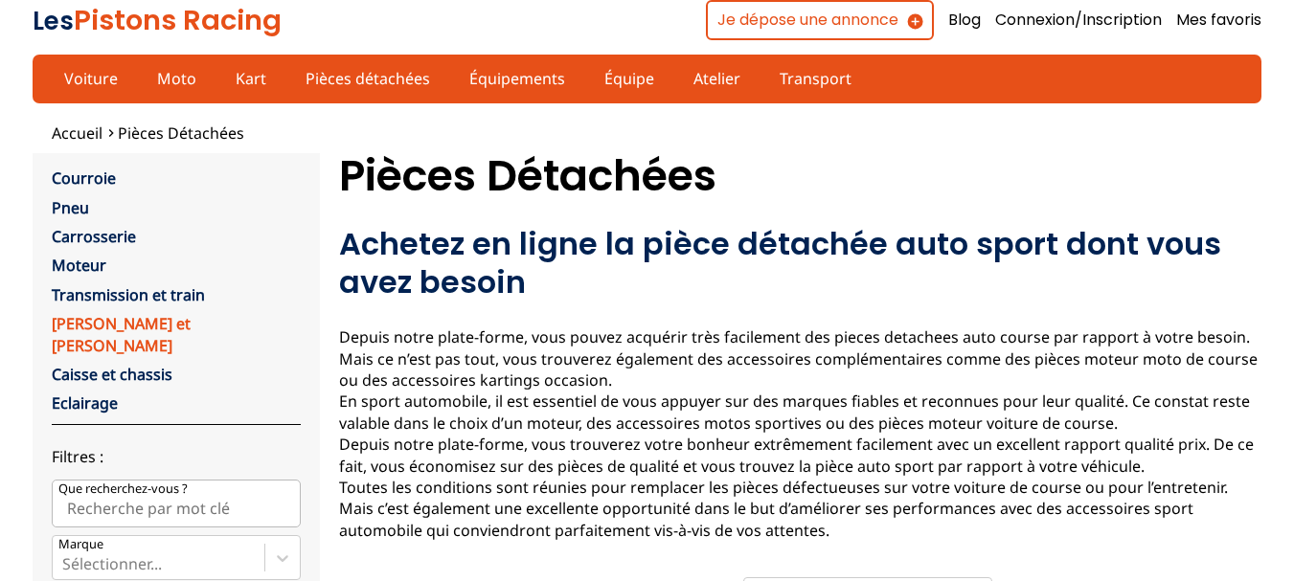
click at [76, 320] on link "[PERSON_NAME] et [PERSON_NAME]" at bounding box center [121, 334] width 139 height 42
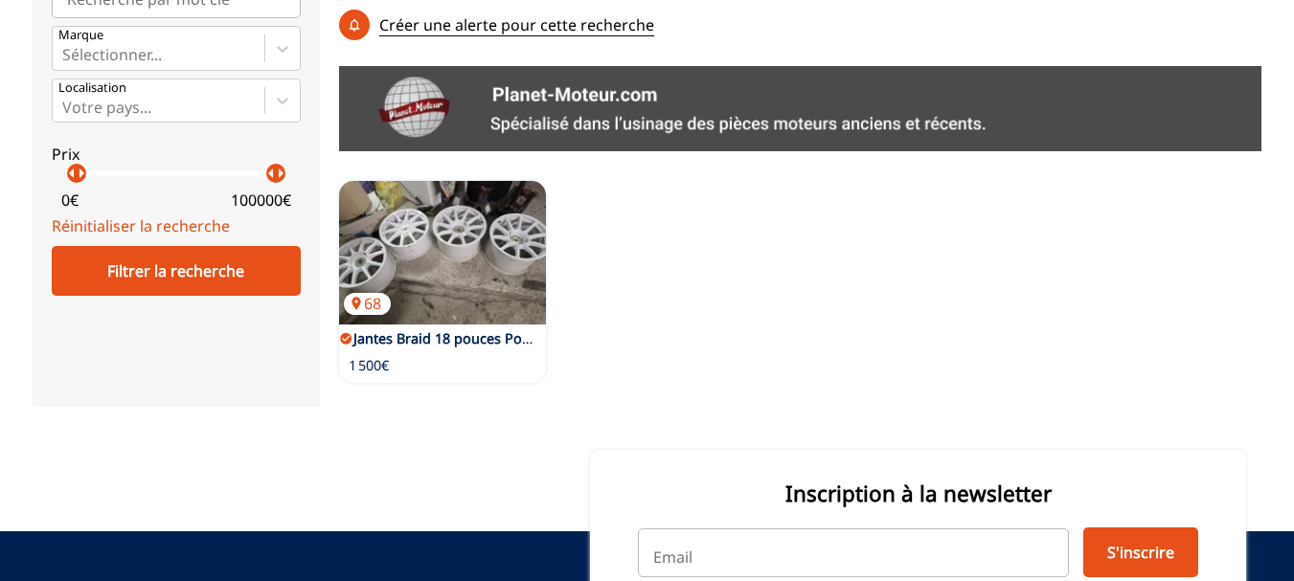
scroll to position [287, 0]
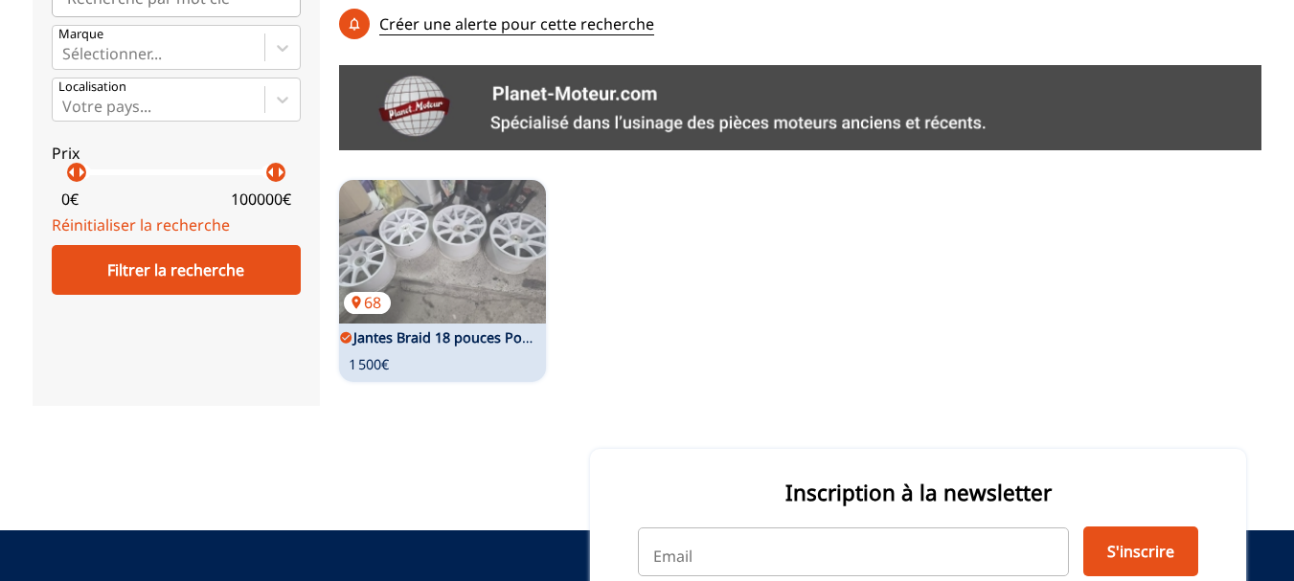
click at [474, 328] on link "Jantes Braid 18 pouces Porsche GT3 ecrou central 9X18 11X18" at bounding box center [552, 337] width 399 height 18
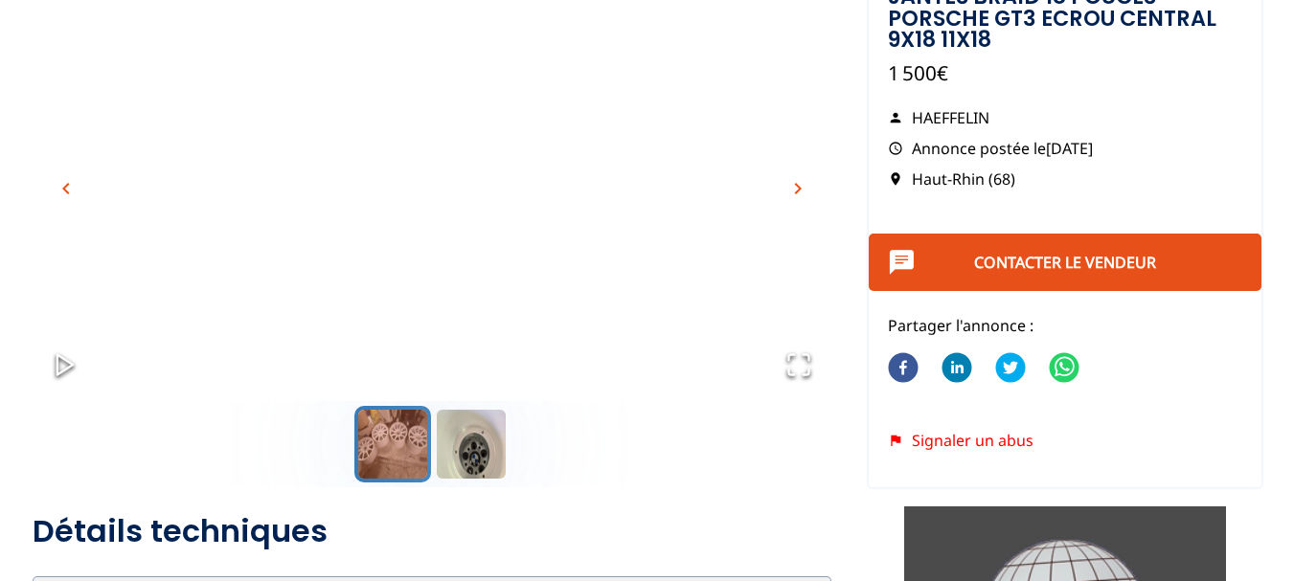
scroll to position [192, 0]
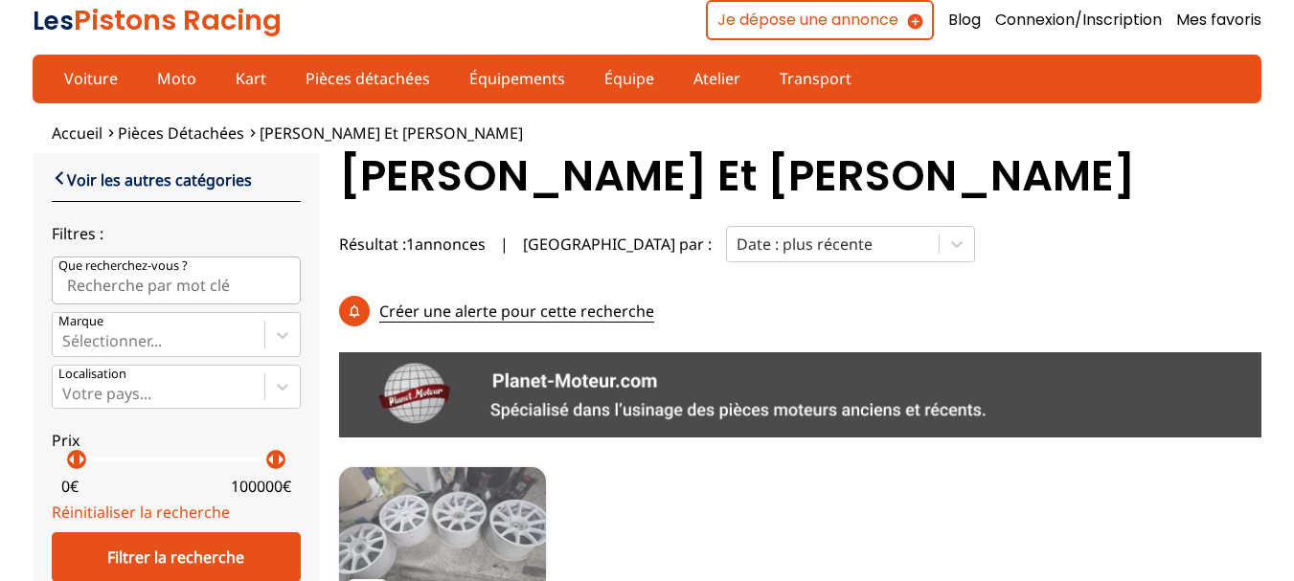
click at [490, 517] on img at bounding box center [442, 539] width 207 height 144
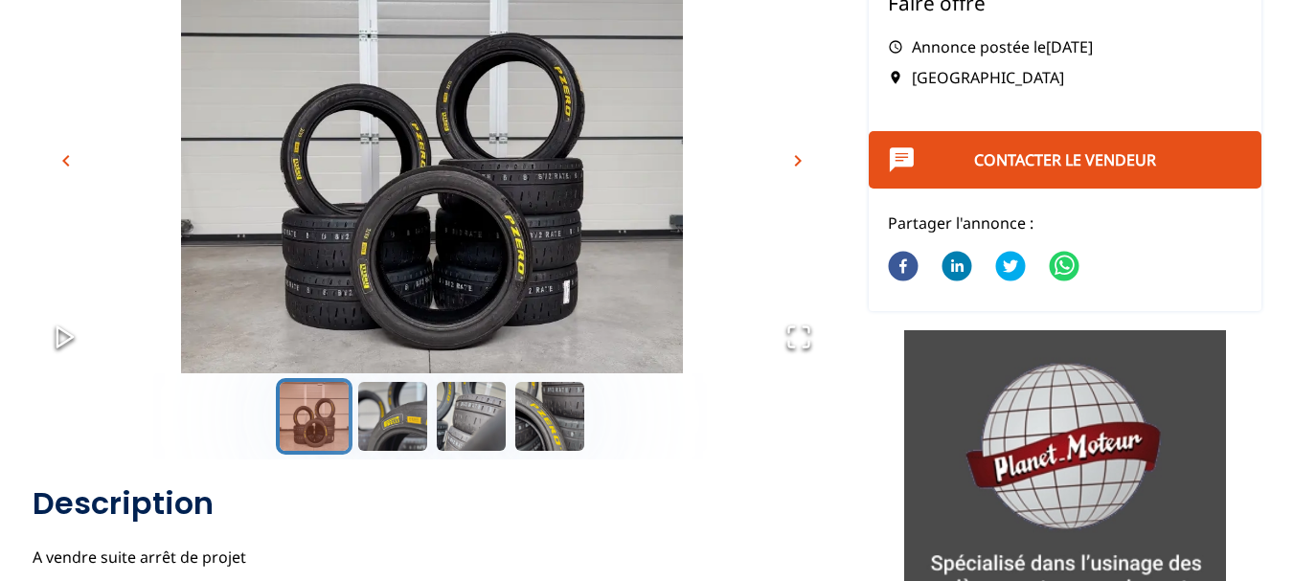
scroll to position [192, 0]
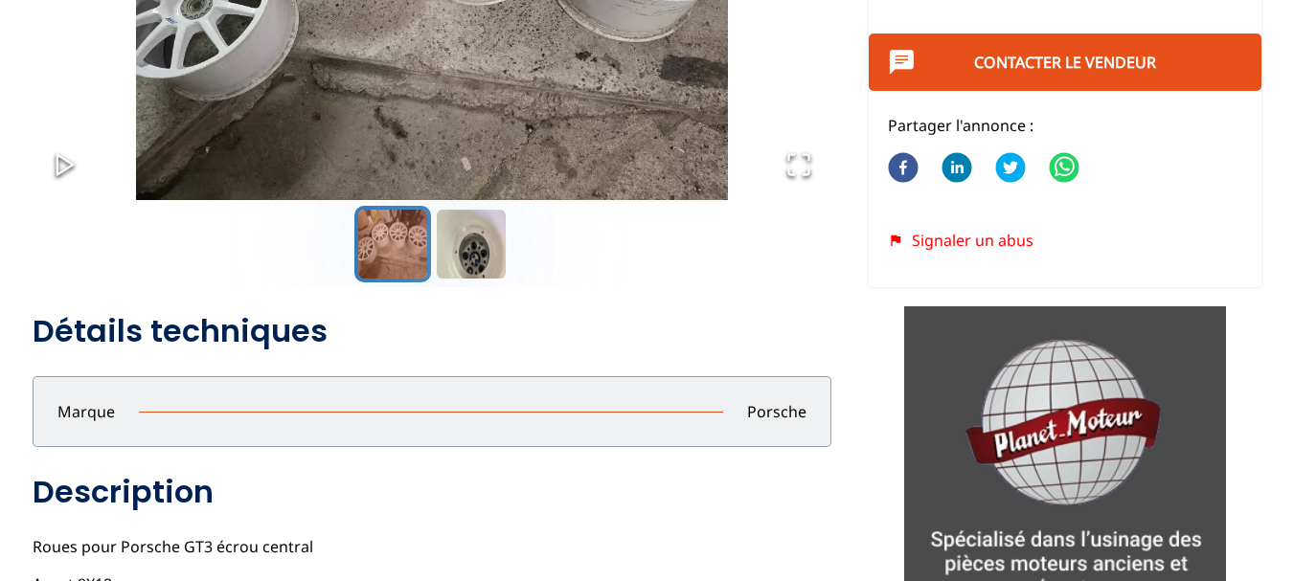
scroll to position [479, 0]
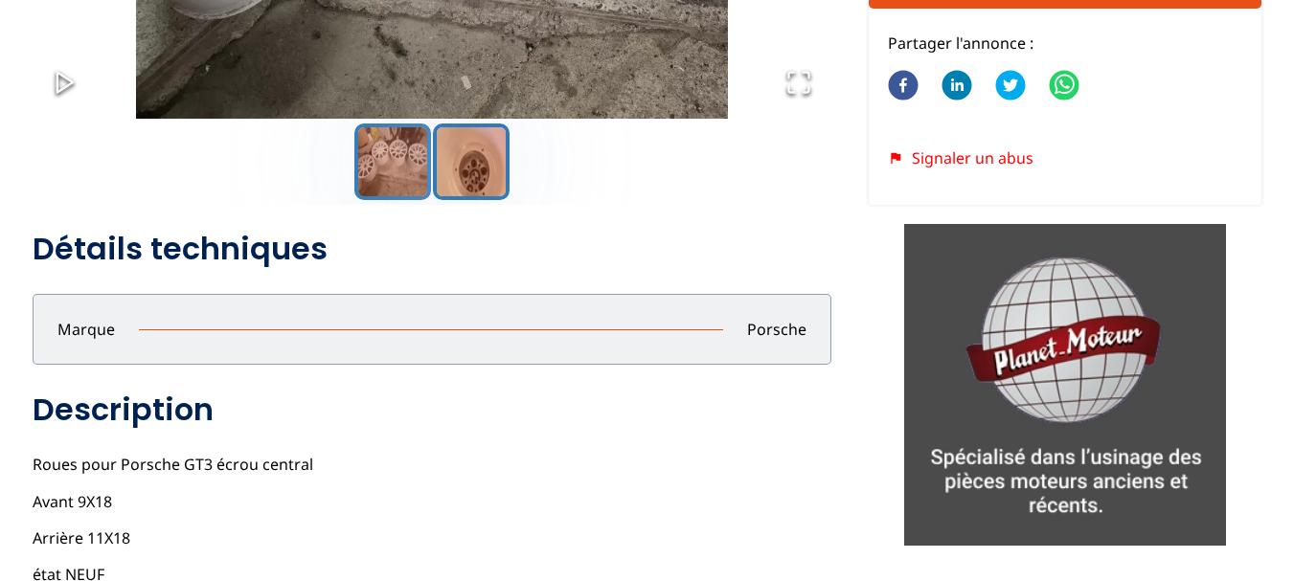
click at [473, 152] on button "Go to Slide 2" at bounding box center [471, 162] width 77 height 77
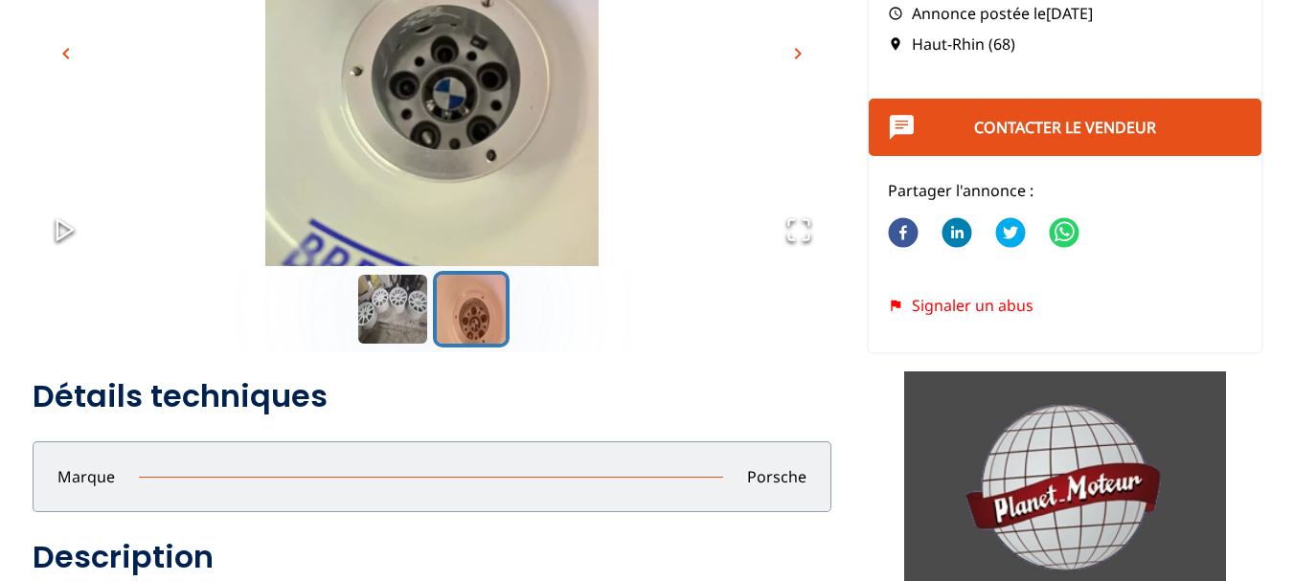
scroll to position [96, 0]
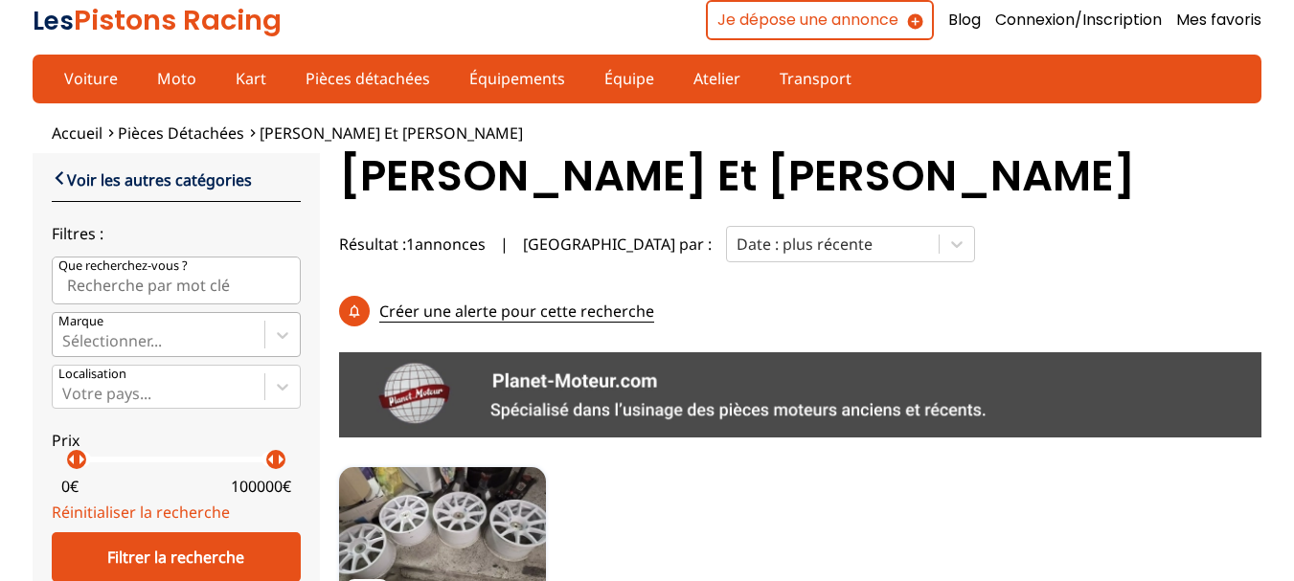
scroll to position [192, 0]
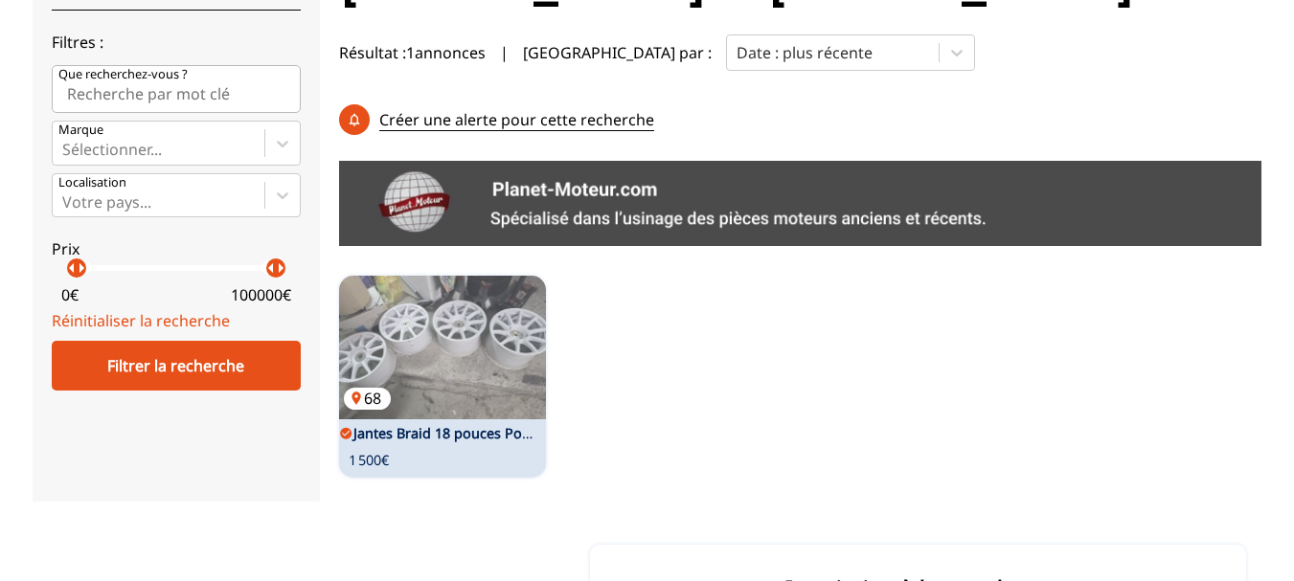
click at [460, 333] on img at bounding box center [442, 348] width 207 height 144
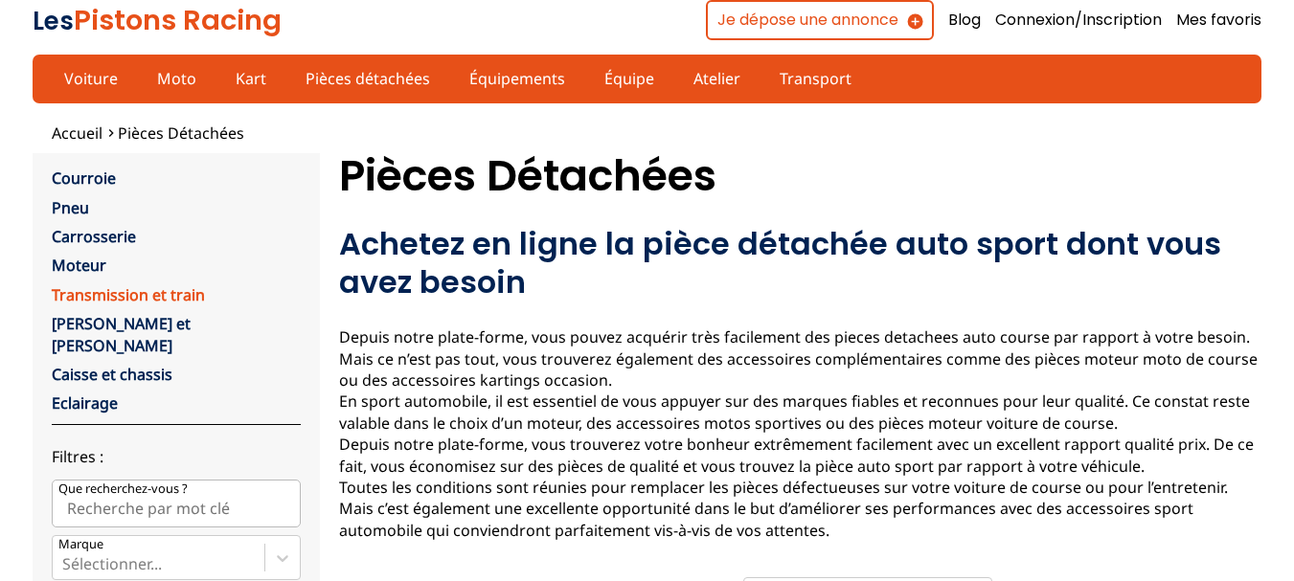
click at [102, 292] on link "Transmission et train" at bounding box center [128, 294] width 153 height 21
click at [86, 263] on link "Moteur" at bounding box center [79, 265] width 55 height 21
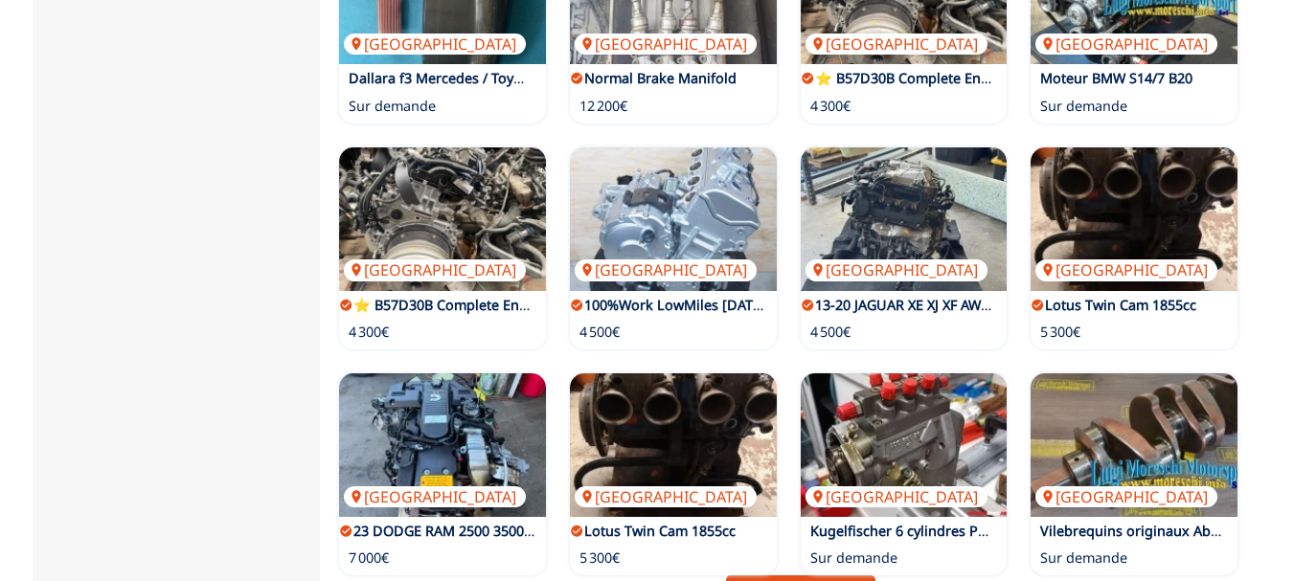
scroll to position [1053, 0]
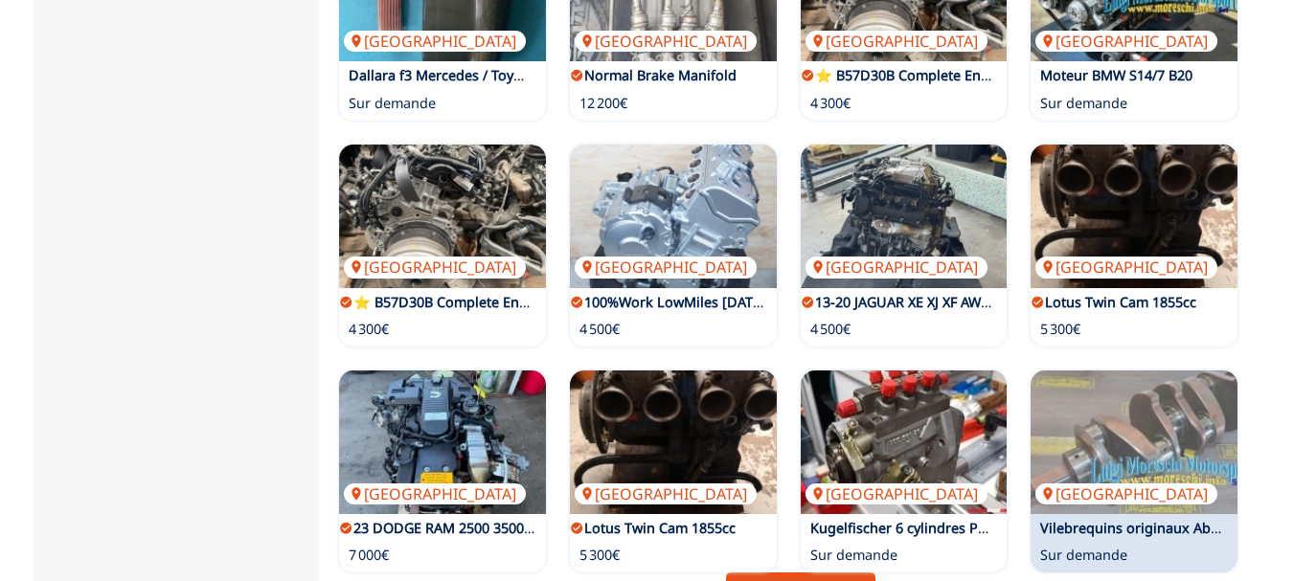
click at [1141, 519] on link "Vilebrequins originaux Abarth TC / TCR Corsa" at bounding box center [1188, 528] width 296 height 18
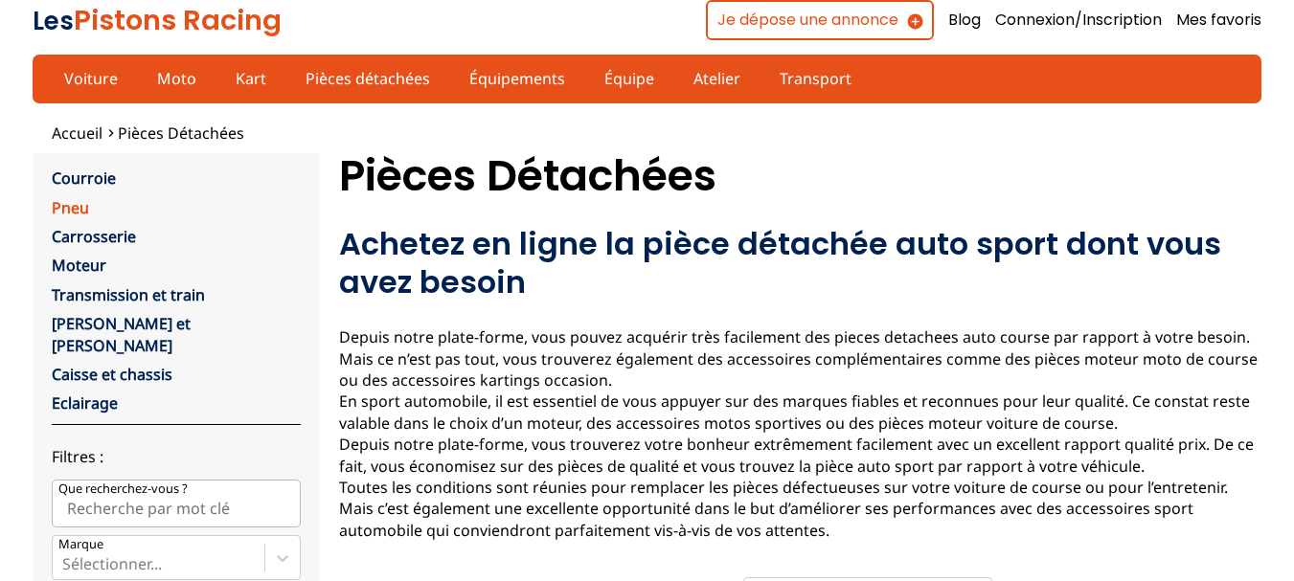
click at [57, 208] on link "Pneu" at bounding box center [70, 207] width 37 height 21
